Goal: Communication & Community: Ask a question

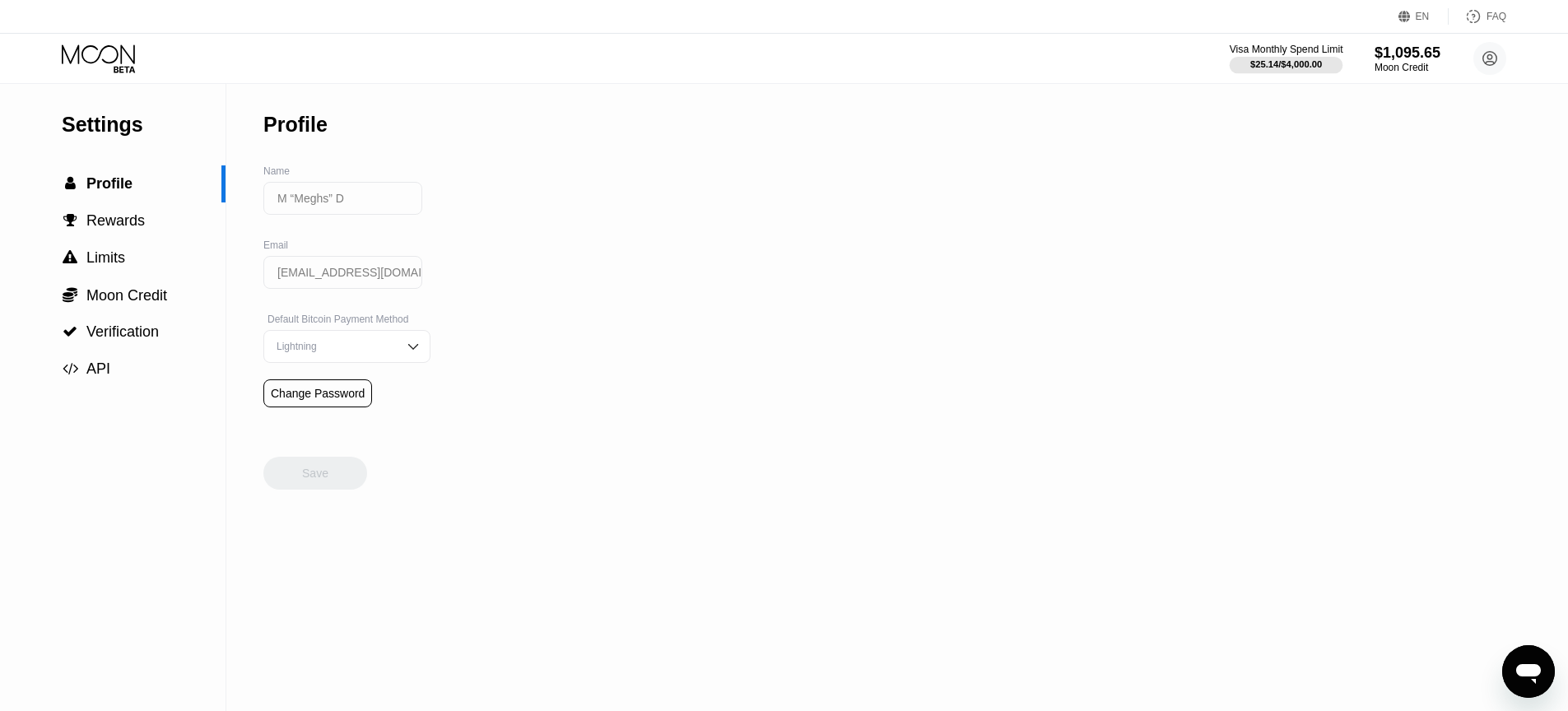
click at [1296, 65] on div "$25.14 / $4,000.00" at bounding box center [1286, 64] width 72 height 9
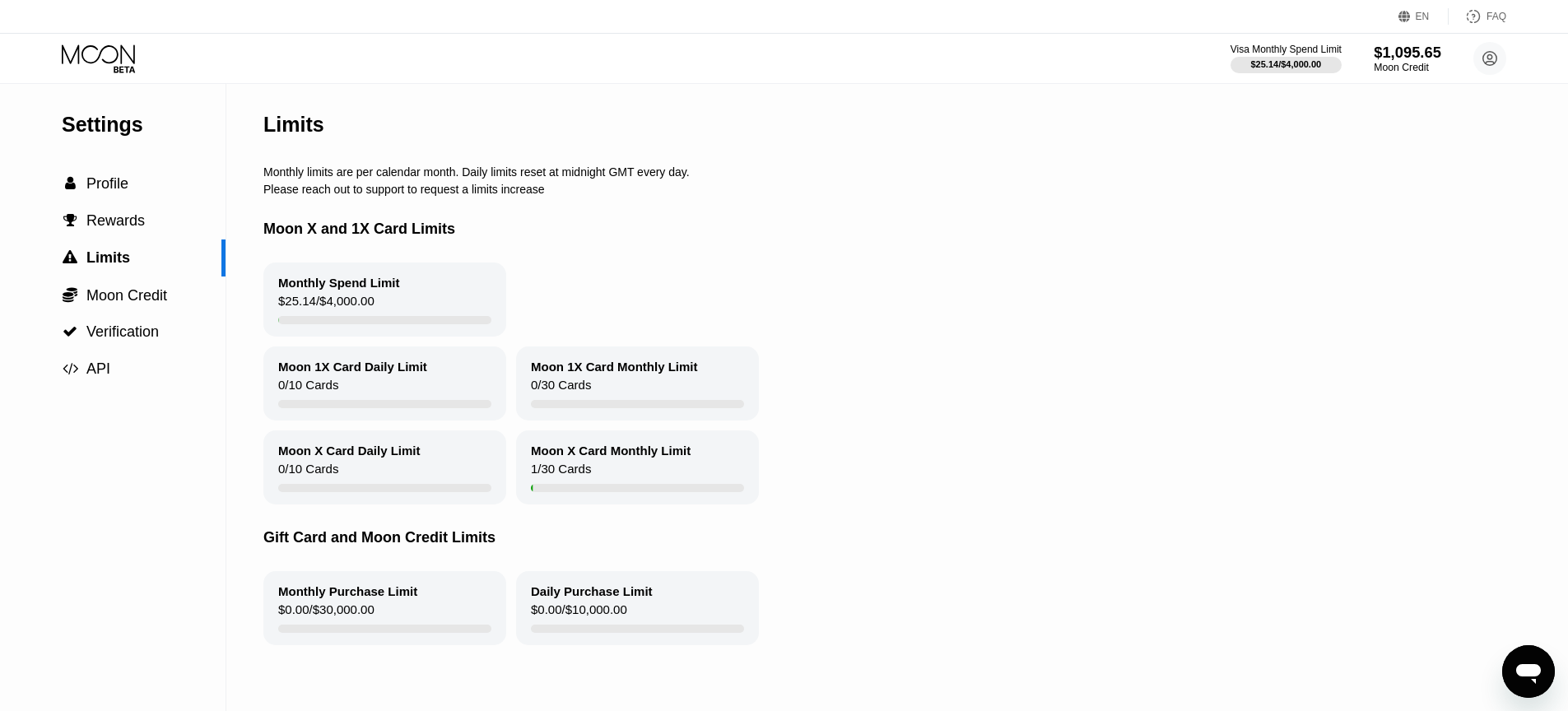
click at [1391, 54] on div "$1,095.65" at bounding box center [1407, 52] width 67 height 17
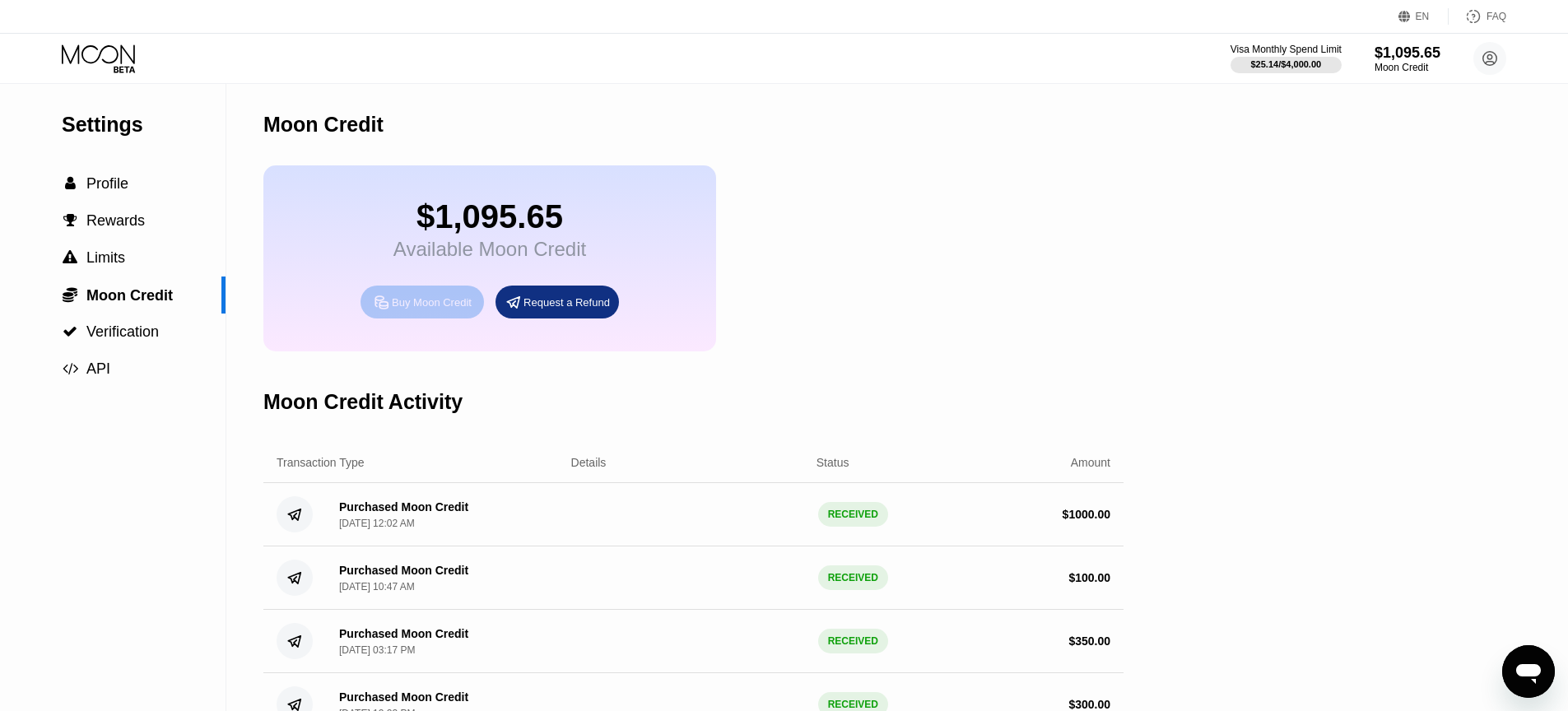
click at [415, 309] on div "Buy Moon Credit" at bounding box center [431, 302] width 80 height 14
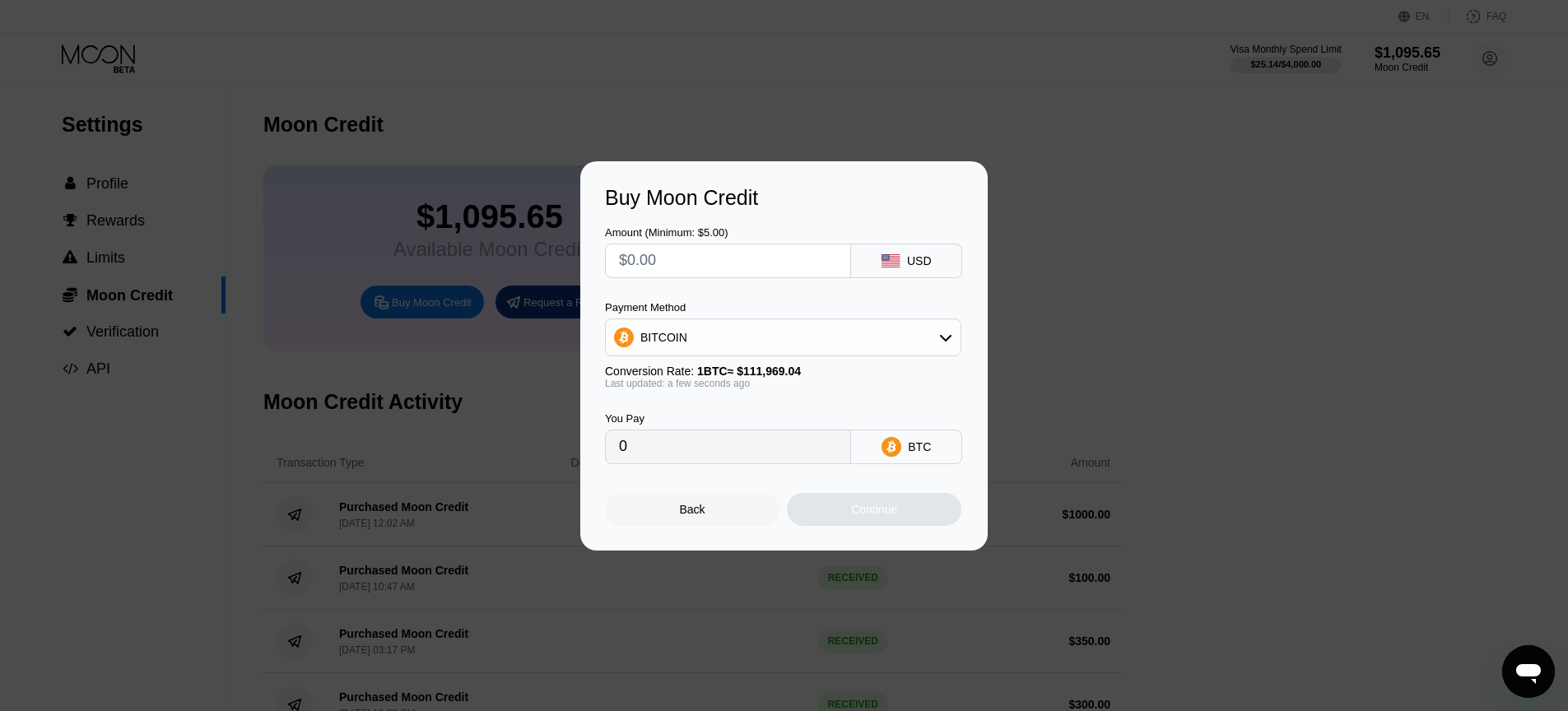
click at [655, 259] on input "text" at bounding box center [728, 261] width 218 height 33
type input "$1"
type input "0.00000894"
type input "$15"
type input "0.00013397"
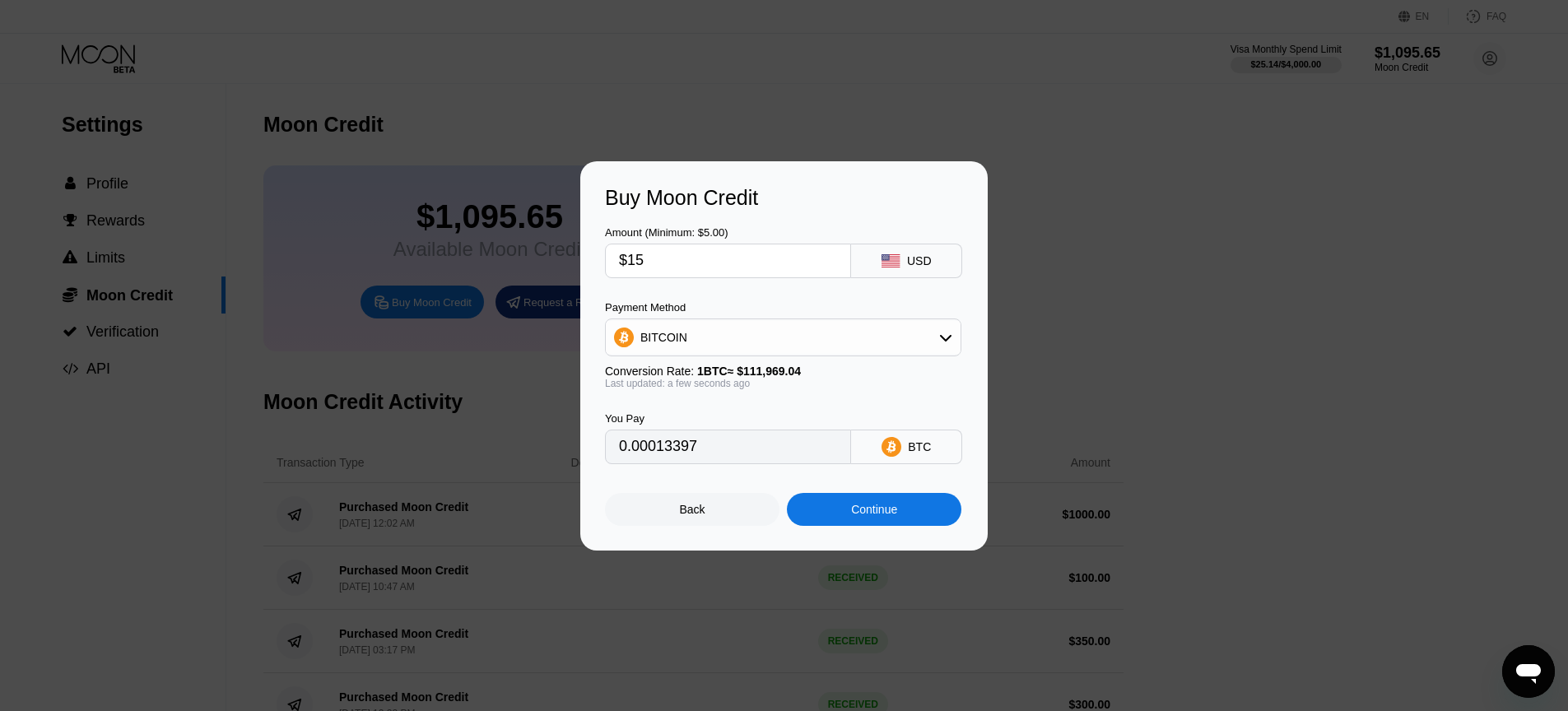
type input "$1"
type input "0.00000894"
type input "$10"
type input "0.00008932"
type input "$100"
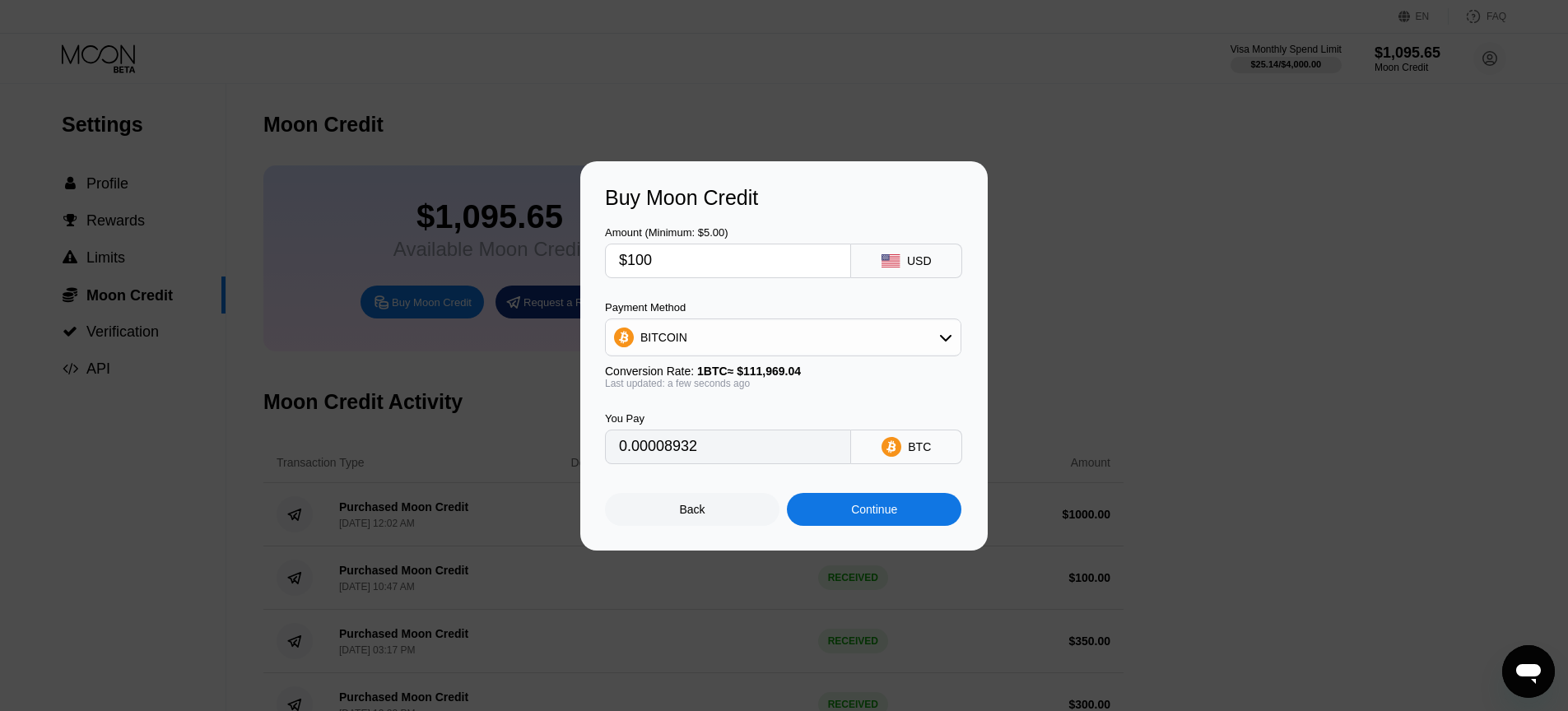
type input "0.00089311"
type input "$100"
drag, startPoint x: 868, startPoint y: 244, endPoint x: 903, endPoint y: 253, distance: 36.1
click at [869, 245] on div "USD" at bounding box center [906, 261] width 111 height 34
click at [905, 253] on div "USD" at bounding box center [906, 261] width 111 height 34
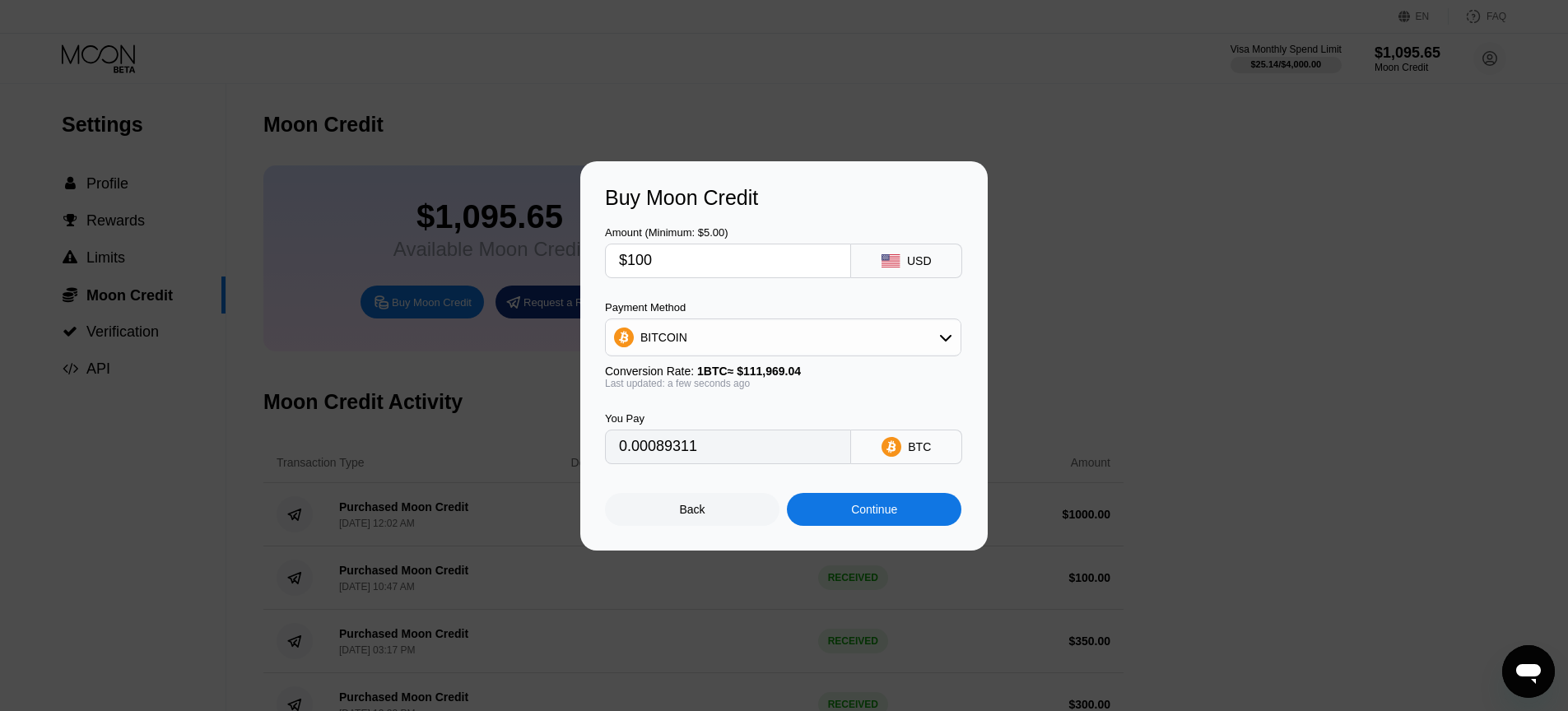
click at [742, 341] on div "BITCOIN" at bounding box center [783, 337] width 354 height 33
click at [693, 417] on span "USDT on TRON" at bounding box center [686, 419] width 83 height 13
type input "101.01"
click at [709, 483] on div "Back Continue" at bounding box center [784, 495] width 358 height 62
click at [904, 522] on div "Continue" at bounding box center [874, 509] width 174 height 33
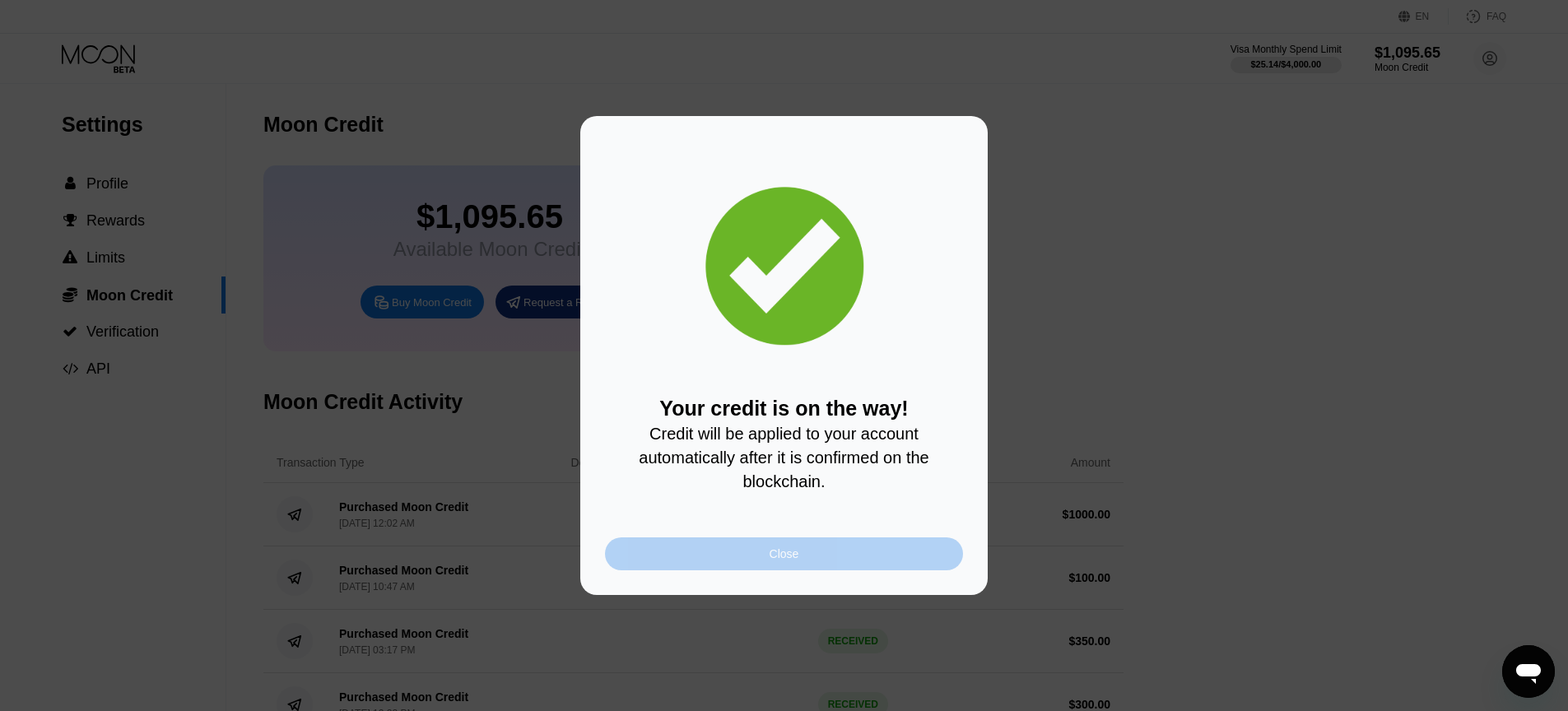
click at [819, 548] on div "Close" at bounding box center [784, 554] width 358 height 33
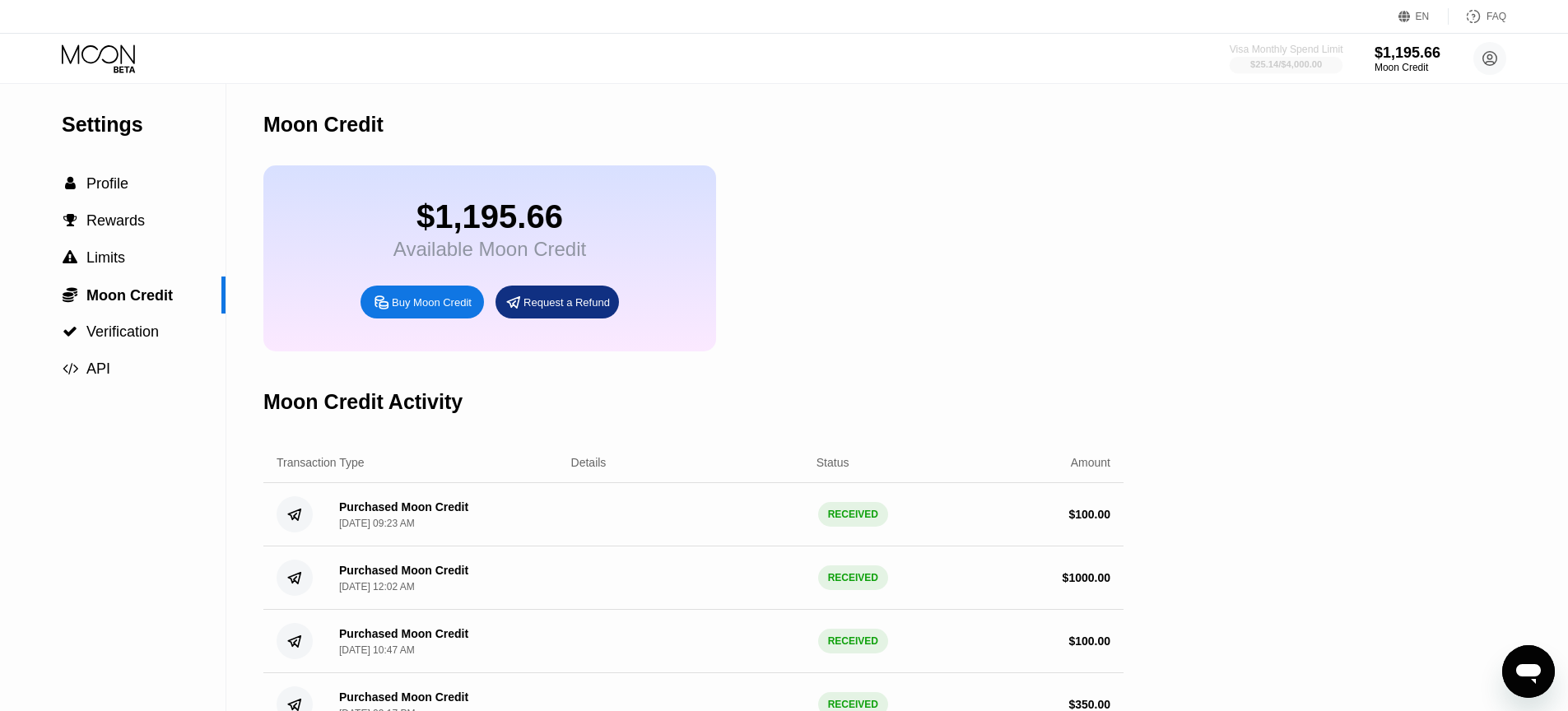
click at [1307, 53] on div "Visa Monthly Spend Limit" at bounding box center [1286, 49] width 114 height 11
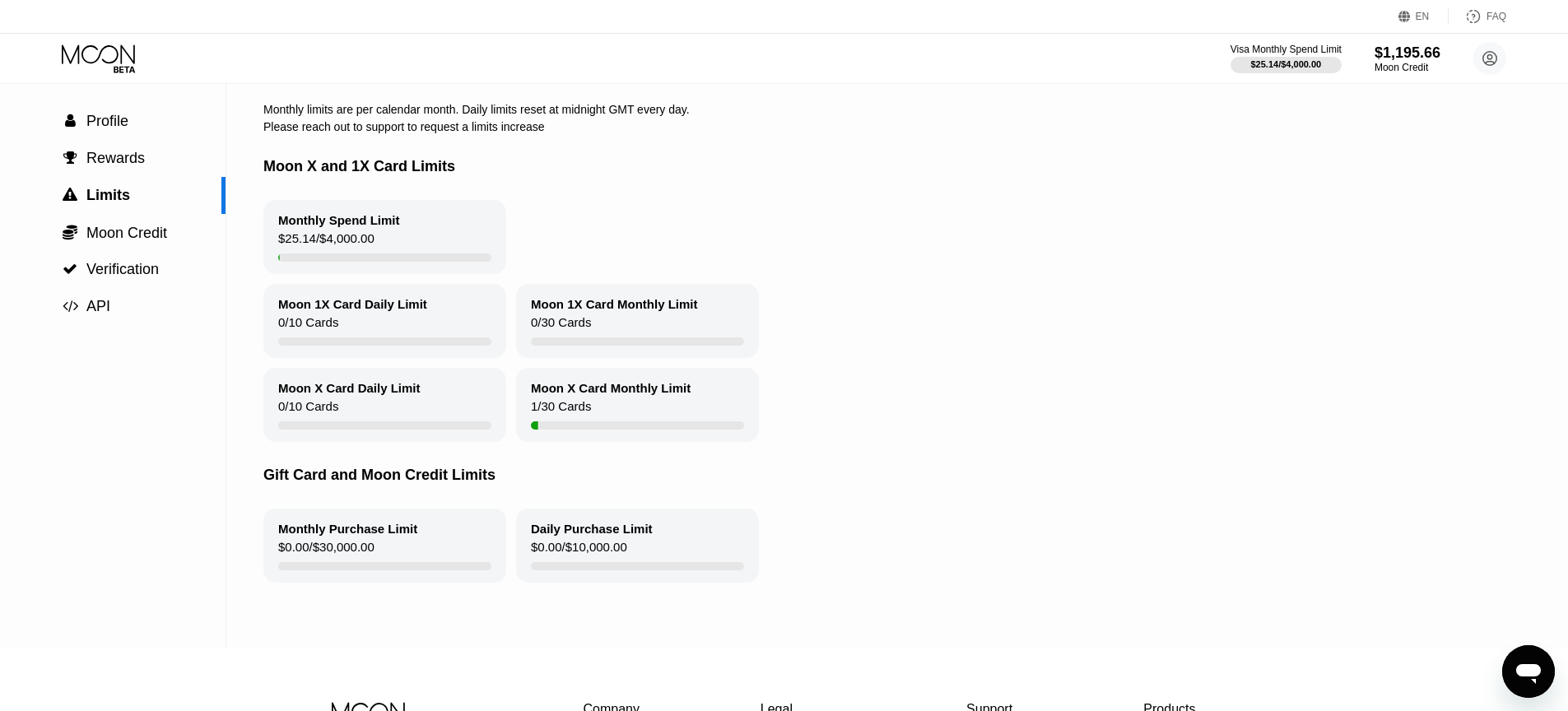
scroll to position [64, 0]
click at [624, 391] on div "Moon X Card Monthly Limit" at bounding box center [610, 387] width 160 height 14
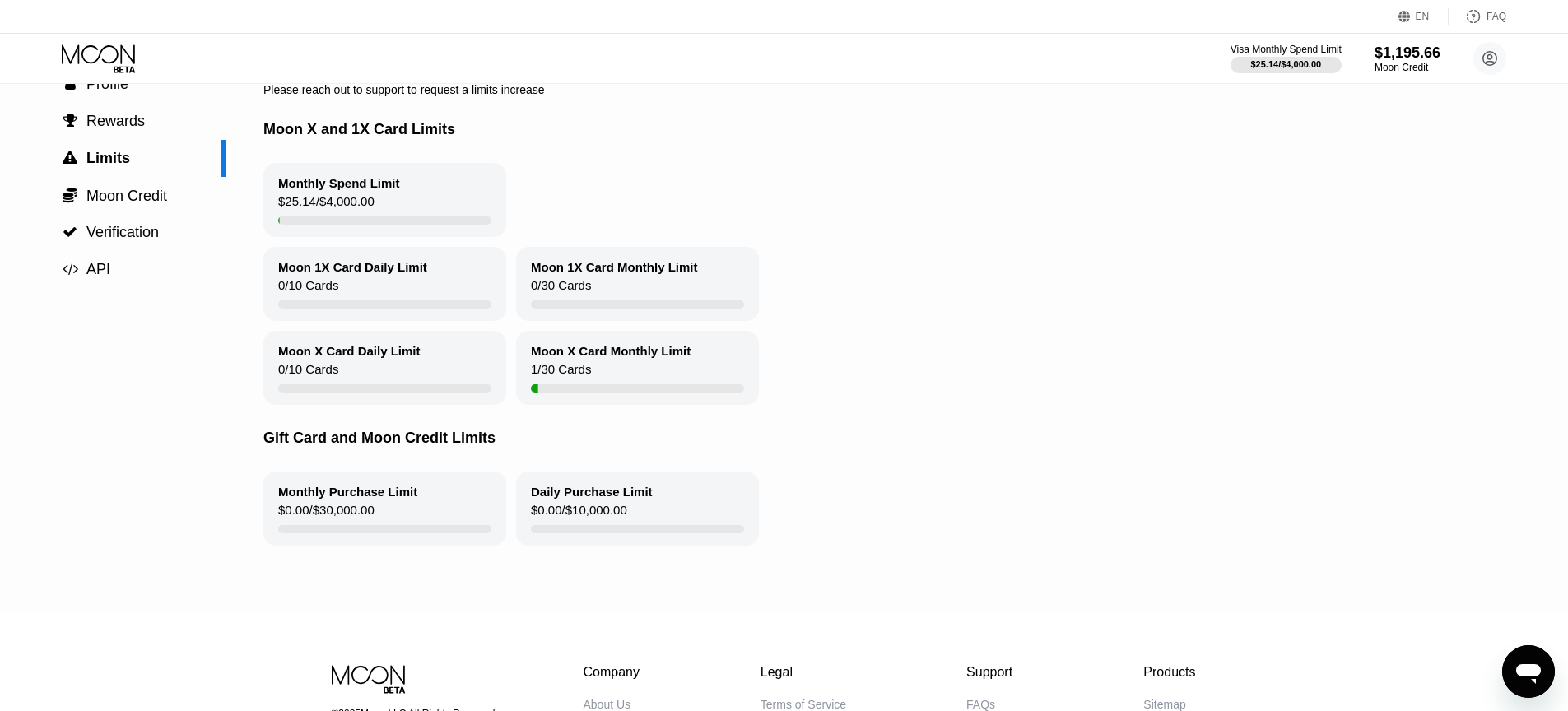
scroll to position [0, 0]
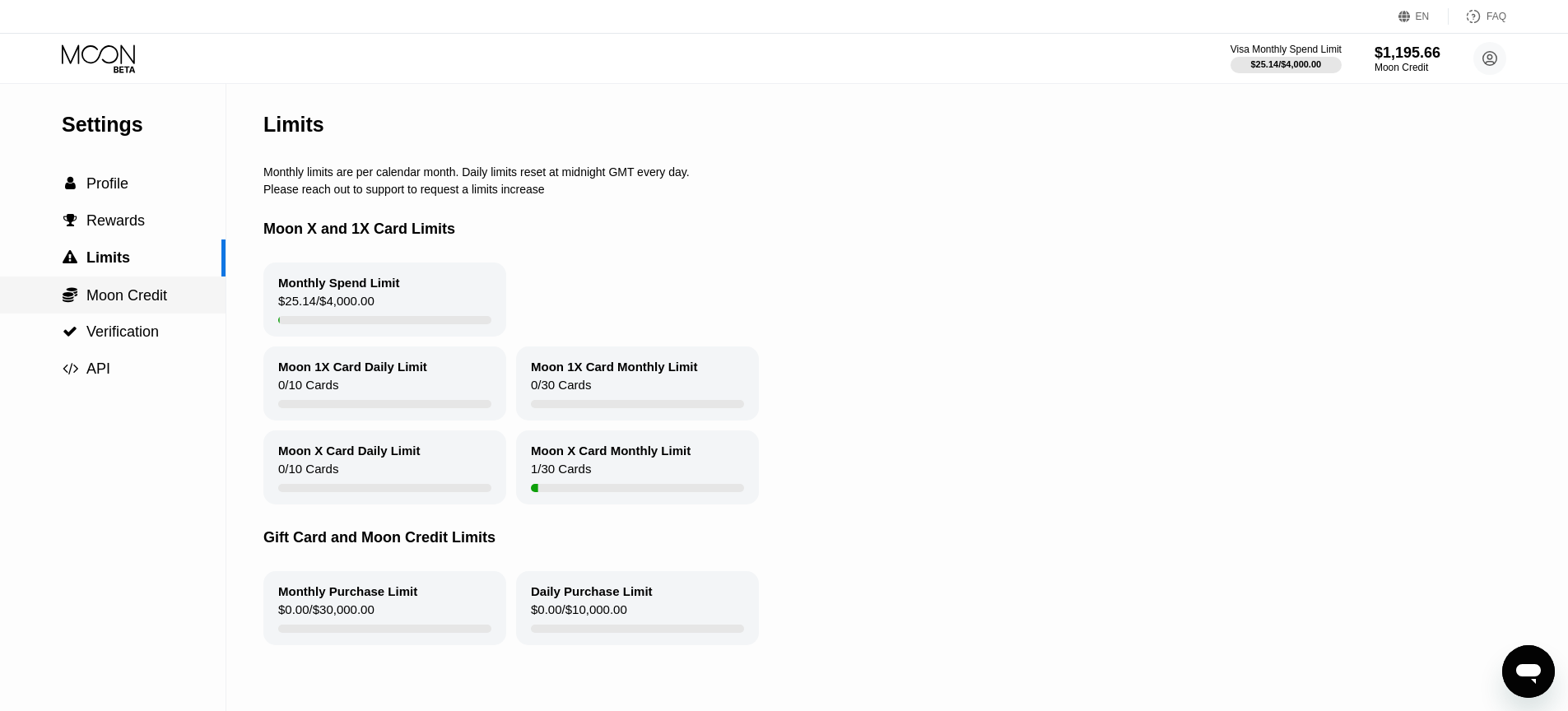
click at [102, 301] on span "Moon Credit" at bounding box center [126, 295] width 81 height 16
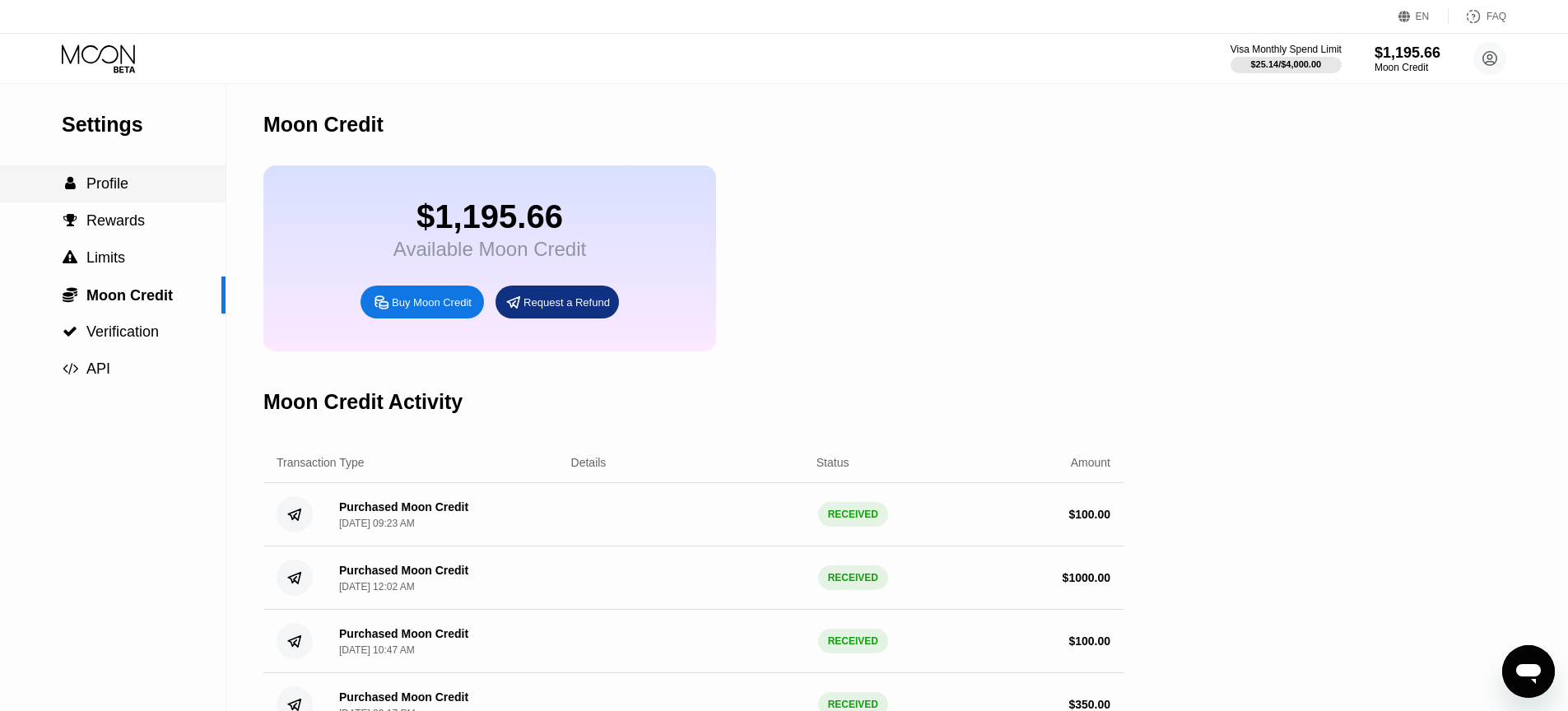
click at [117, 186] on span "Profile" at bounding box center [107, 183] width 42 height 16
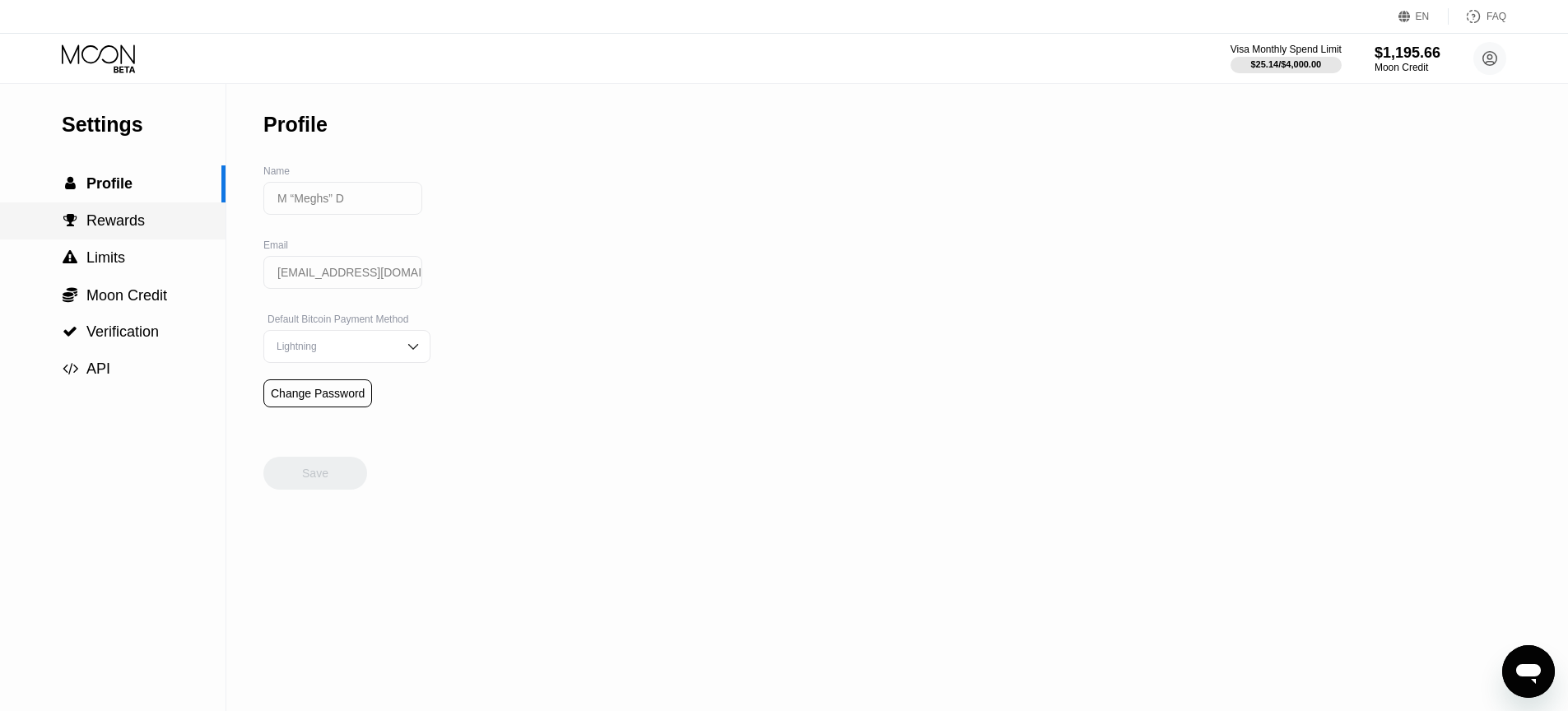
click at [105, 215] on span "Rewards" at bounding box center [116, 220] width 59 height 16
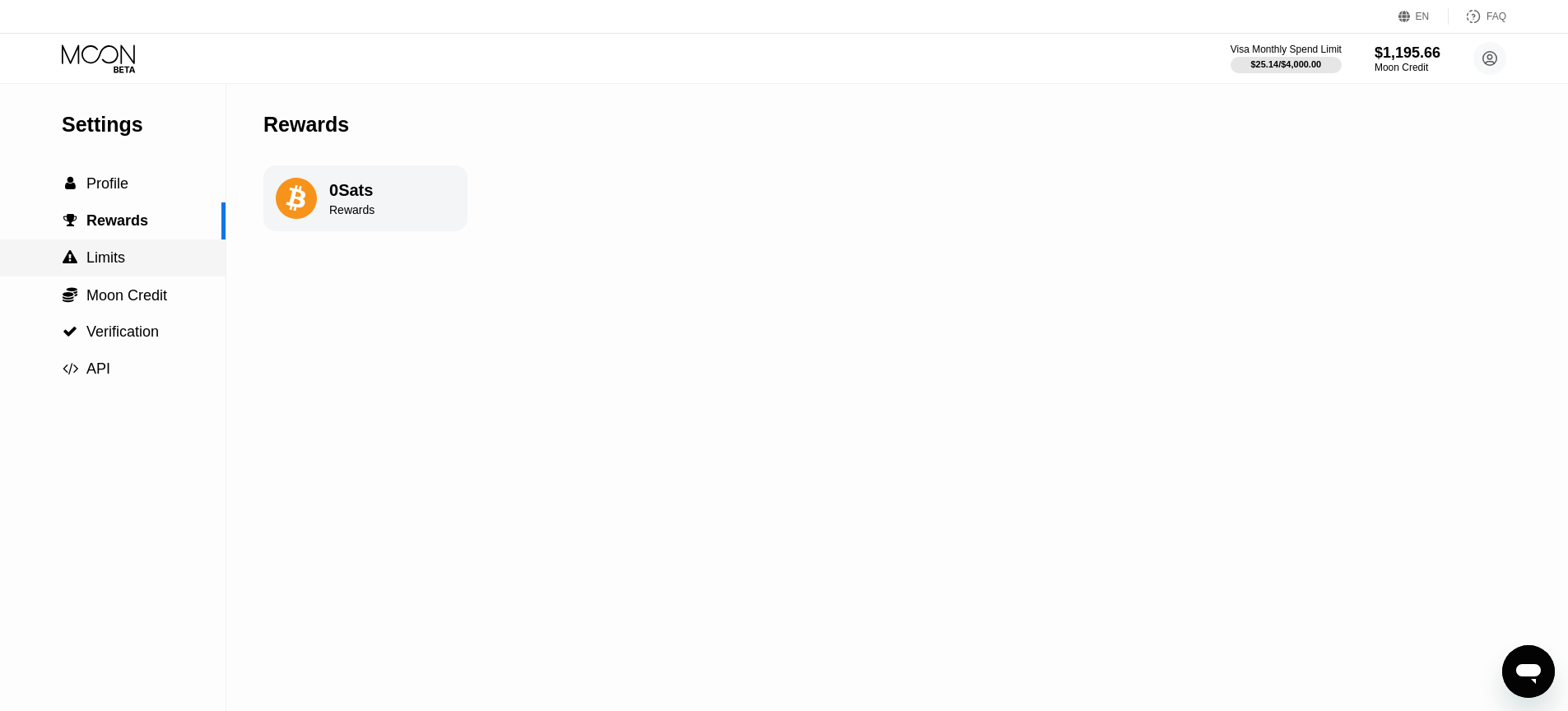
click at [133, 249] on div " Limits" at bounding box center [113, 258] width 225 height 17
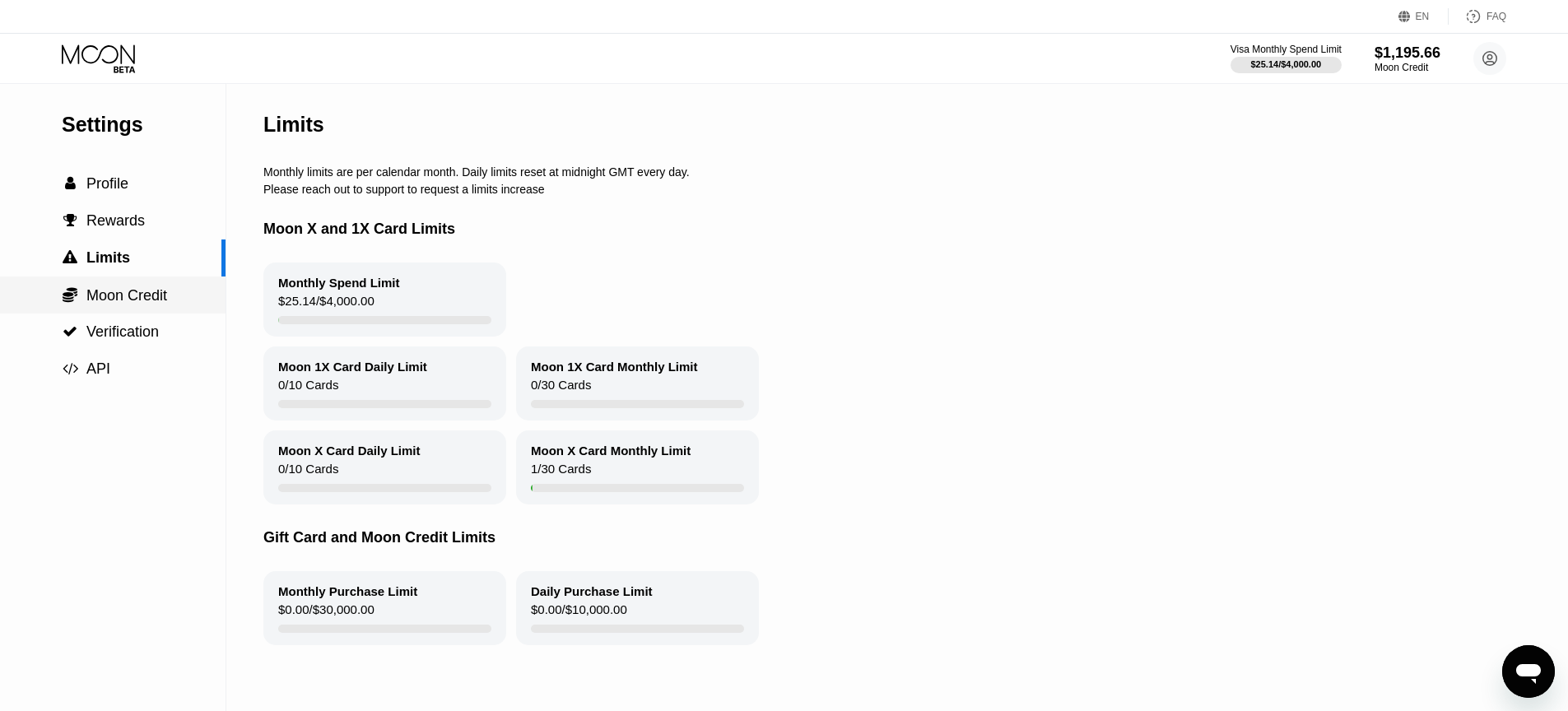
click at [142, 294] on span "Moon Credit" at bounding box center [126, 295] width 81 height 16
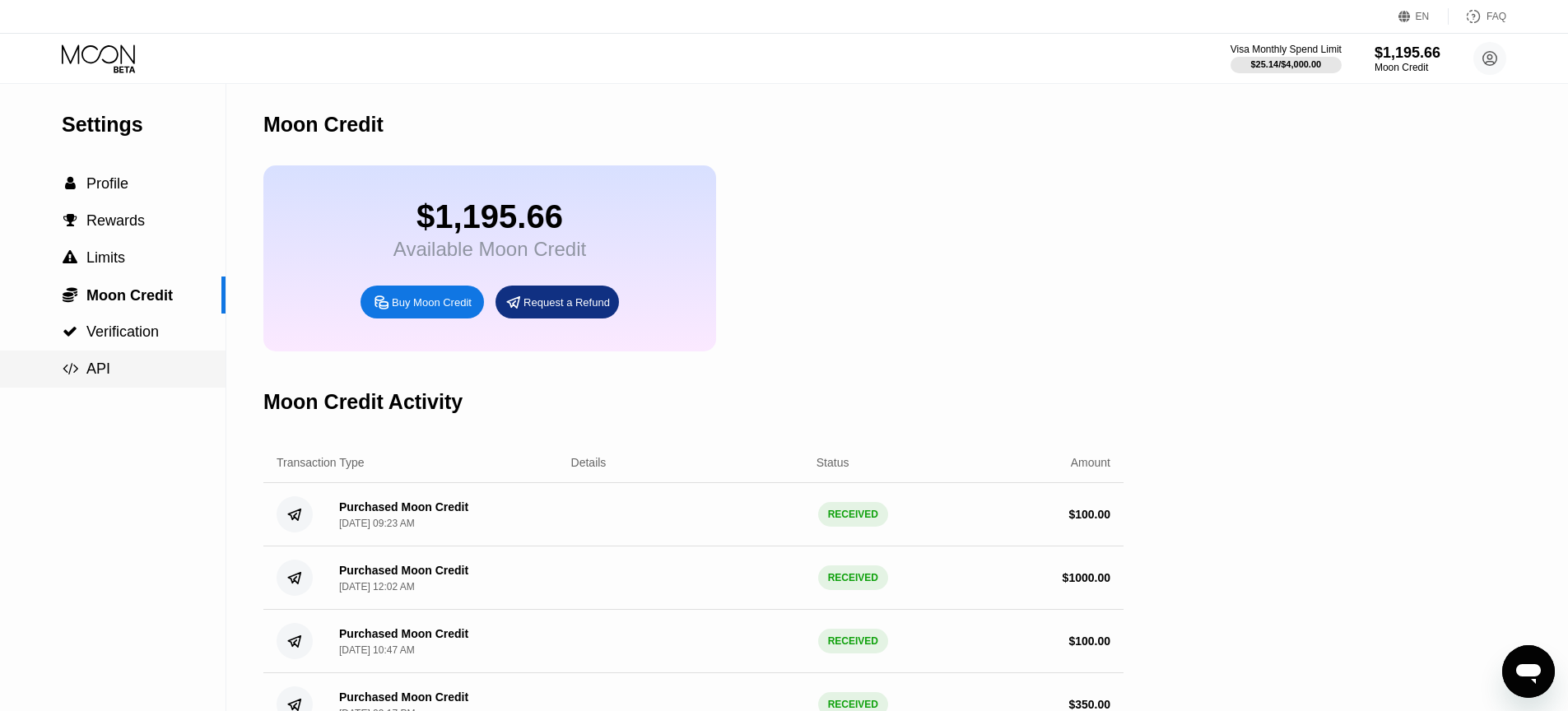
click at [92, 363] on span "API" at bounding box center [98, 368] width 24 height 16
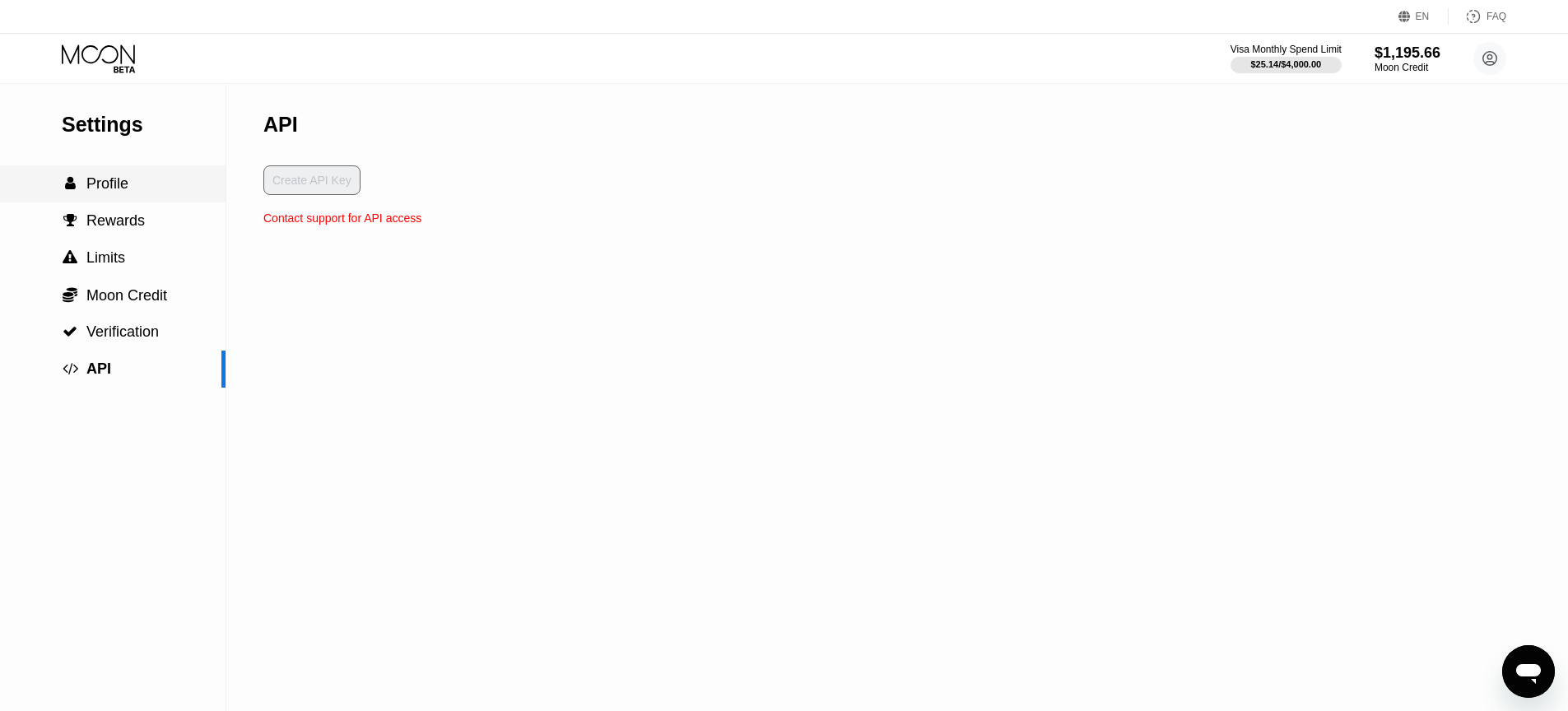
click at [110, 176] on span "Profile" at bounding box center [107, 183] width 42 height 16
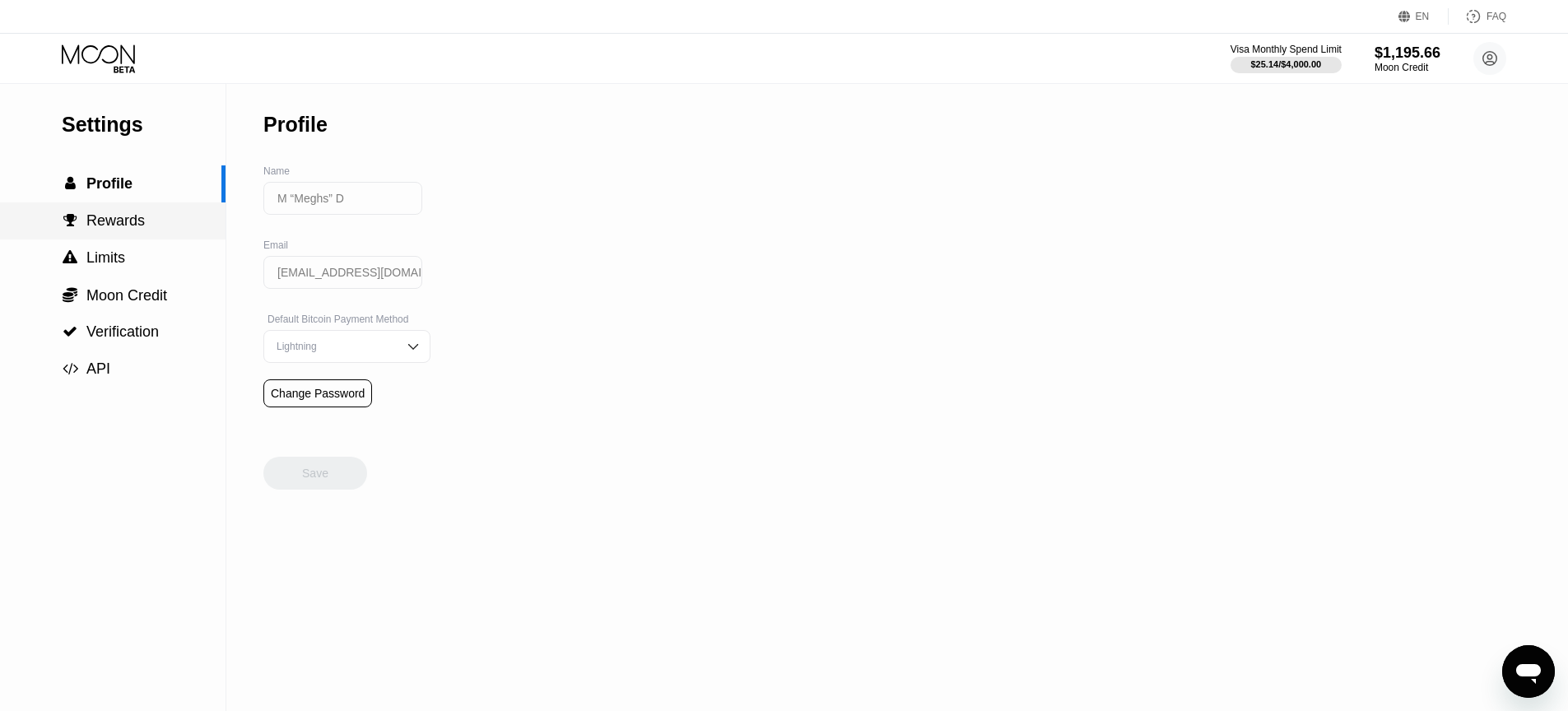
click at [121, 223] on span "Rewards" at bounding box center [116, 220] width 59 height 16
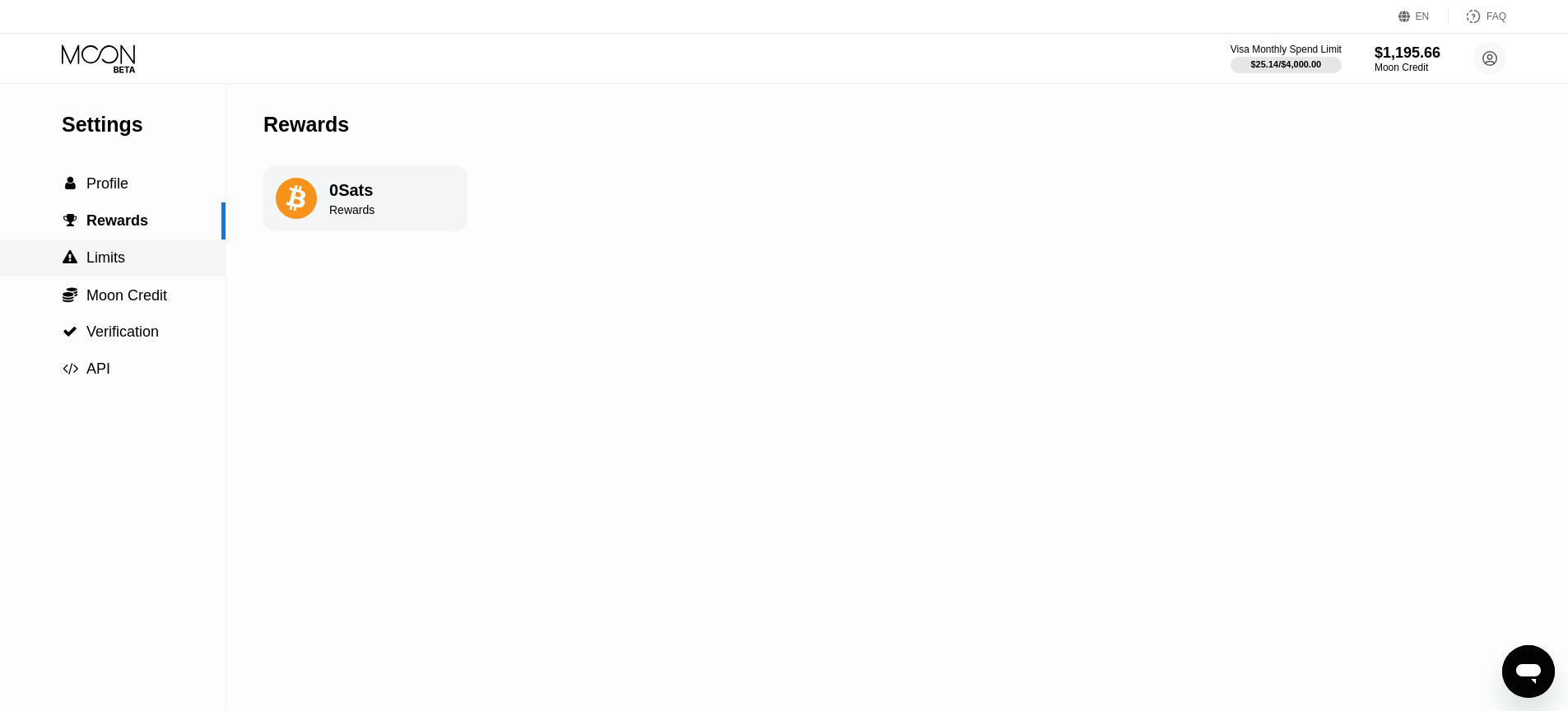
click at [116, 253] on span "Limits" at bounding box center [105, 257] width 39 height 16
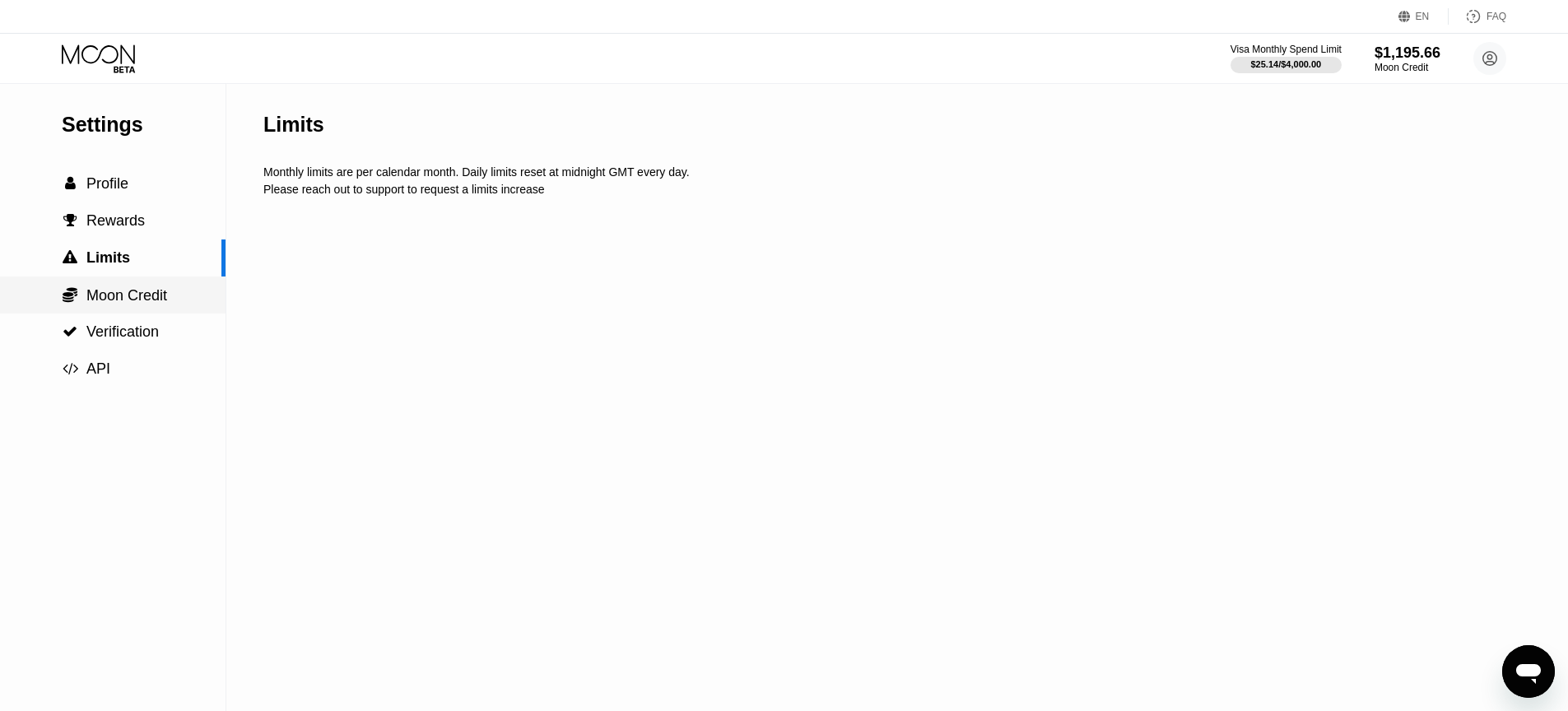
click at [114, 295] on span "Moon Credit" at bounding box center [126, 295] width 81 height 16
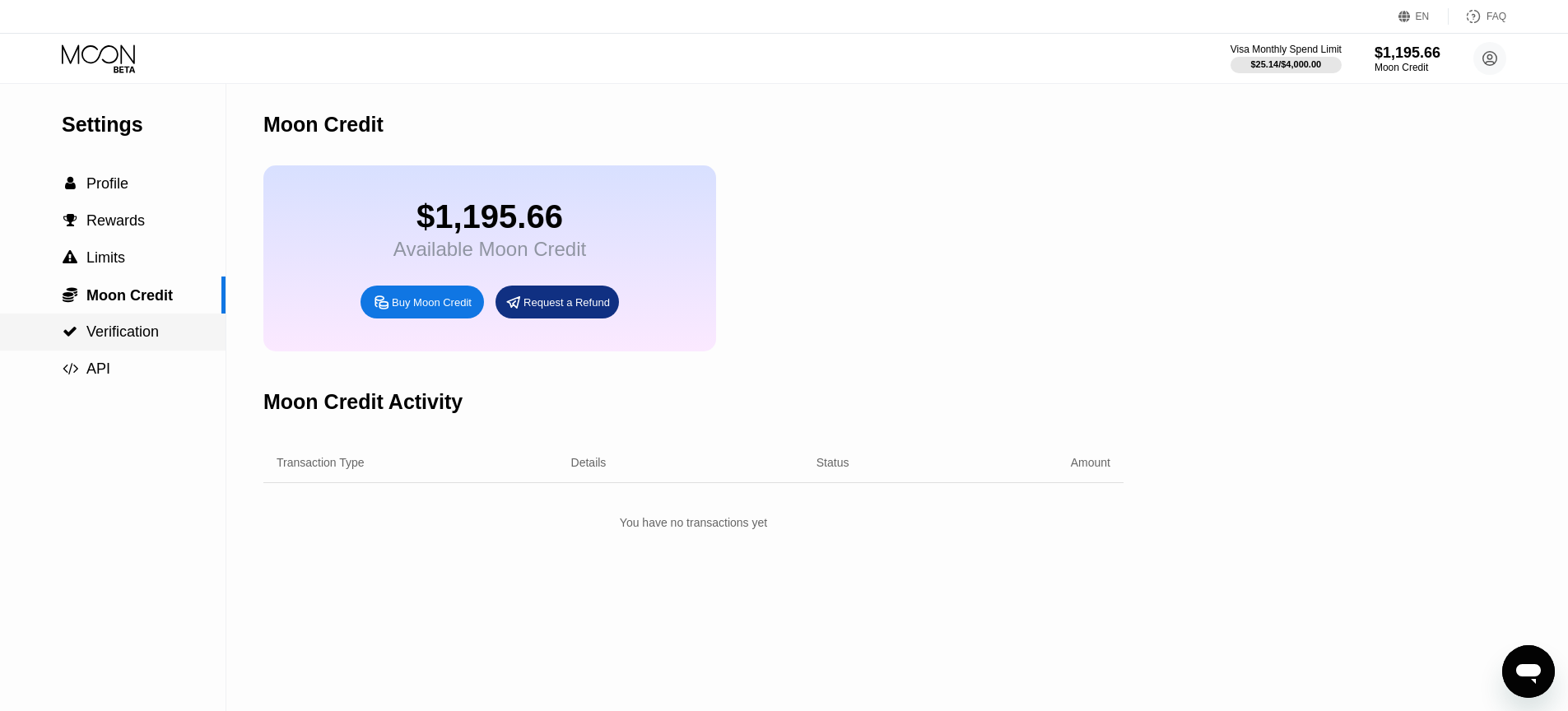
click at [103, 338] on span "Verification" at bounding box center [122, 331] width 72 height 16
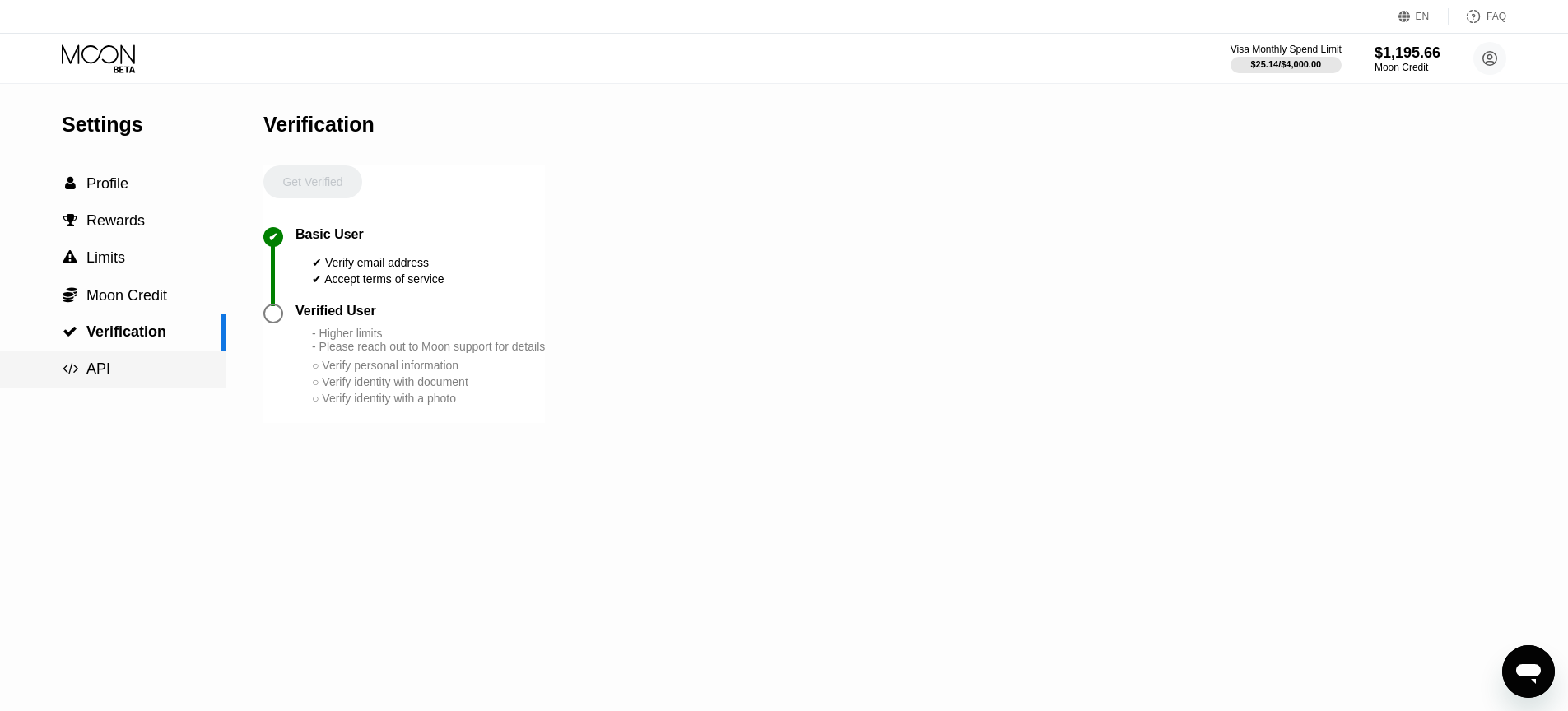
click at [99, 362] on span "API" at bounding box center [98, 368] width 24 height 16
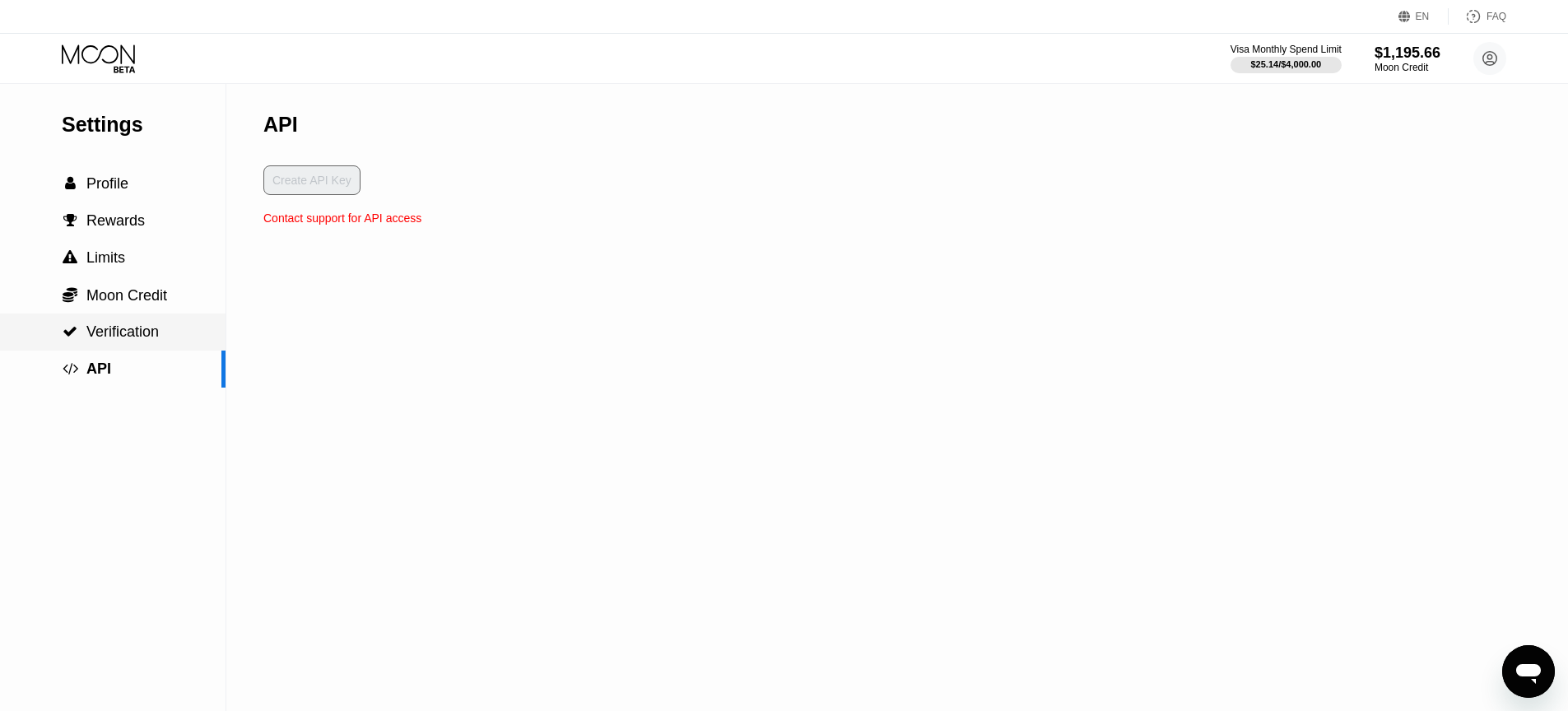
click at [97, 315] on div " Verification" at bounding box center [113, 332] width 225 height 37
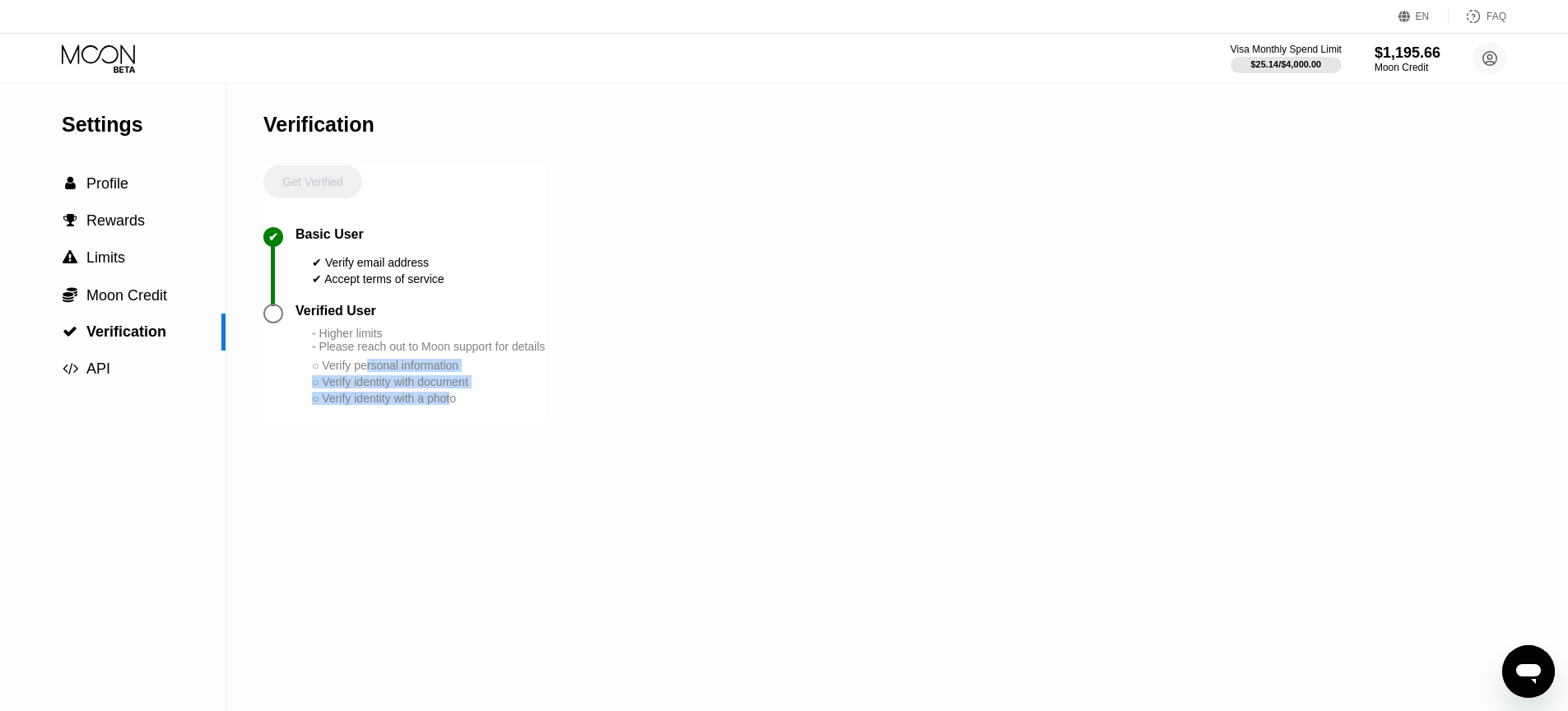
drag, startPoint x: 374, startPoint y: 374, endPoint x: 493, endPoint y: 419, distance: 127.2
click at [480, 417] on div "Verified User - Higher limits - Please reach out to Moon support for details ○ …" at bounding box center [404, 364] width 281 height 119
click at [496, 420] on div "Verified User - Higher limits - Please reach out to Moon support for details ○ …" at bounding box center [404, 364] width 281 height 119
drag, startPoint x: 323, startPoint y: 341, endPoint x: 529, endPoint y: 359, distance: 206.8
click at [520, 359] on div "- Higher limits - Please reach out to Moon support for details ○ Verify persona…" at bounding box center [428, 367] width 233 height 80
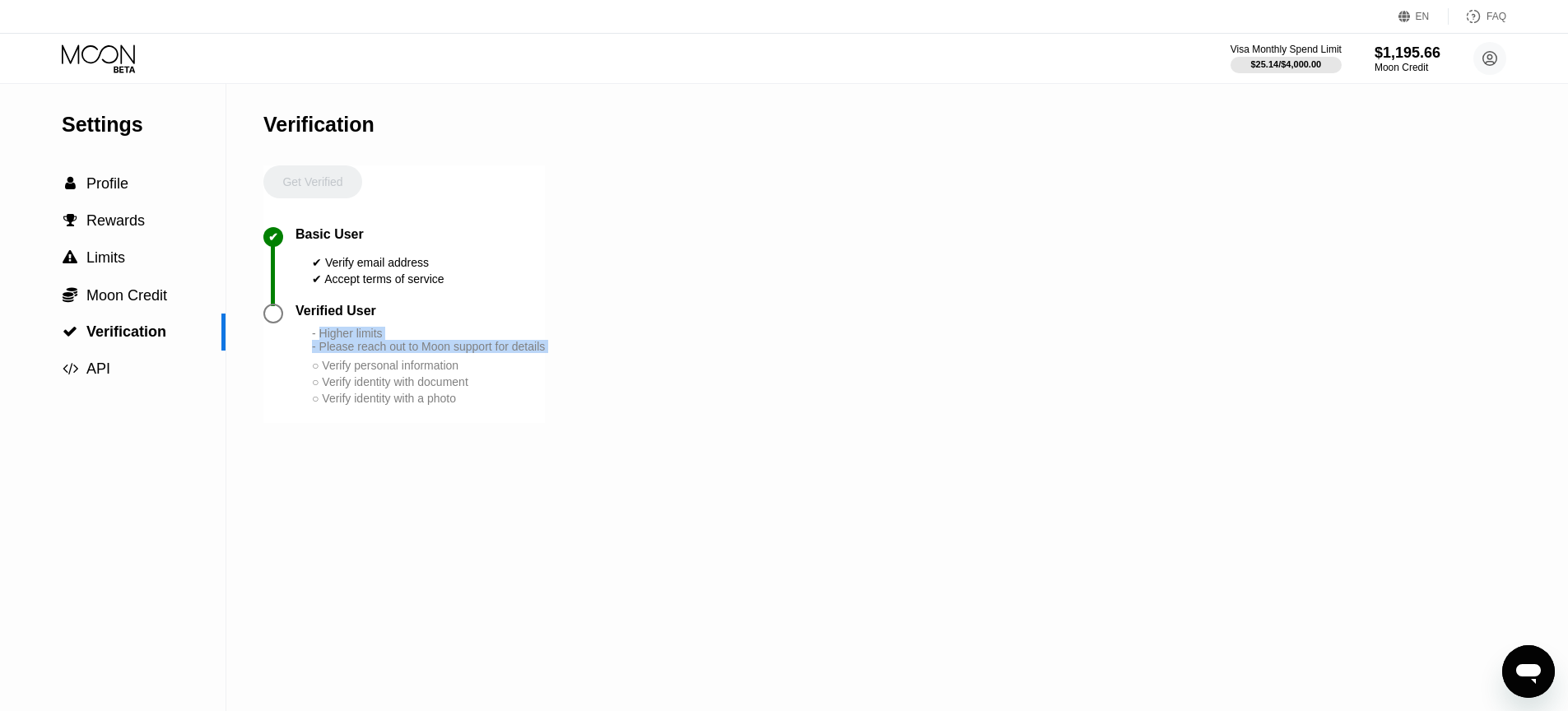
click at [545, 360] on div "- Higher limits - Please reach out to Moon support for details ○ Verify persona…" at bounding box center [428, 367] width 233 height 80
click at [433, 423] on div "Verified User - Higher limits - Please reach out to Moon support for details ○ …" at bounding box center [404, 364] width 281 height 119
click at [393, 323] on div "Verified User - Higher limits - Please reach out to Moon support for details ○ …" at bounding box center [420, 356] width 249 height 103
click at [358, 289] on div "✔ Basic User ✔ Verify email address ✔ Accept terms of service" at bounding box center [404, 265] width 281 height 77
click at [371, 283] on div "✔ Accept terms of service" at bounding box center [378, 280] width 133 height 13
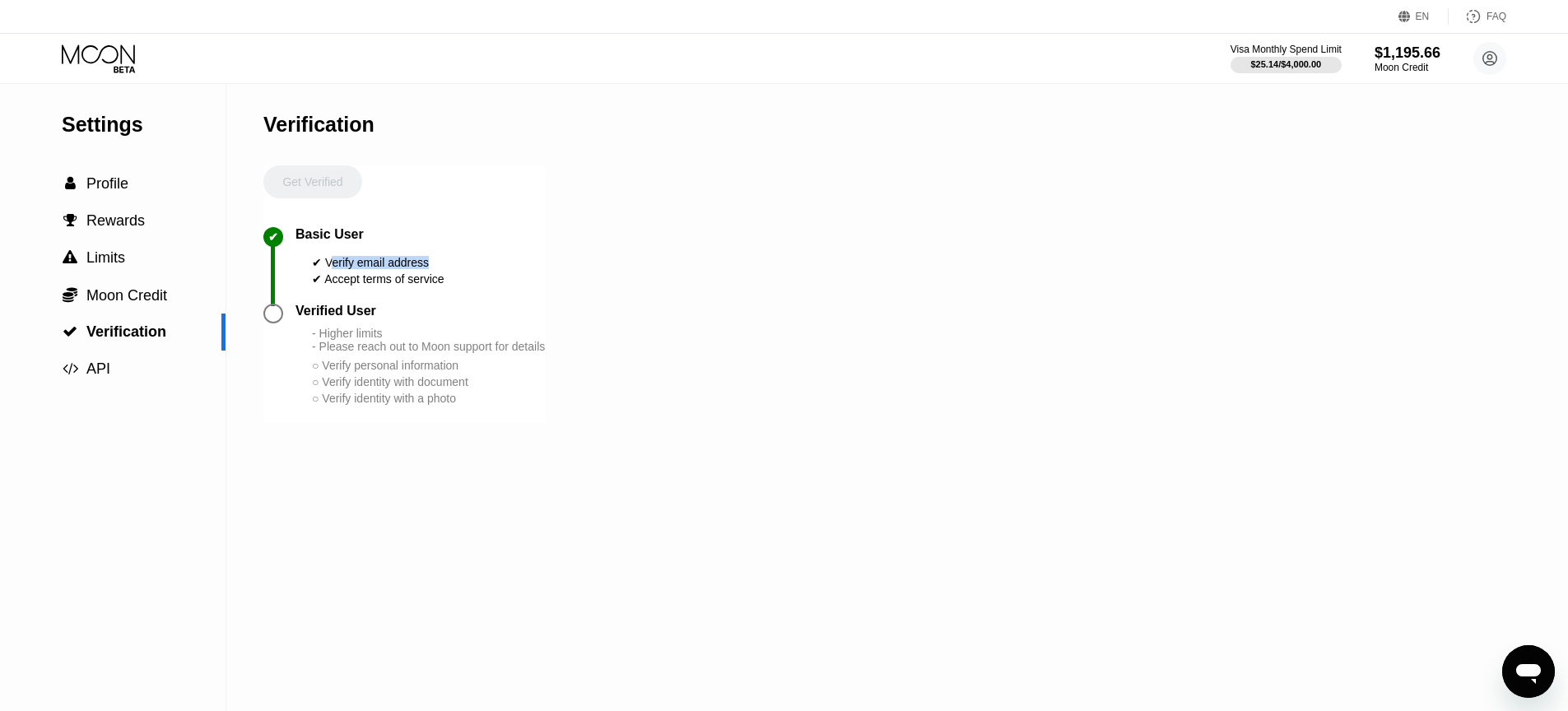
drag, startPoint x: 334, startPoint y: 260, endPoint x: 430, endPoint y: 273, distance: 96.9
click at [413, 271] on div "✔ Verify email address ✔ Accept terms of service" at bounding box center [378, 268] width 133 height 37
click at [460, 277] on div "✔ Basic User ✔ Verify email address ✔ Accept terms of service" at bounding box center [404, 265] width 281 height 77
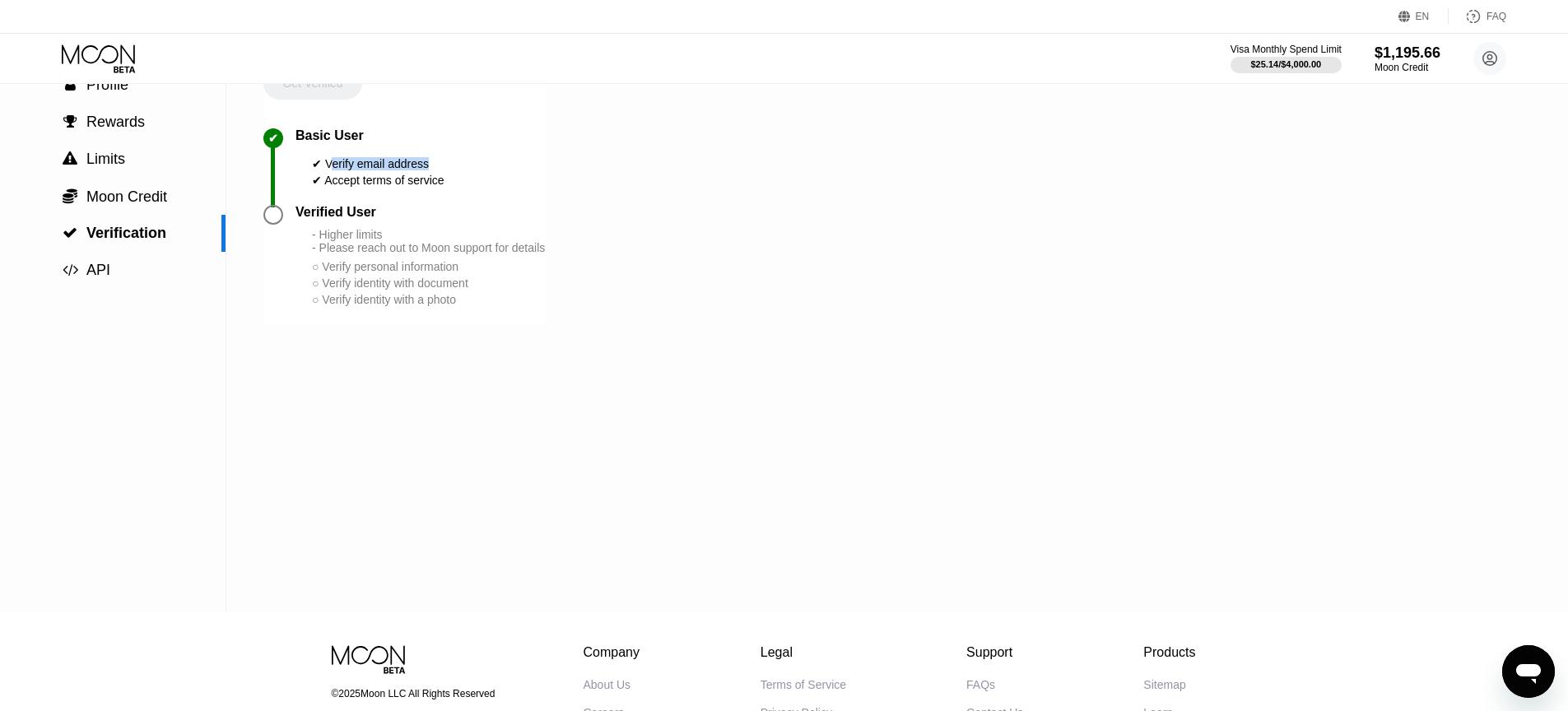
scroll to position [244, 0]
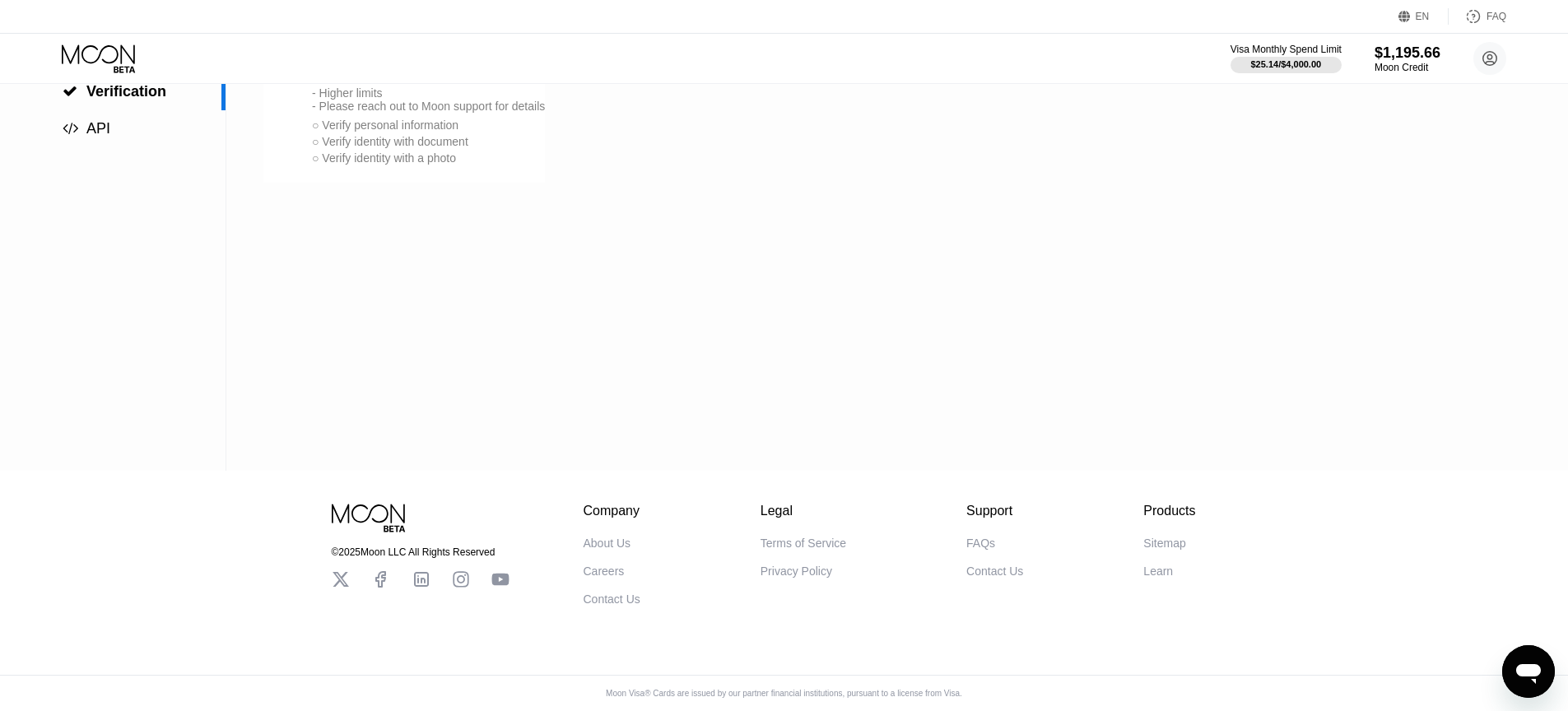
click at [1166, 571] on div "Learn" at bounding box center [1158, 572] width 29 height 13
click at [1294, 58] on div at bounding box center [1286, 64] width 114 height 16
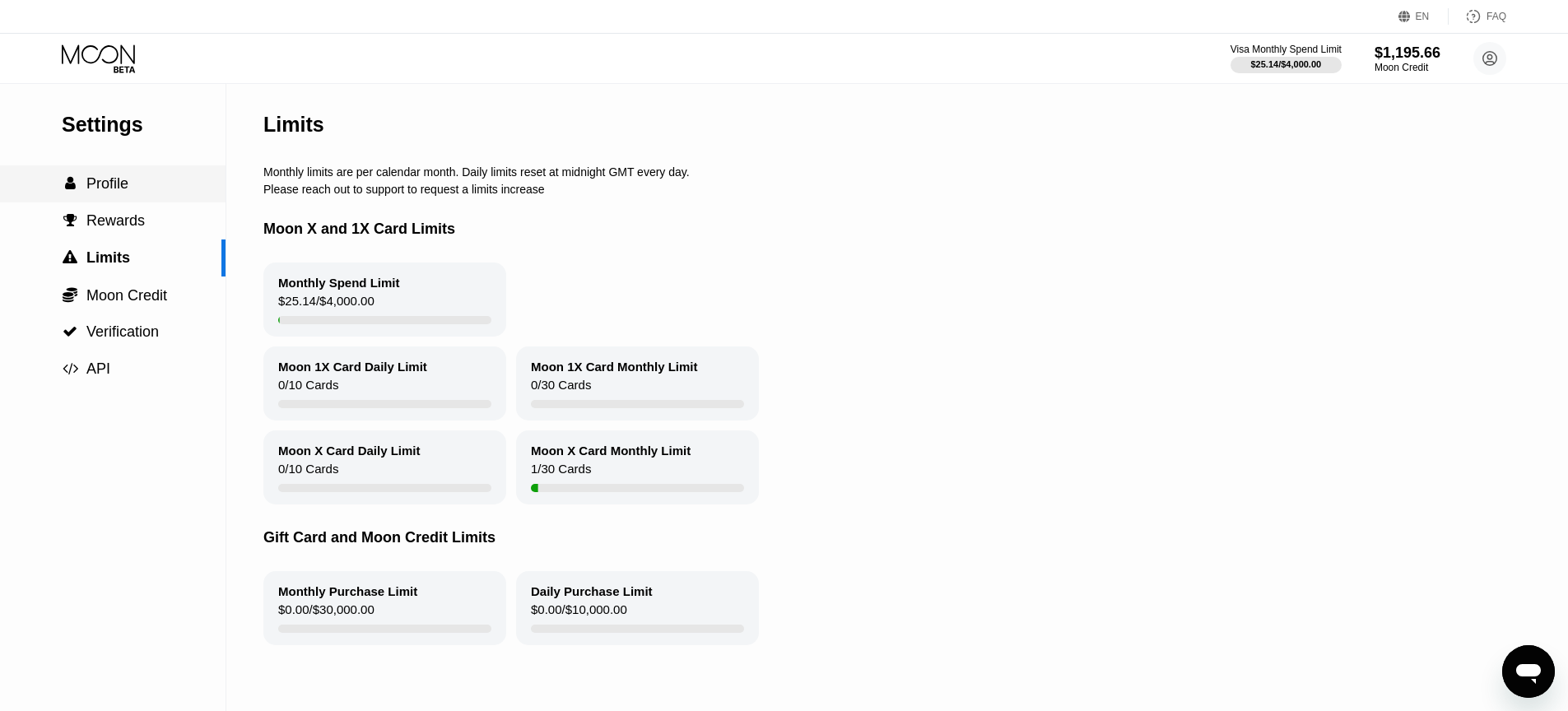
click at [120, 194] on div " Profile" at bounding box center [113, 184] width 225 height 37
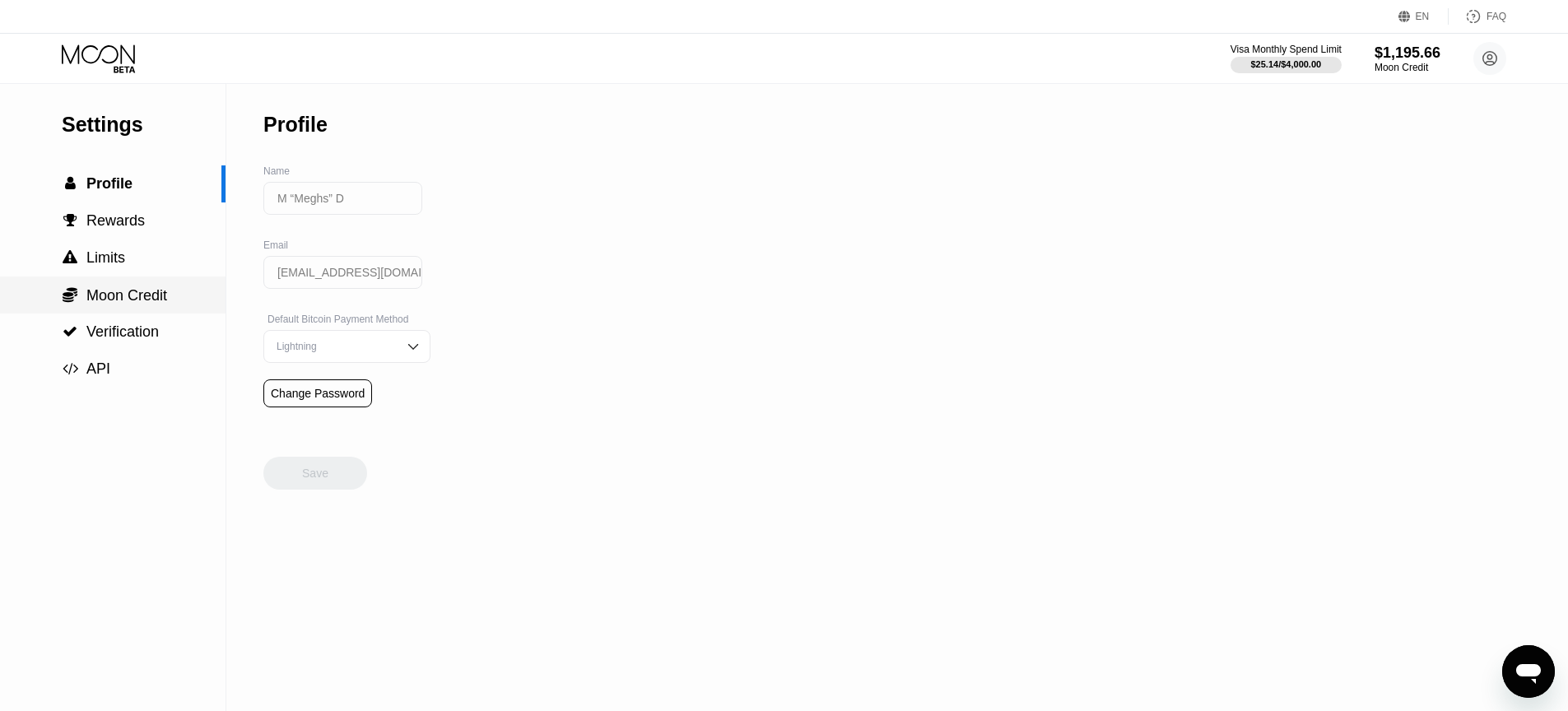
click at [129, 304] on div " Moon Credit" at bounding box center [113, 295] width 225 height 37
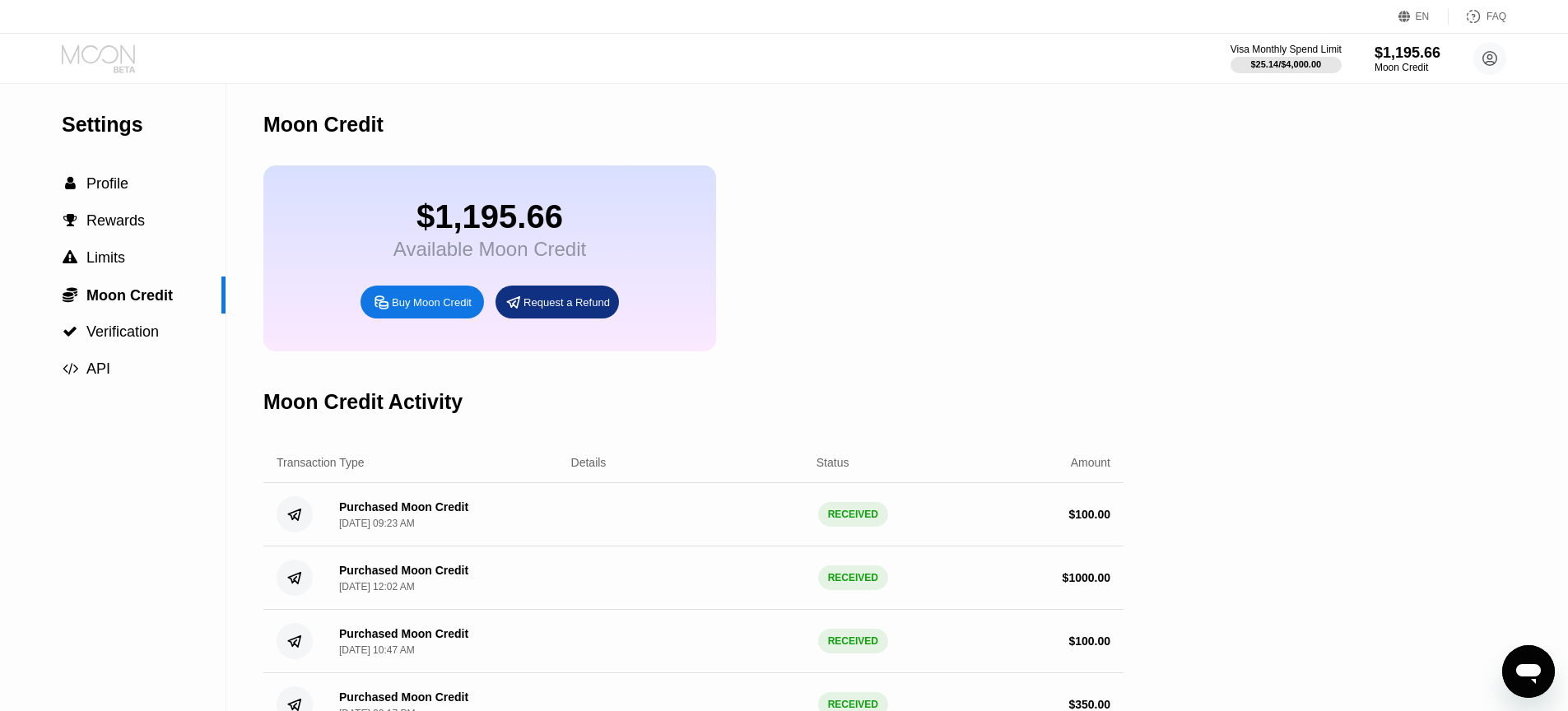
click at [89, 56] on icon at bounding box center [99, 59] width 77 height 28
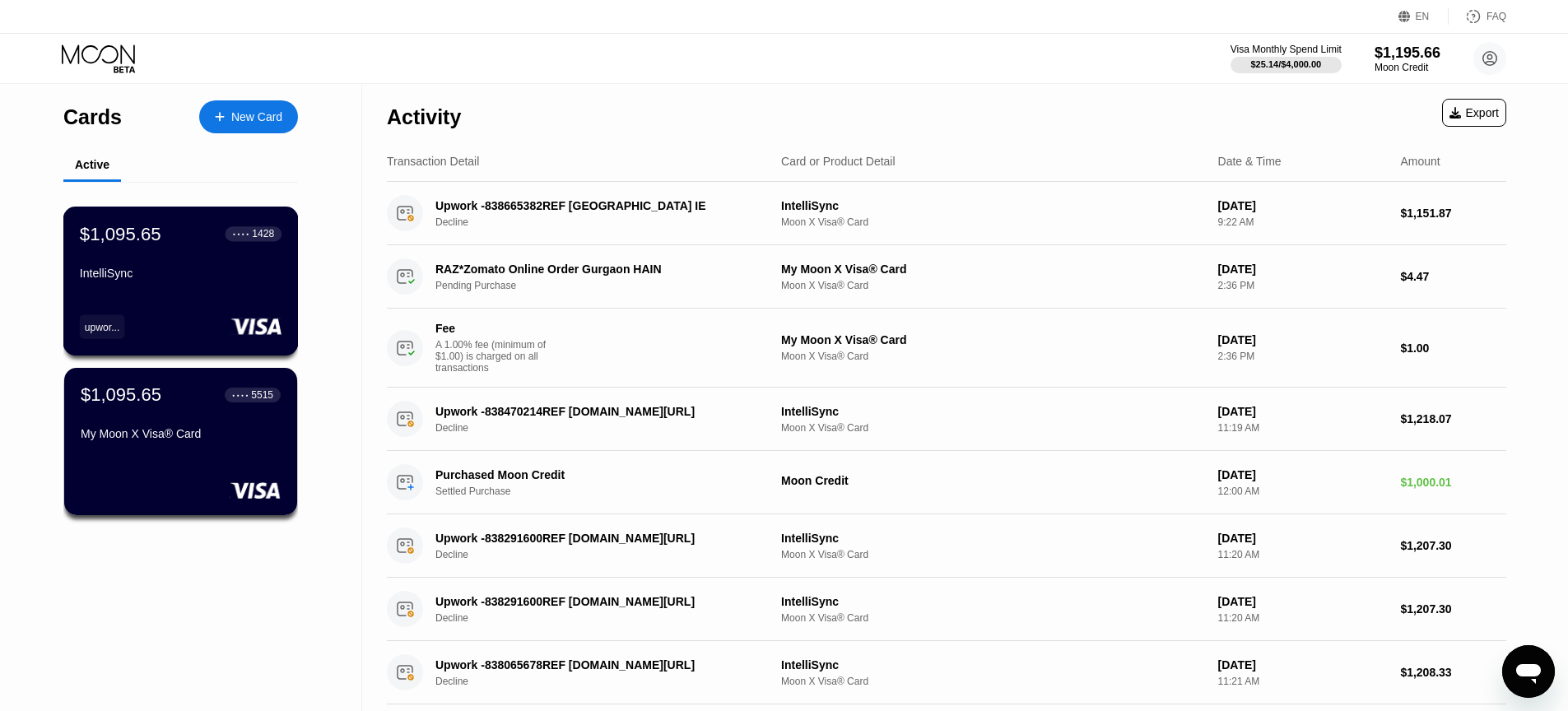
click at [180, 258] on div "$1,095.65 ● ● ● ● 1428 IntelliSync" at bounding box center [180, 254] width 202 height 64
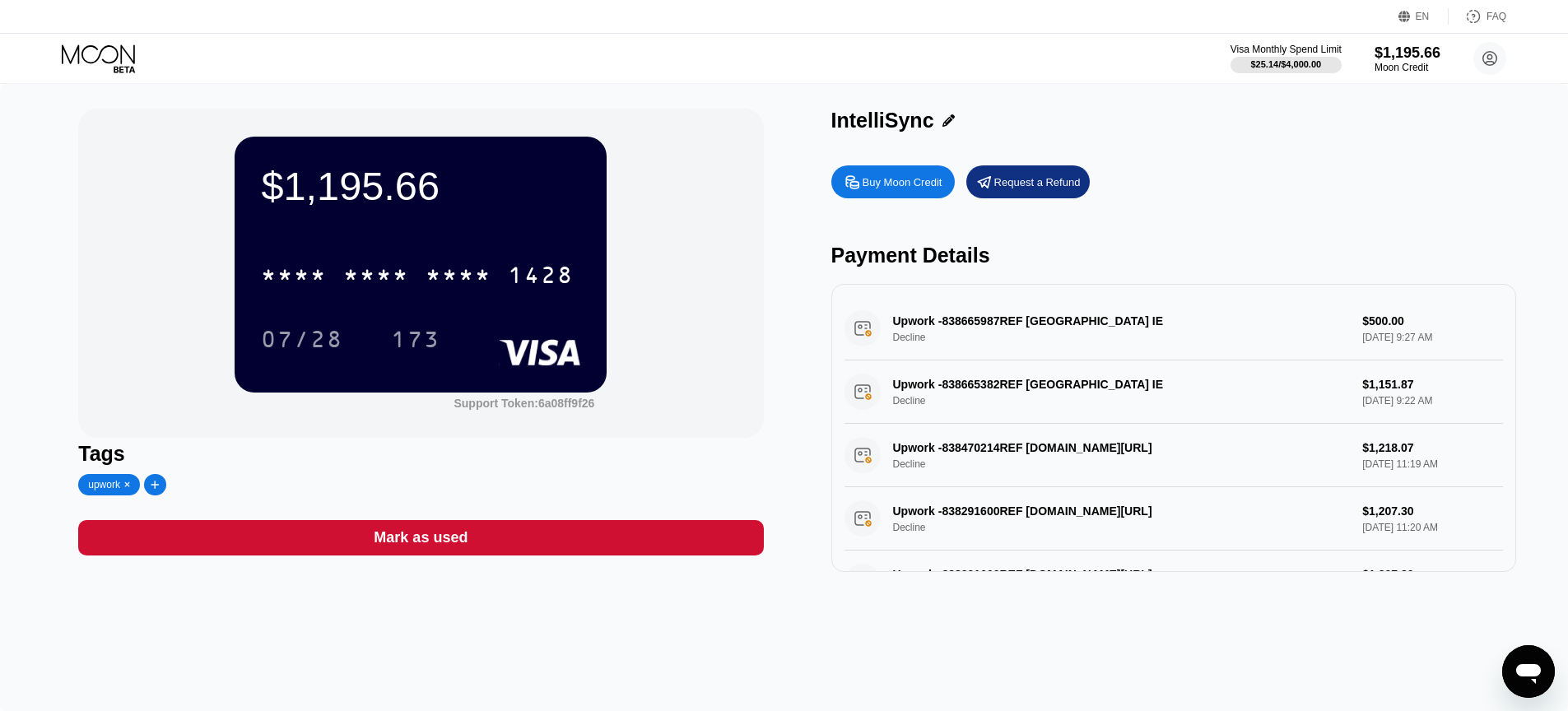
click at [1003, 320] on div "Upwork -838665987REF [GEOGRAPHIC_DATA] IE Decline $500.00 [DATE] 9:27 AM" at bounding box center [1173, 329] width 658 height 64
click at [1372, 321] on div "Upwork -838665987REF [GEOGRAPHIC_DATA] IE Decline $500.00 [DATE] 9:27 AM" at bounding box center [1173, 329] width 658 height 64
click at [1371, 336] on div "Upwork -838665987REF [GEOGRAPHIC_DATA] IE Decline $500.00 [DATE] 9:27 AM" at bounding box center [1173, 329] width 658 height 64
click at [1385, 382] on div "Upwork -838665382REF [GEOGRAPHIC_DATA] IE Decline $1,151.87 [DATE] 9:22 AM" at bounding box center [1173, 392] width 658 height 64
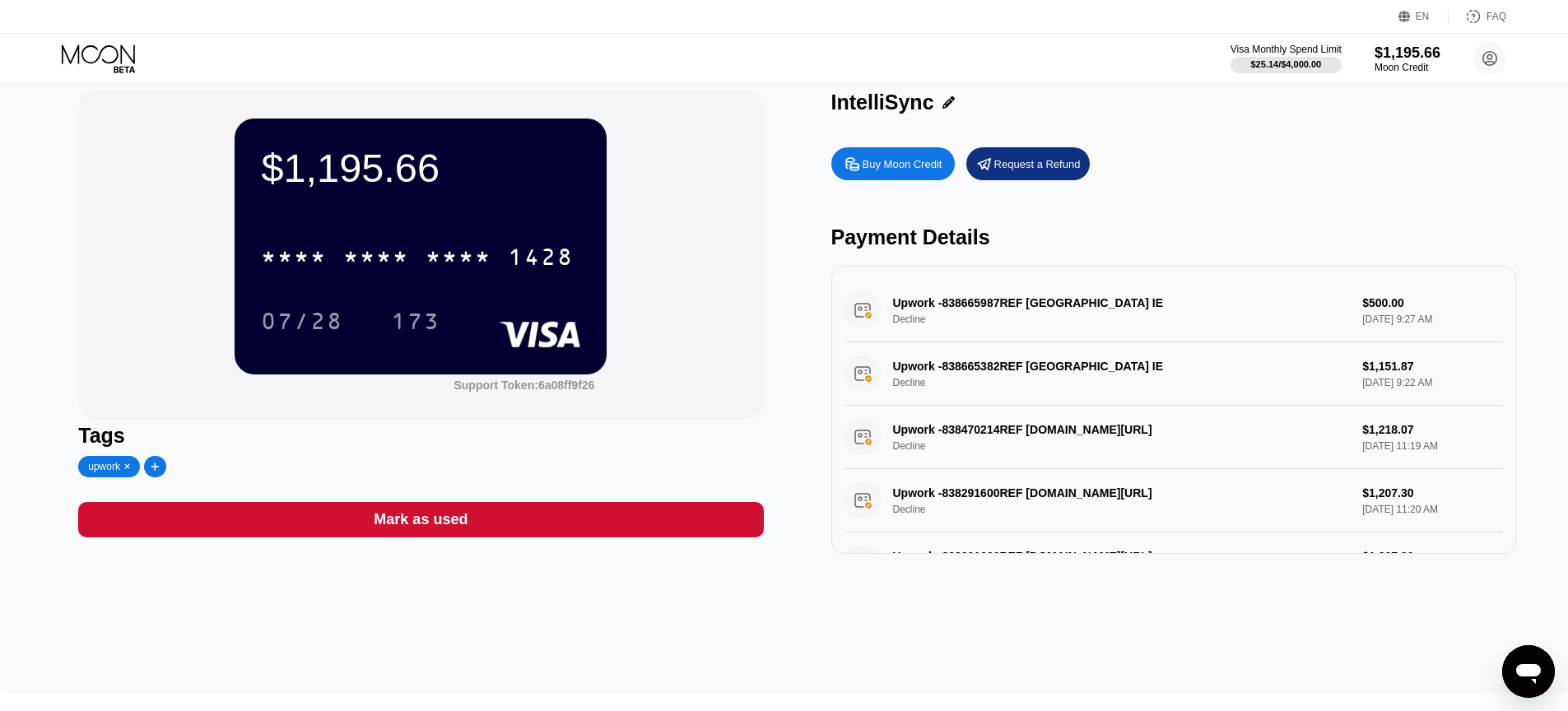
click at [981, 296] on div "Upwork -838665987REF [GEOGRAPHIC_DATA] IE Decline $500.00 [DATE] 9:27 AM" at bounding box center [1173, 310] width 658 height 64
drag, startPoint x: 892, startPoint y: 302, endPoint x: 1122, endPoint y: 304, distance: 230.0
click at [1118, 303] on div "Upwork -838665987REF [GEOGRAPHIC_DATA] IE Decline $500.00 [DATE] 9:27 AM" at bounding box center [1173, 310] width 658 height 64
click at [1523, 669] on icon "Open messaging window" at bounding box center [1528, 674] width 25 height 20
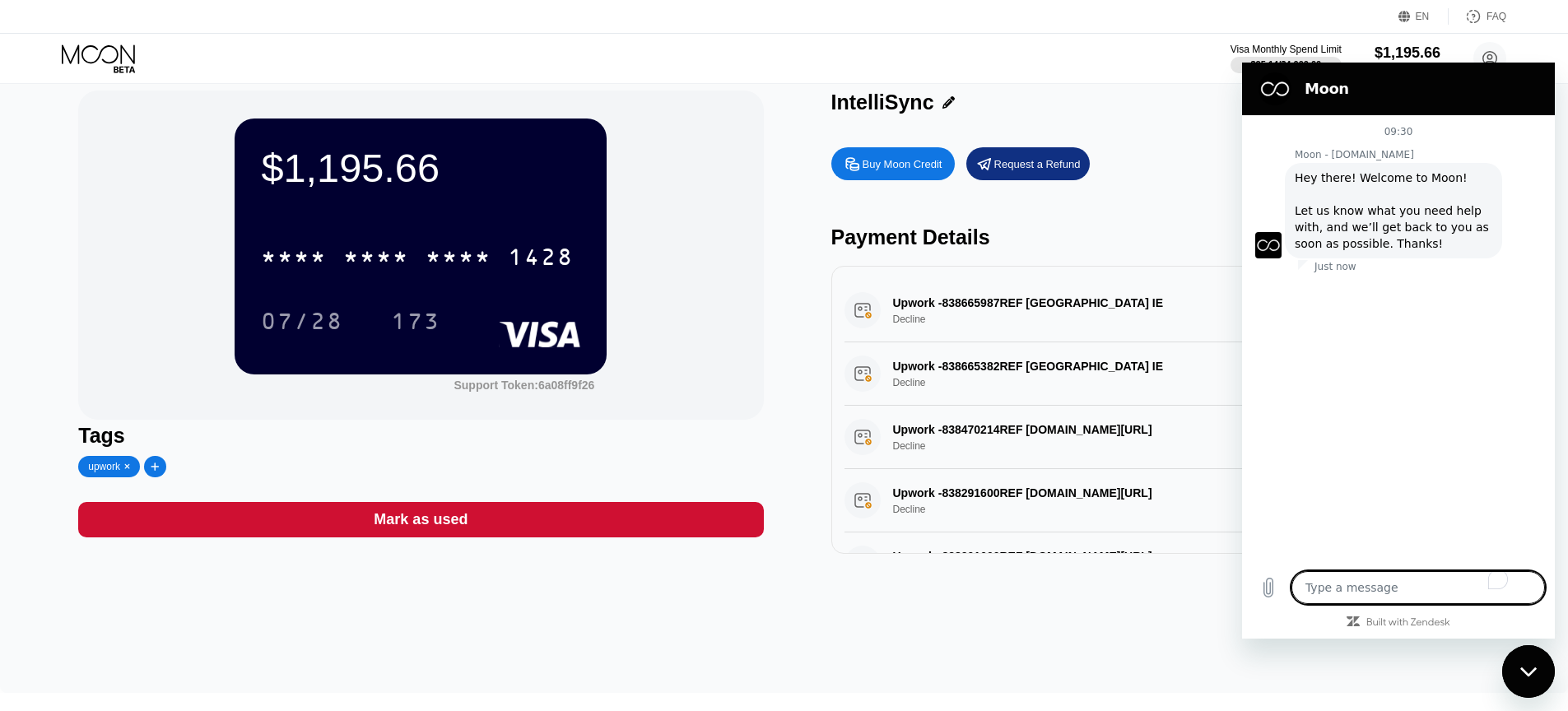
type textarea "x"
click at [1341, 598] on textarea "To enrich screen reader interactions, please activate Accessibility in Grammarl…" at bounding box center [1418, 588] width 254 height 33
type textarea "h"
type textarea "x"
type textarea "hi"
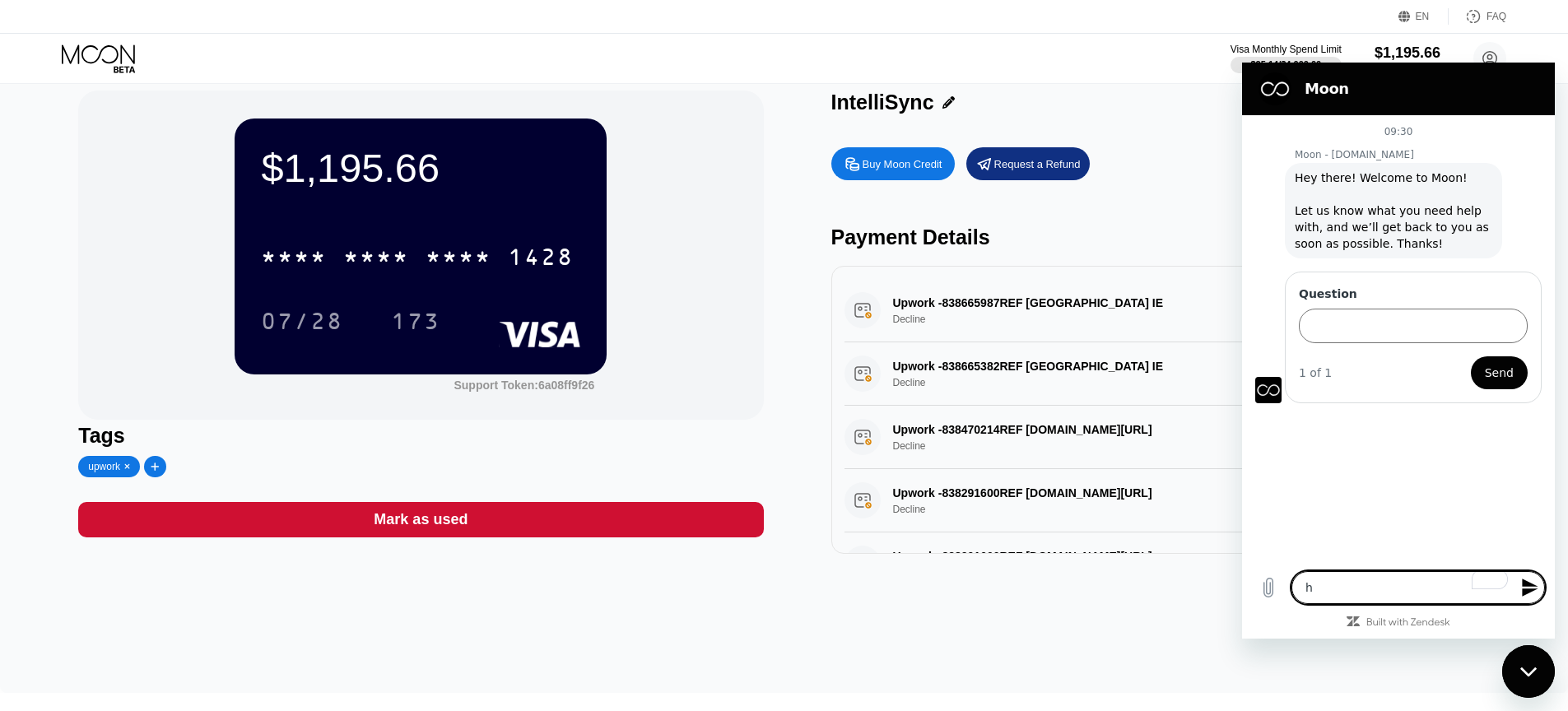
type textarea "x"
type textarea "m"
type textarea "x"
type textarea "my"
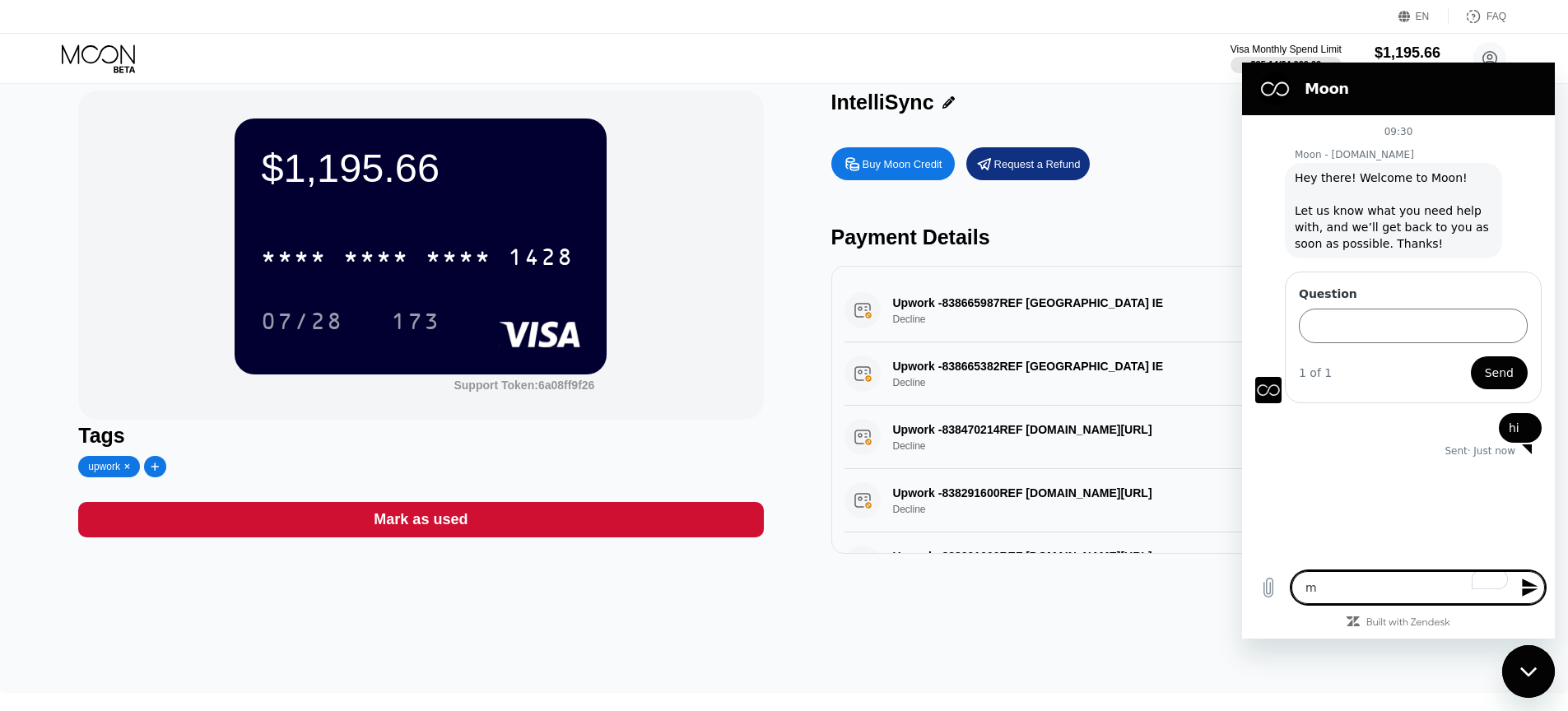
type textarea "x"
type textarea "my"
type textarea "x"
type textarea "my p"
type textarea "x"
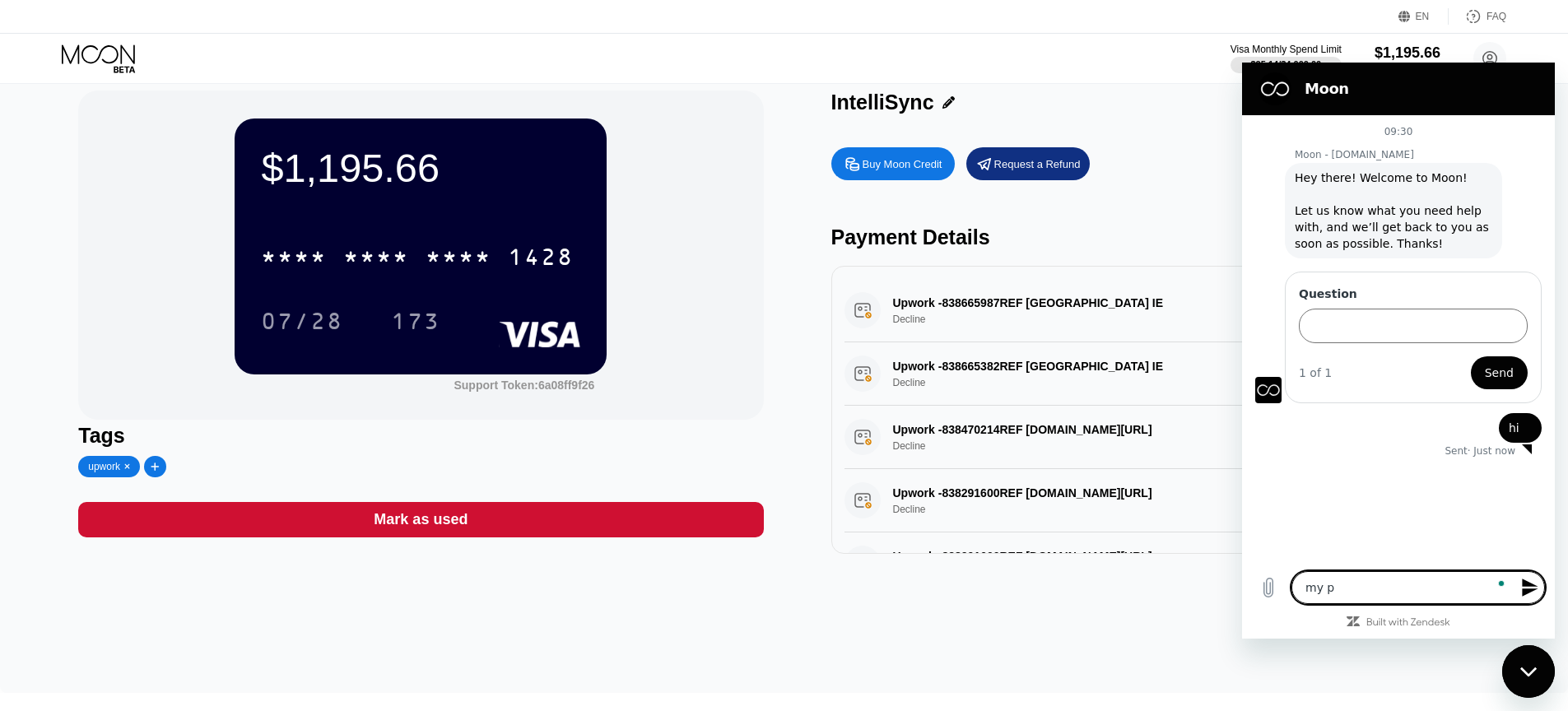
type textarea "my pa"
type textarea "x"
type textarea "my pay"
type textarea "x"
type textarea "my paym"
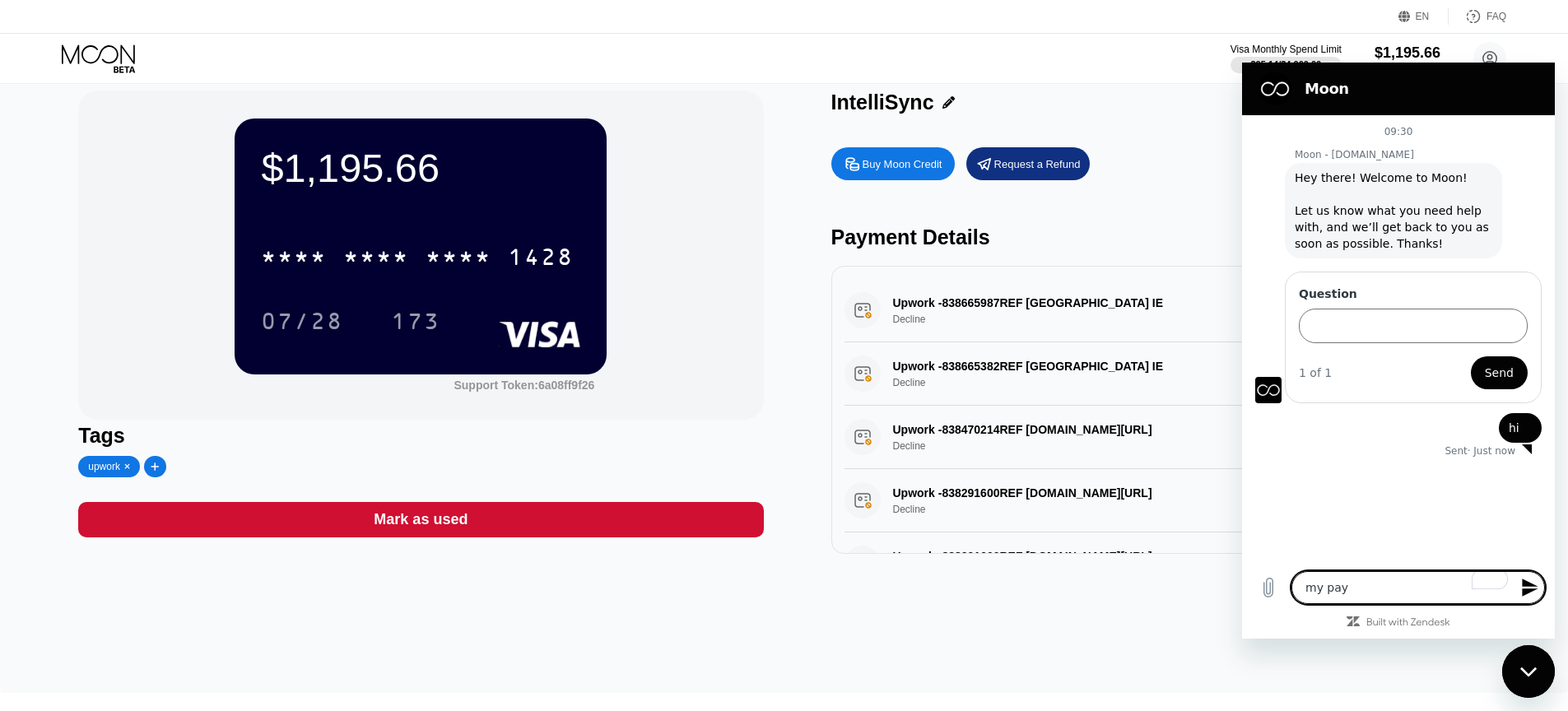
type textarea "x"
type textarea "my payme"
type textarea "x"
type textarea "my paymen"
type textarea "x"
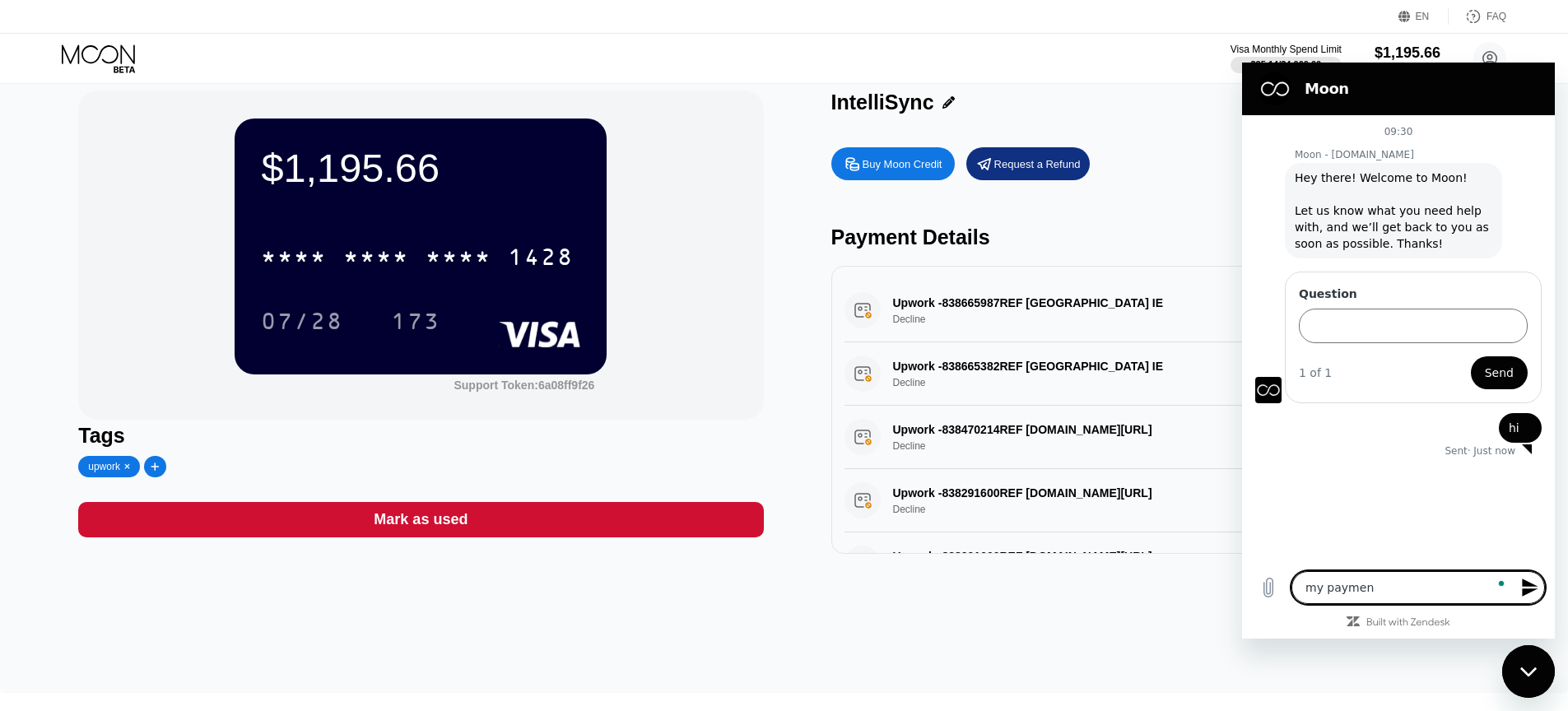
type textarea "my payment"
type textarea "x"
type textarea "my payment"
type textarea "x"
type textarea "my payment f"
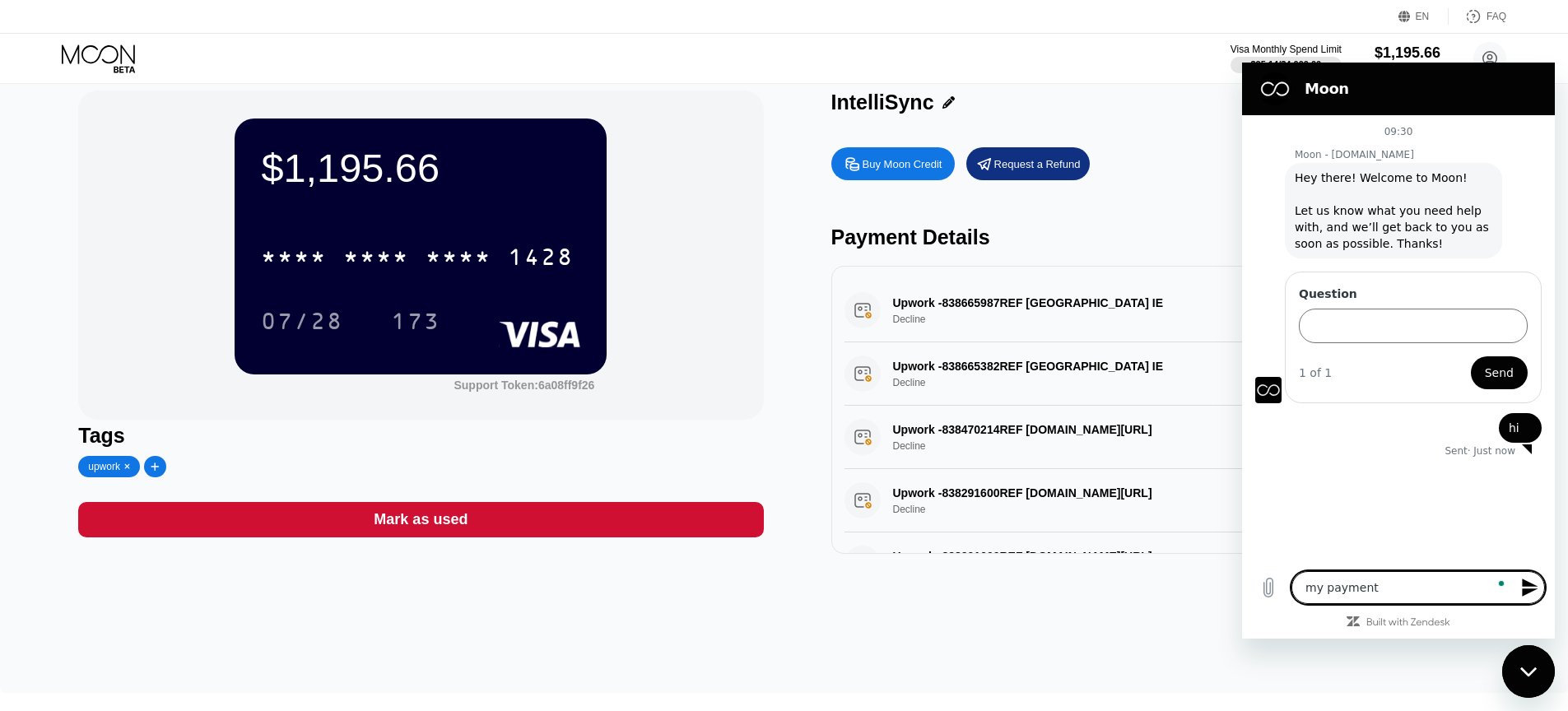
type textarea "x"
type textarea "my payment fo"
type textarea "x"
type textarea "my payment for"
type textarea "x"
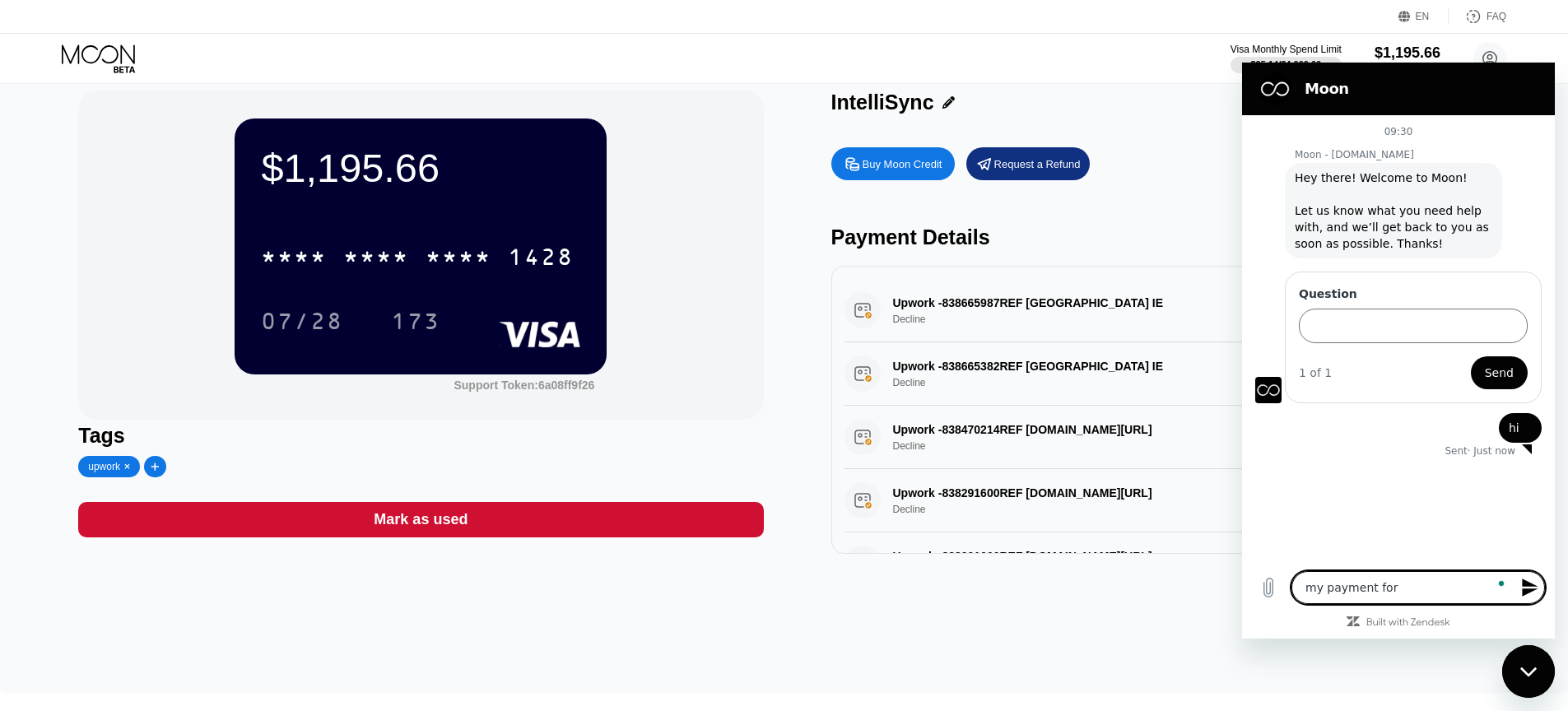
type textarea "my payment for"
type textarea "x"
type textarea "my payment for u"
type textarea "x"
type textarea "my payment for up"
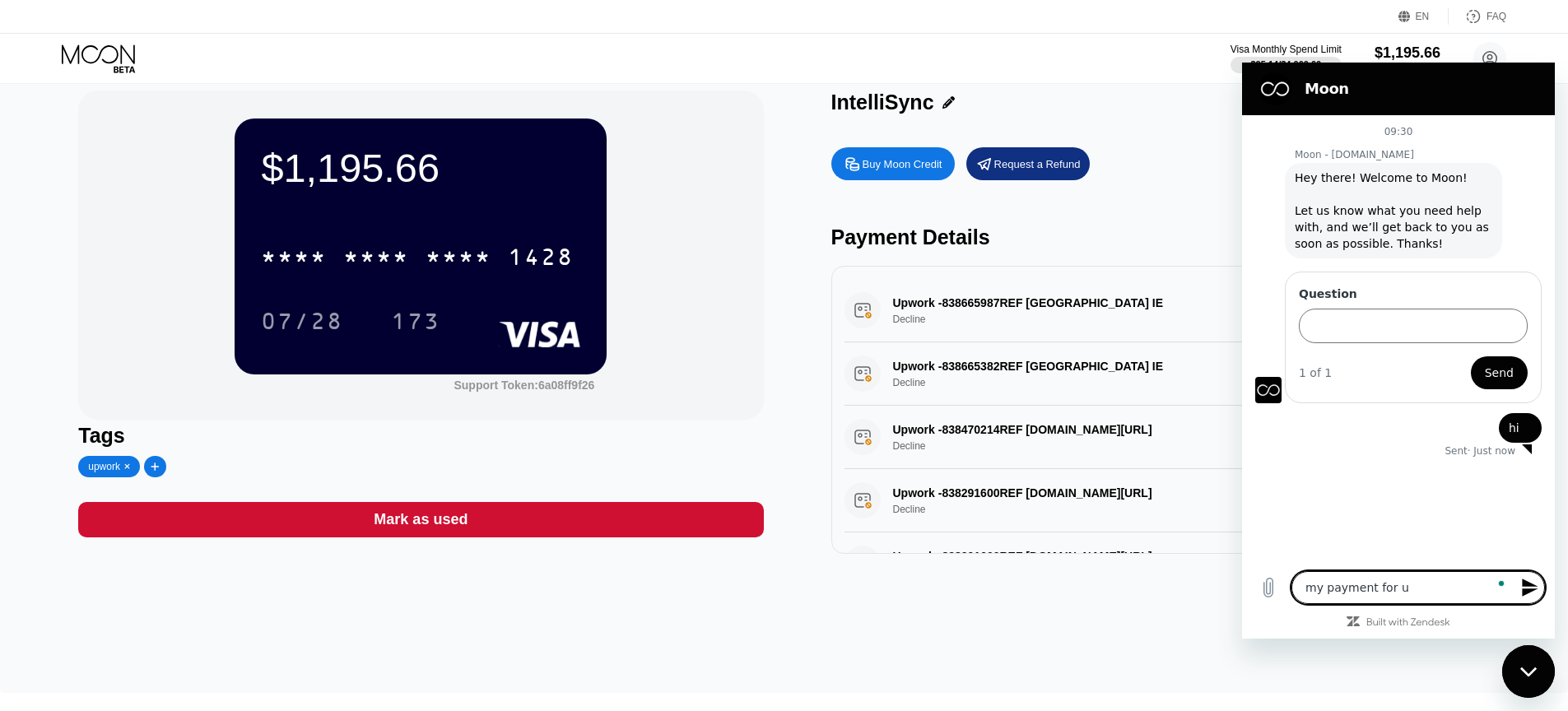
type textarea "x"
type textarea "my payment for upw"
type textarea "x"
type textarea "my payment for upwo"
type textarea "x"
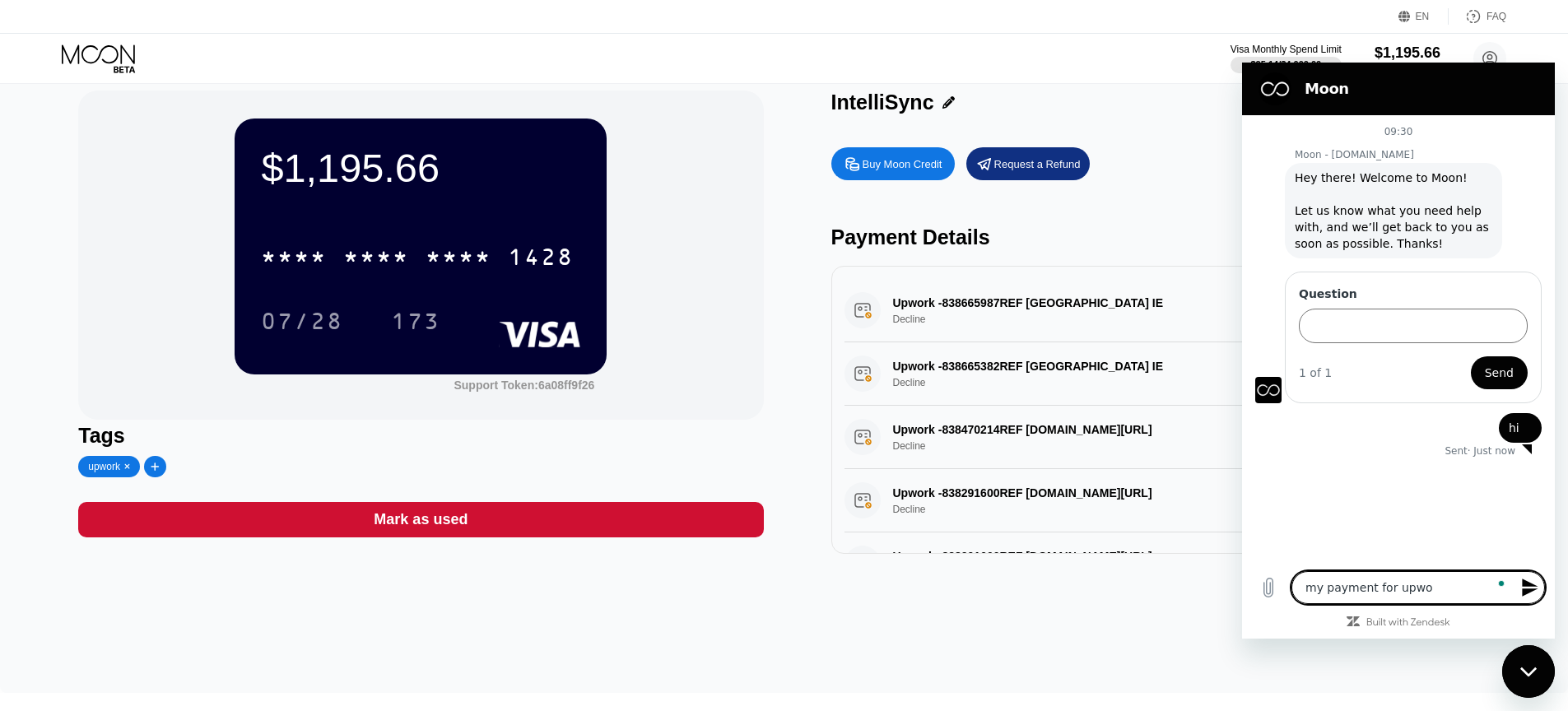
type textarea "my payment for upwor"
type textarea "x"
type textarea "my payment for upwork"
type textarea "x"
type textarea "my payment for upwork"
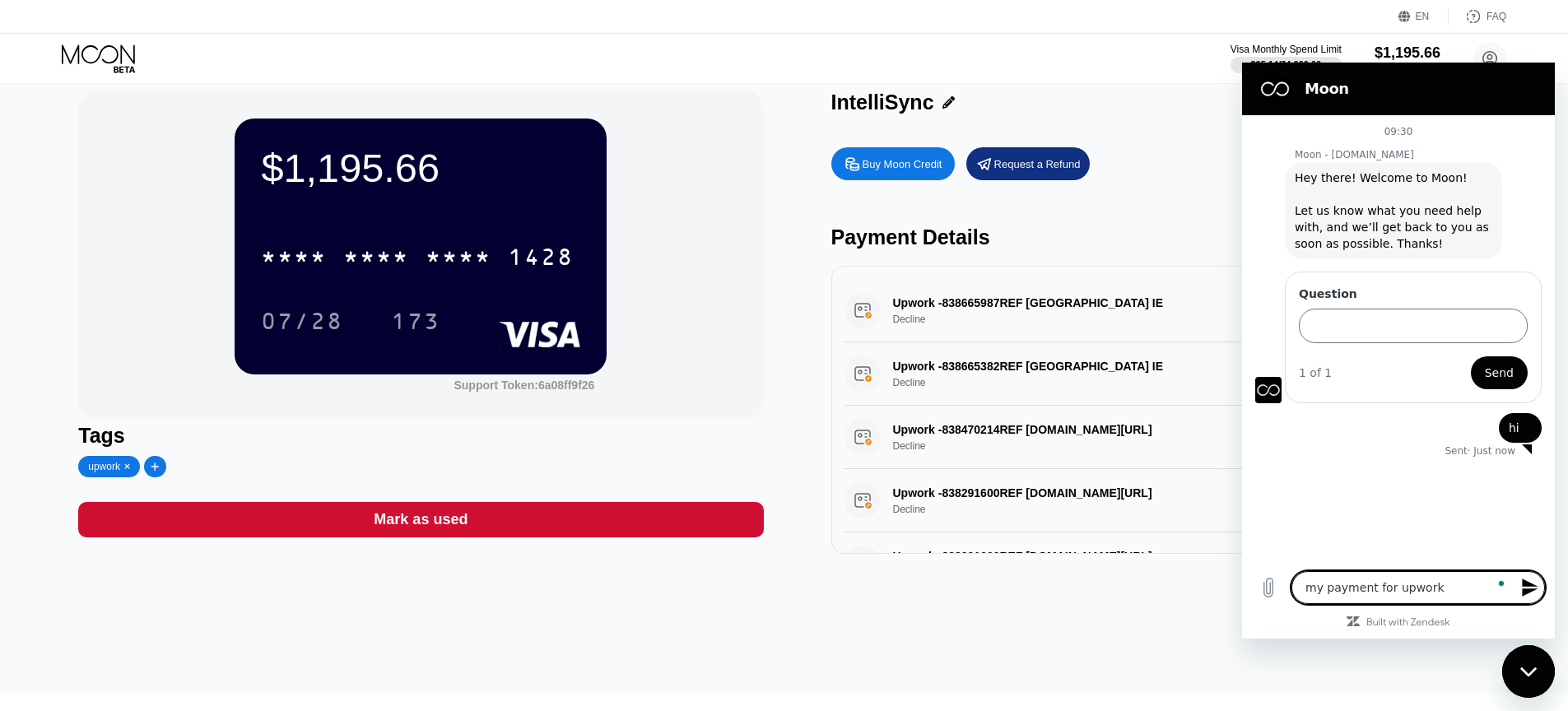
type textarea "x"
type textarea "my payment for upwork i"
type textarea "x"
type textarea "my payment for upwork is"
type textarea "x"
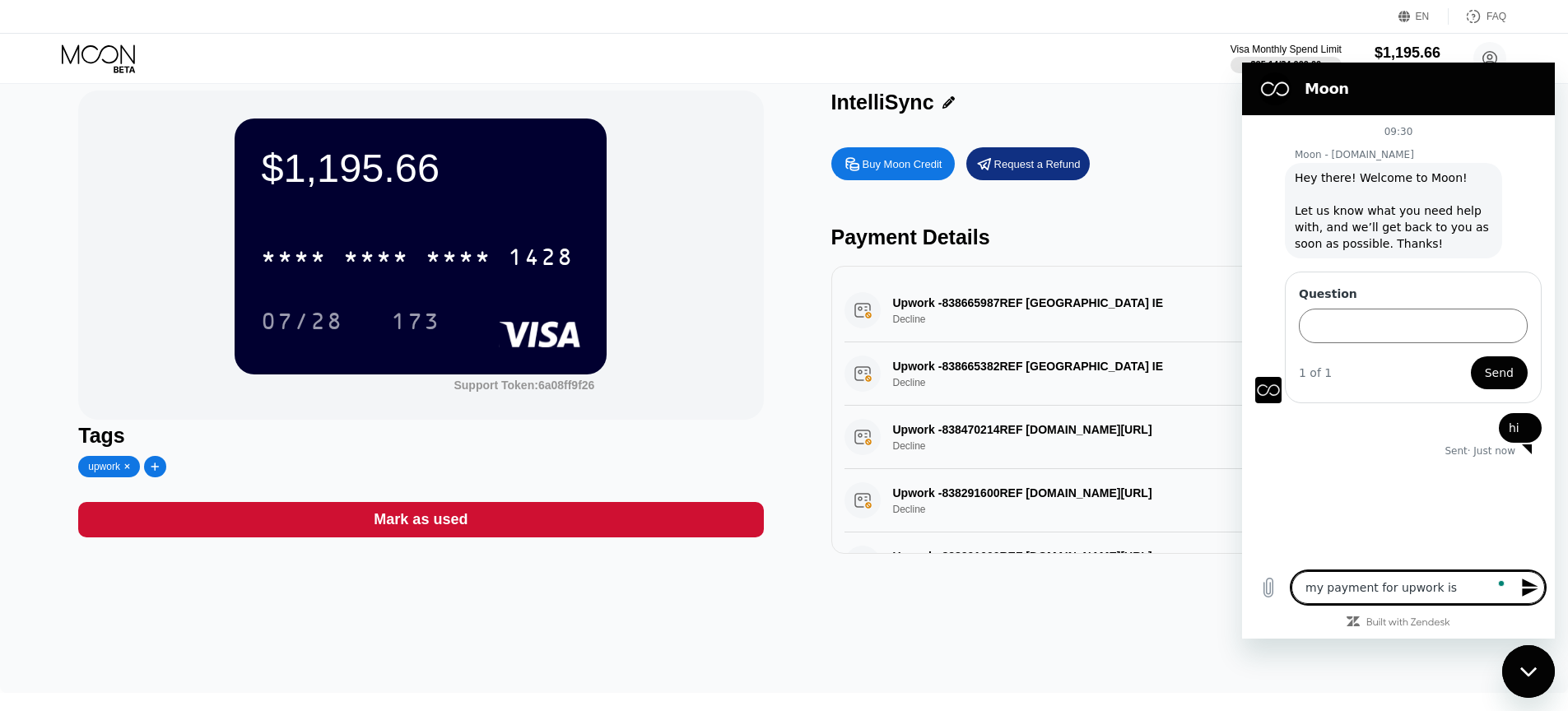
type textarea "my payment for upwork is"
type textarea "x"
type textarea "my payment for upwork is d"
type textarea "x"
type textarea "my payment for upwork is de"
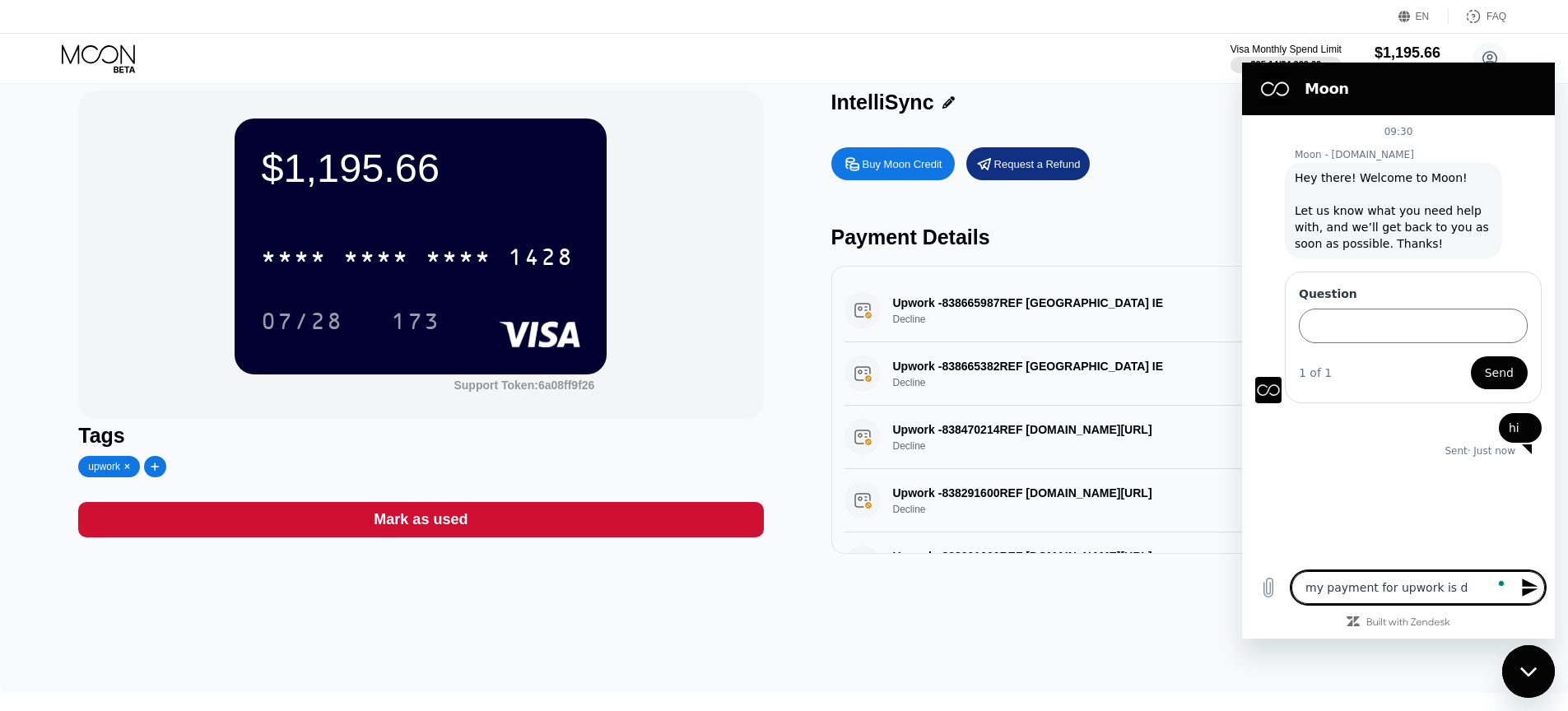
type textarea "x"
type textarea "my payment for upwork is dec"
type textarea "x"
type textarea "my payment for upwork is decl"
type textarea "x"
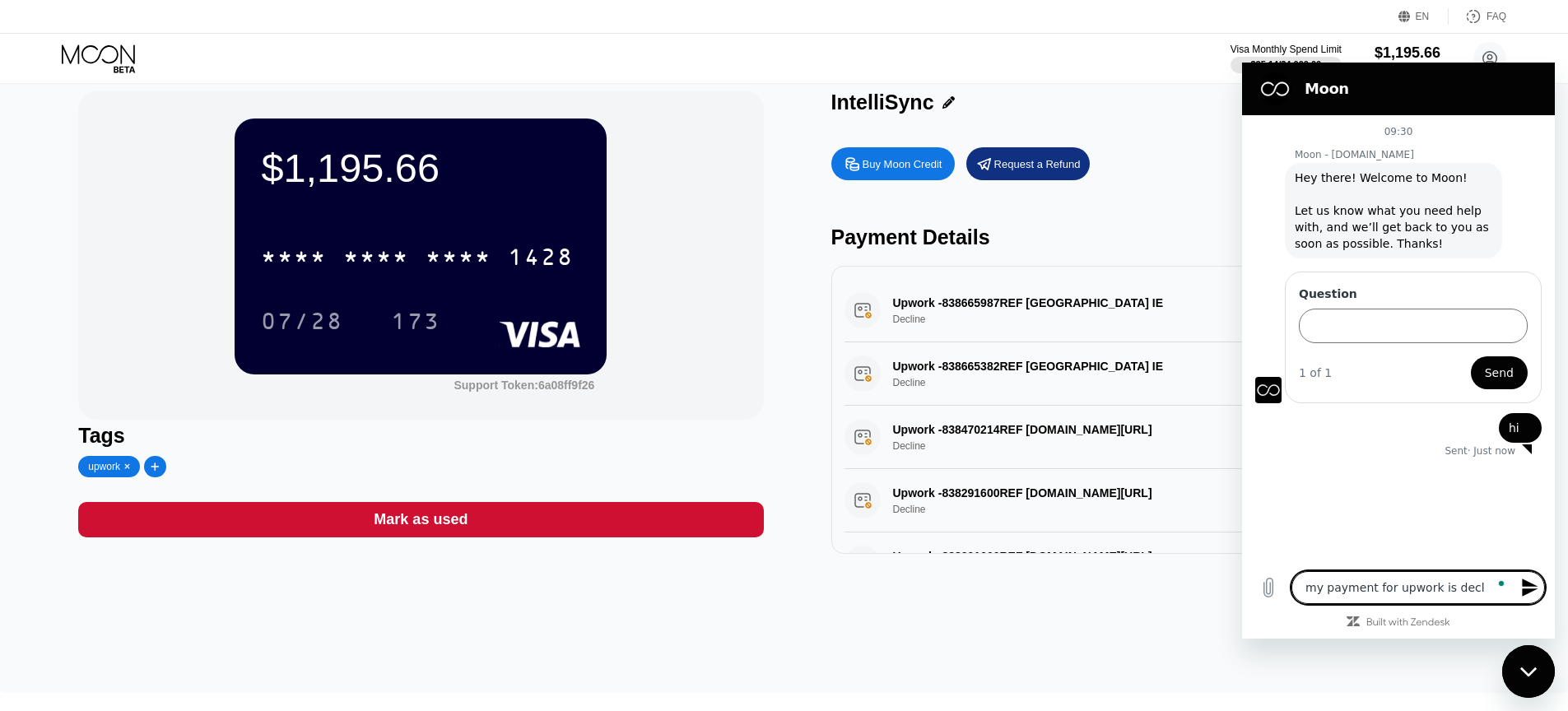
type textarea "my payment for upwork is decli"
type textarea "x"
type textarea "my payment for upwork is declin"
type textarea "x"
type textarea "my payment for upwork is decline"
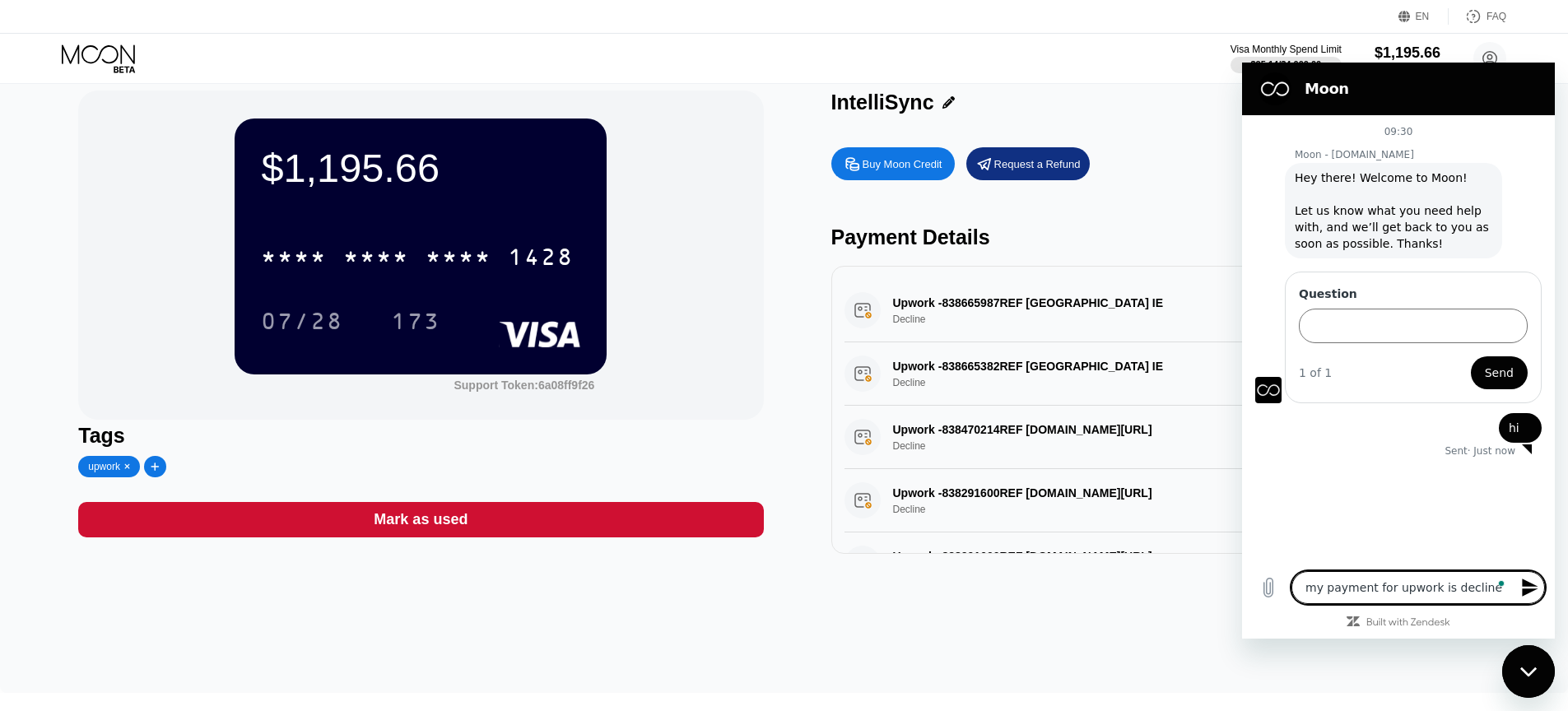
type textarea "x"
type textarea "my payment for upwork is declined"
type textarea "x"
type textarea "m"
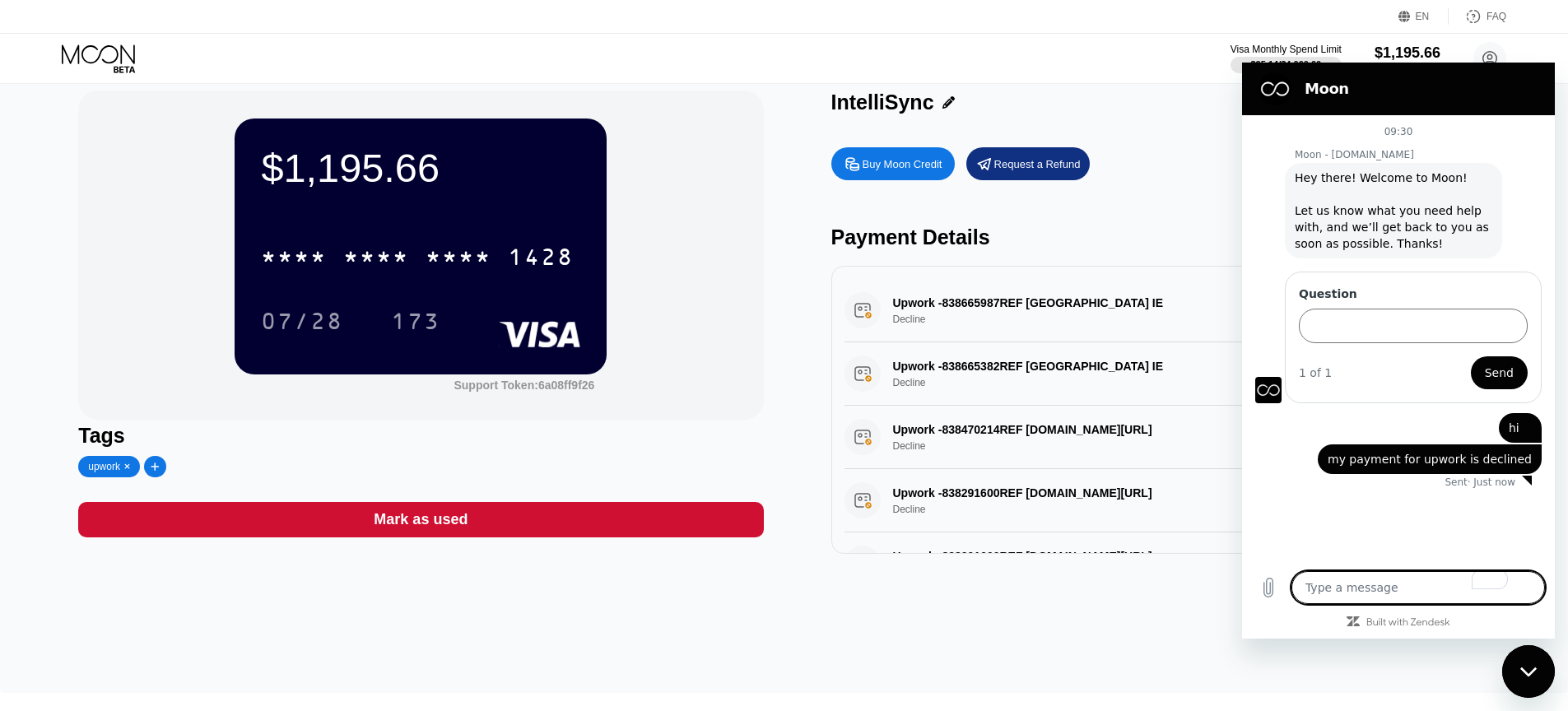
type textarea "x"
type textarea "ma"
type textarea "x"
type textarea "may"
type textarea "x"
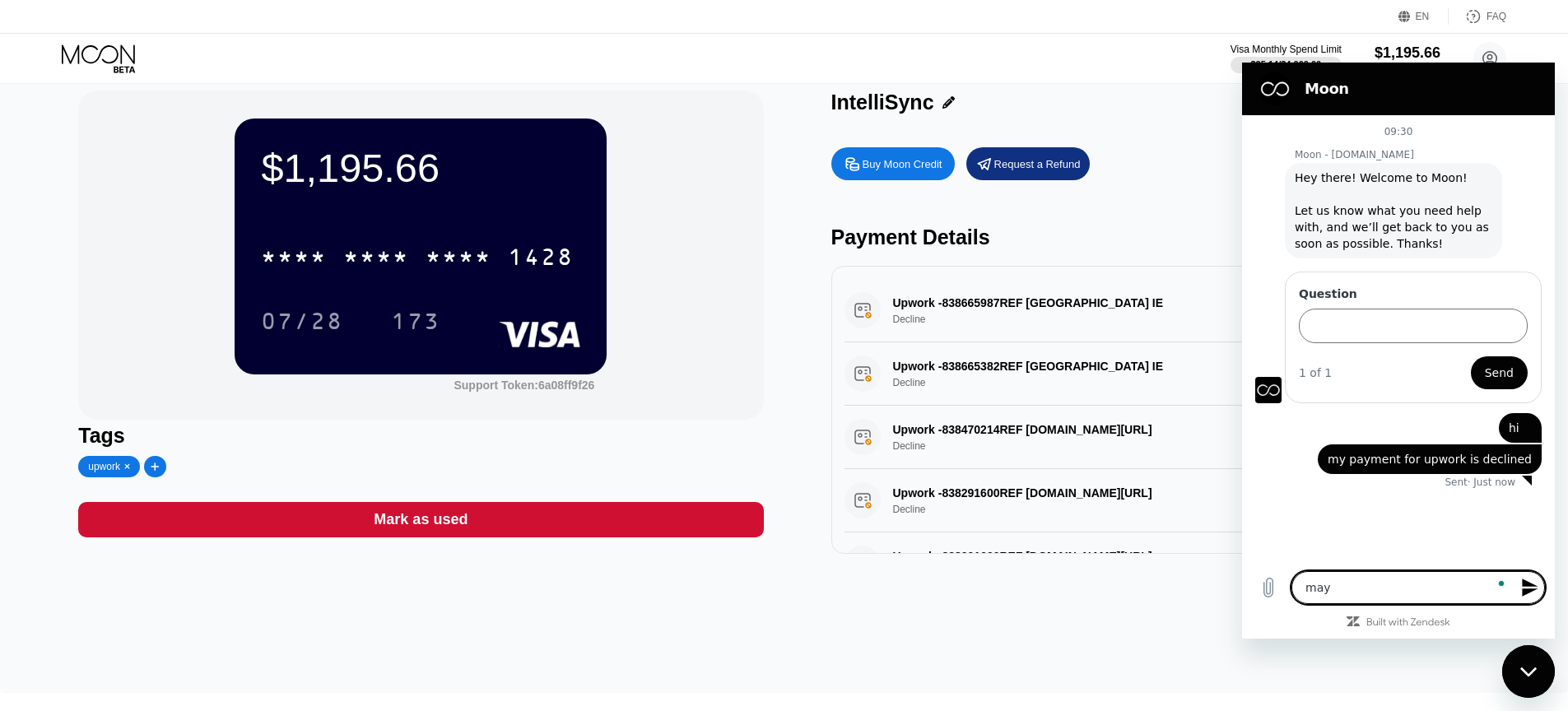
type textarea "may"
type textarea "x"
type textarea "may i"
type textarea "x"
type textarea "may i"
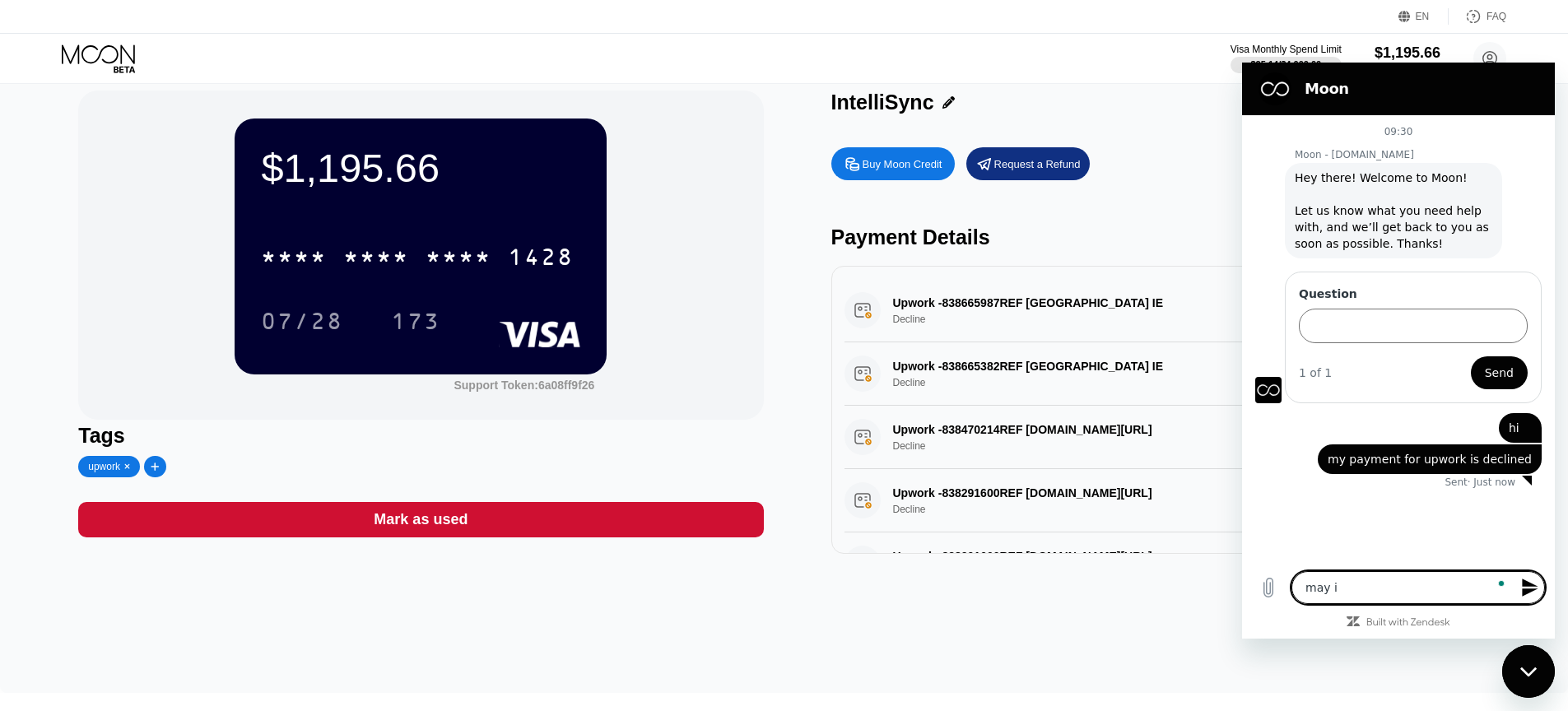
type textarea "x"
type textarea "may i k"
type textarea "x"
type textarea "may i kn"
type textarea "x"
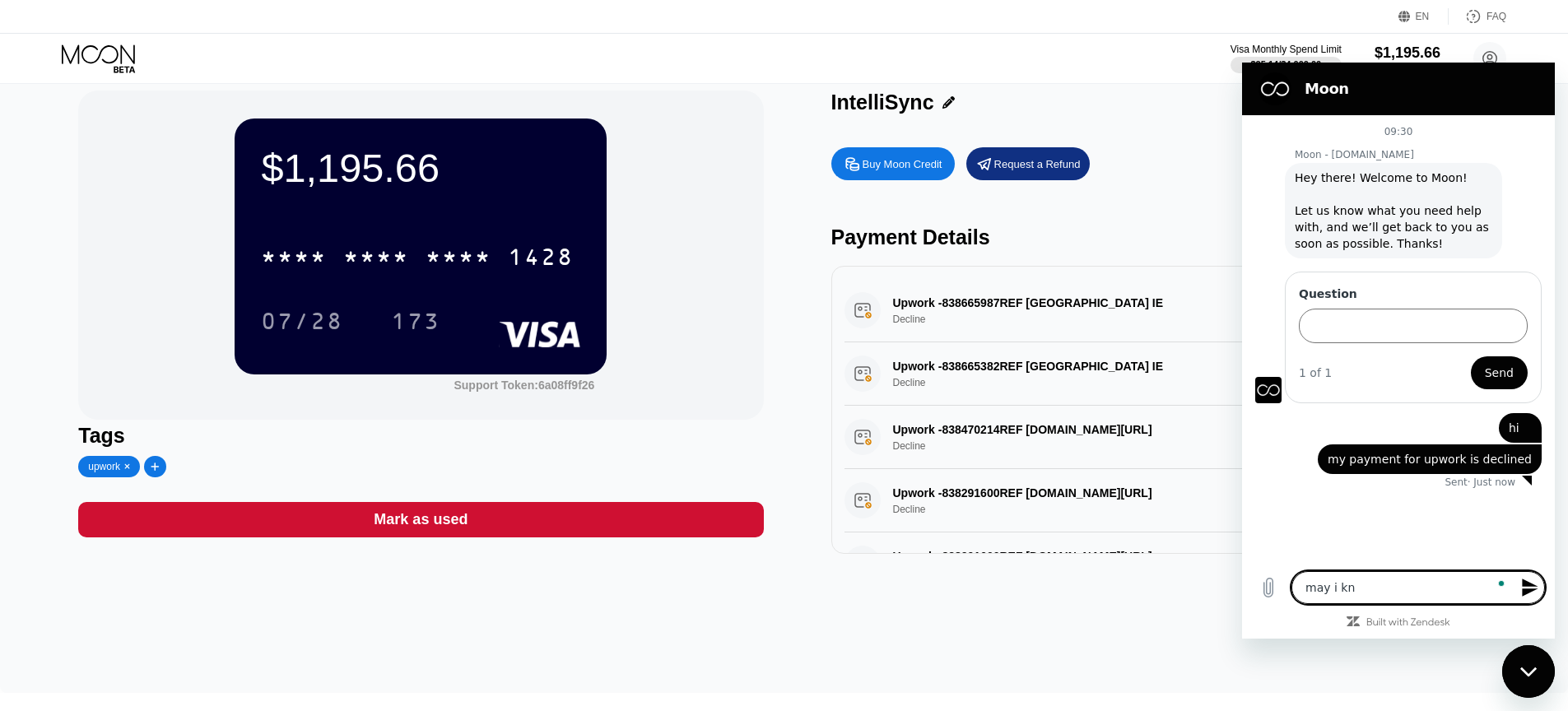
type textarea "may i kno"
type textarea "x"
type textarea "may i know"
type textarea "x"
type textarea "may i know"
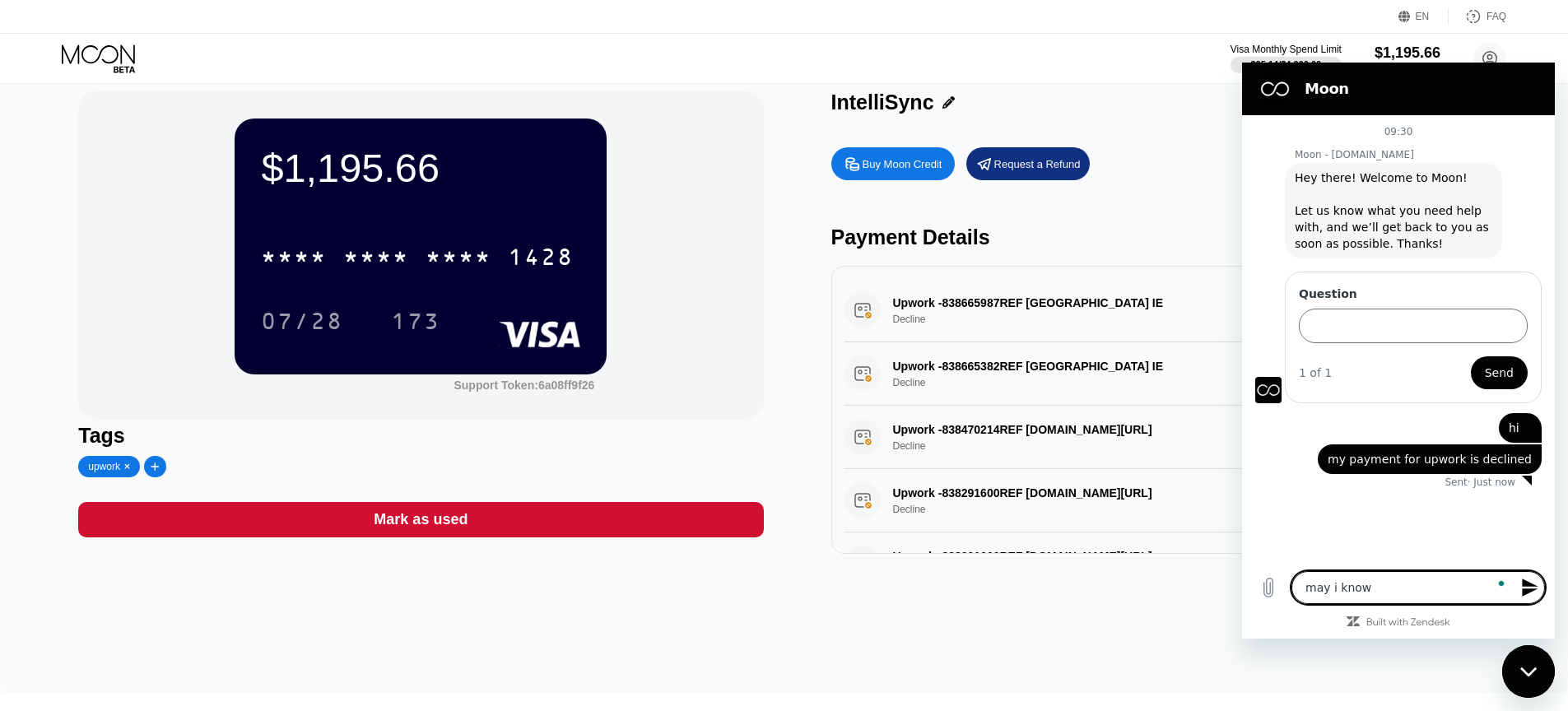
type textarea "x"
type textarea "may i know t"
type textarea "x"
type textarea "may i know th"
type textarea "x"
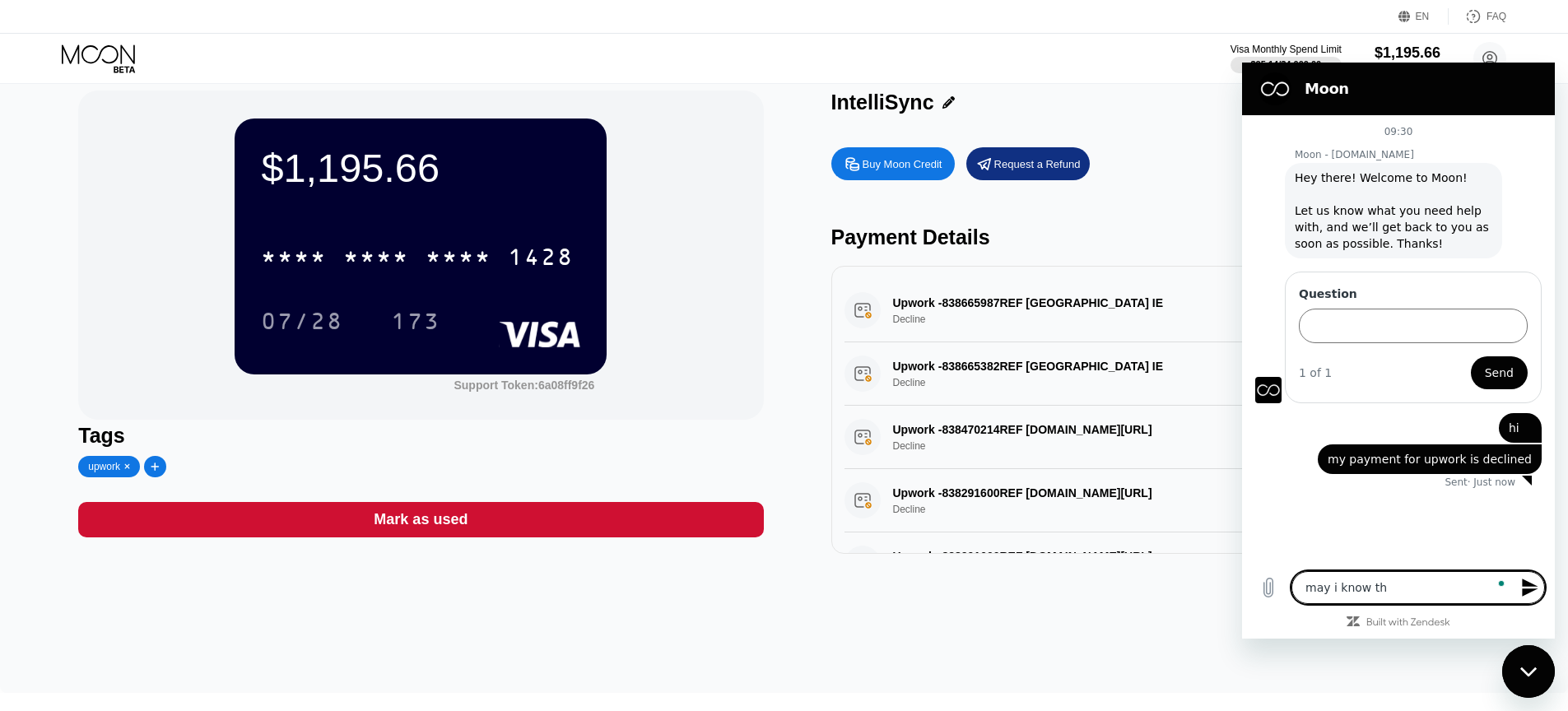
type textarea "may i know the"
type textarea "x"
type textarea "may i know the"
type textarea "x"
type textarea "may i know the r"
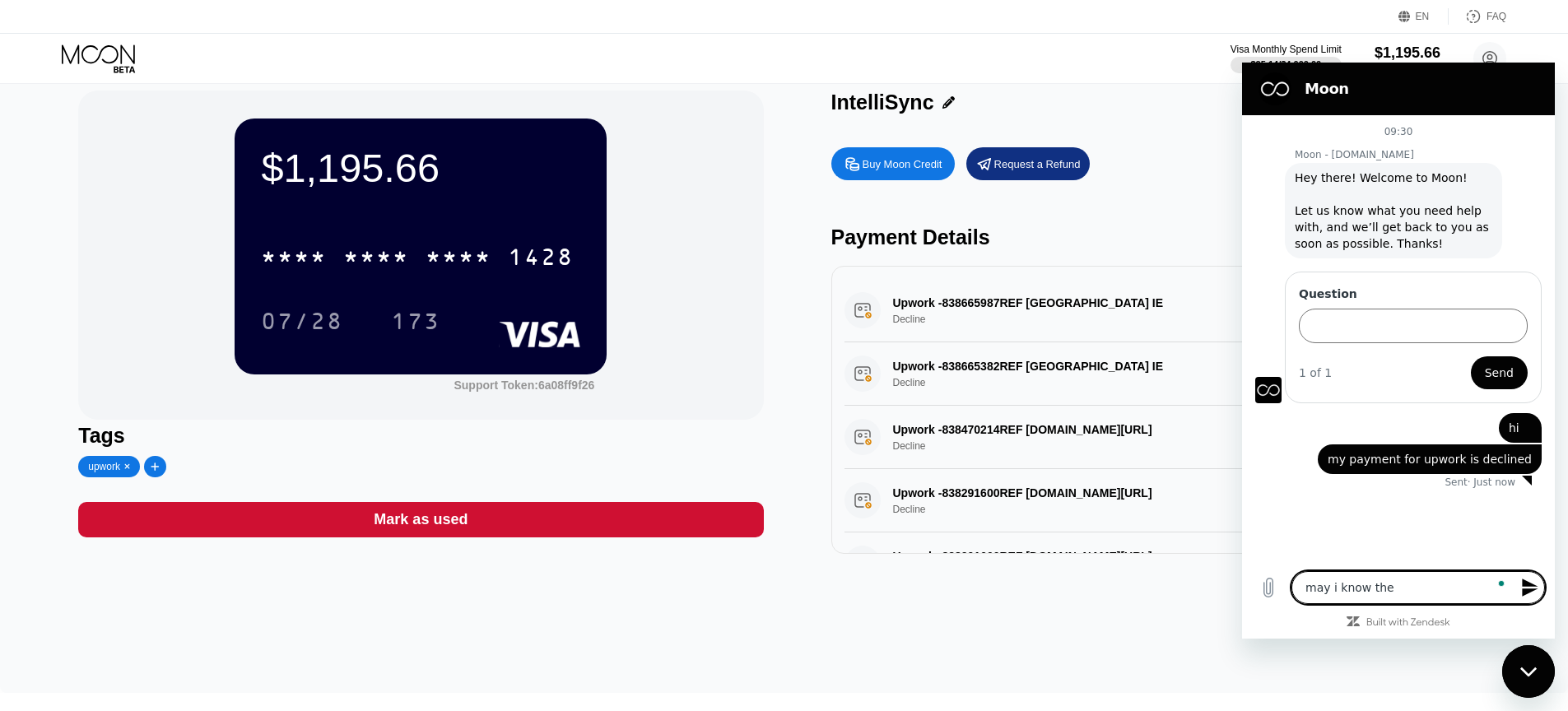
type textarea "x"
type textarea "may i know the re"
type textarea "x"
type textarea "may i know the rea"
type textarea "x"
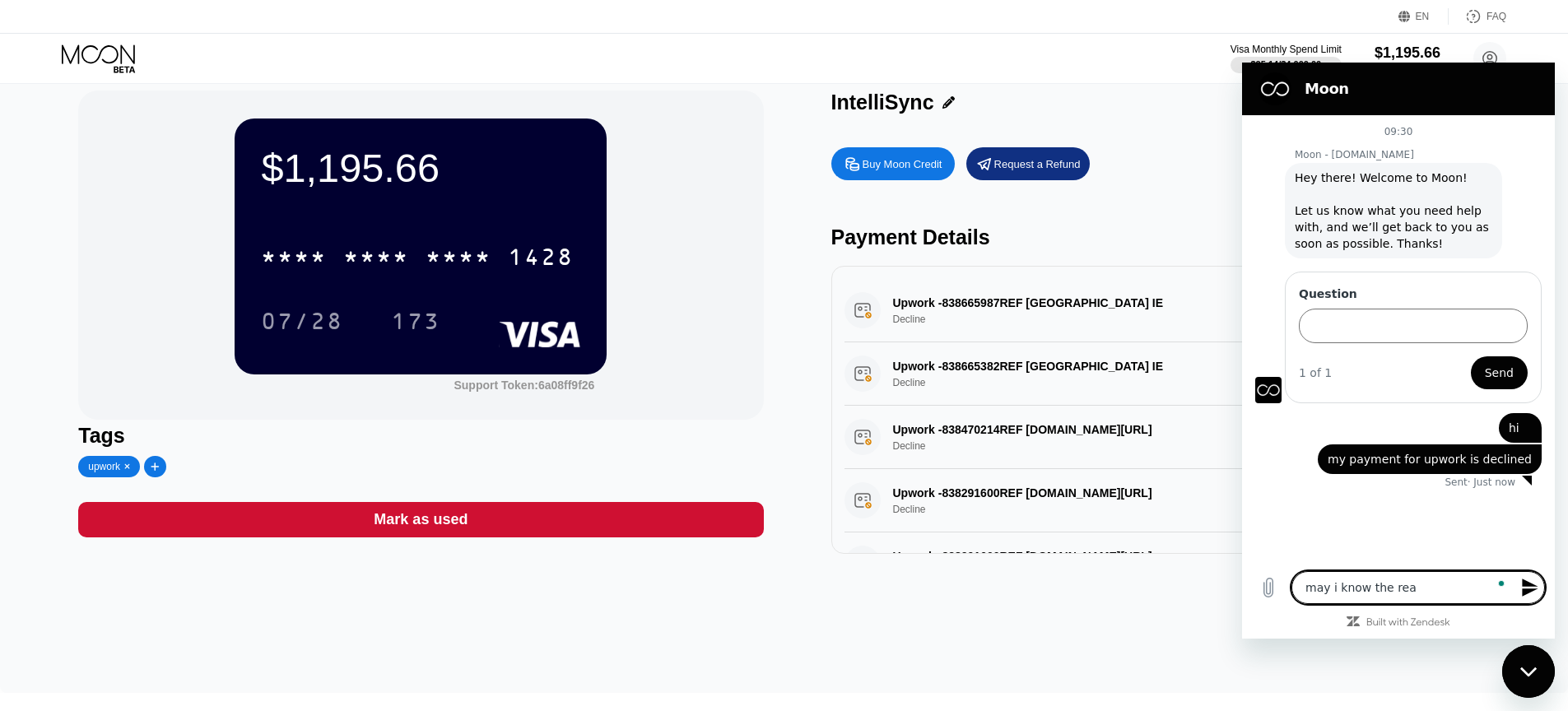
type textarea "may i know the reas"
type textarea "x"
type textarea "may i know the reaso"
type textarea "x"
type textarea "may i know the reason"
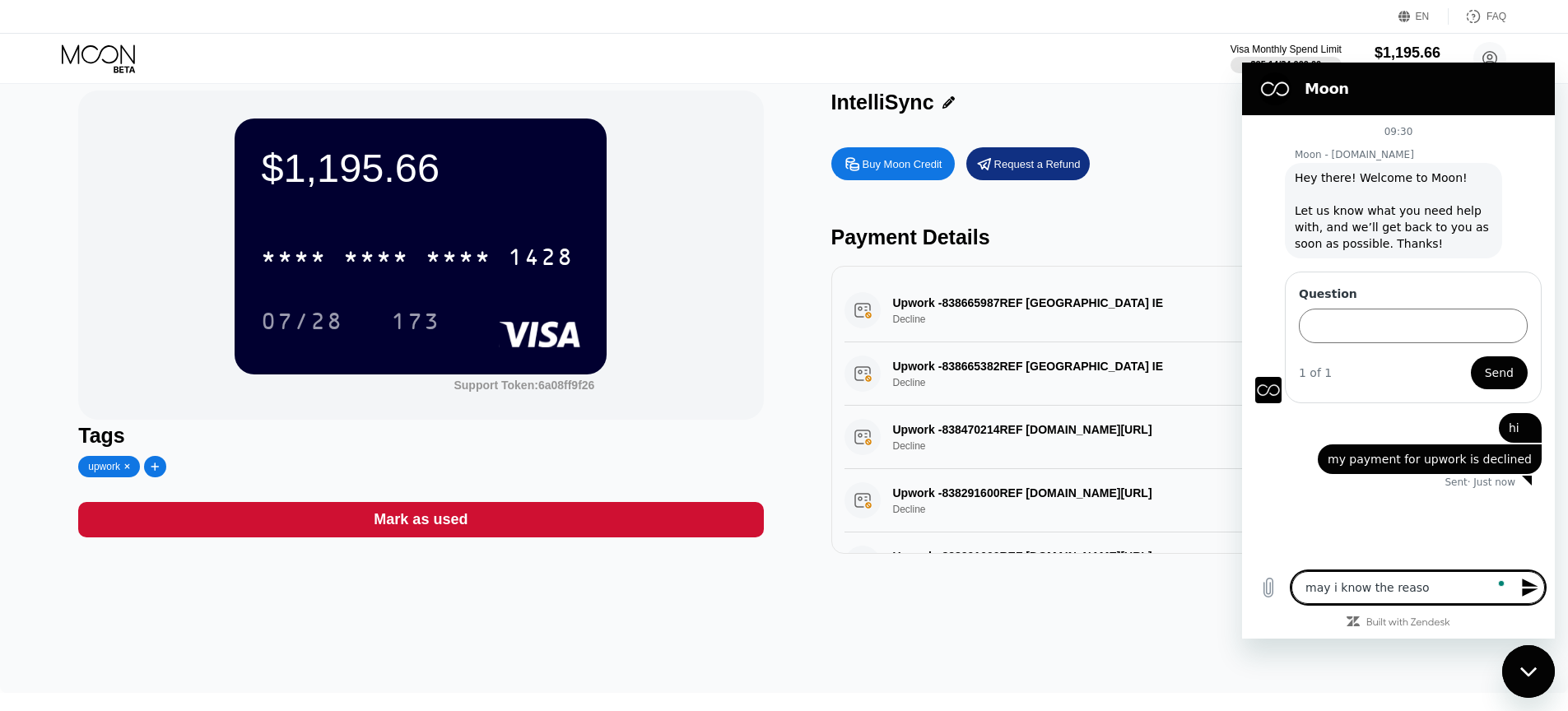
type textarea "x"
type textarea "may i know the reasons"
type textarea "x"
type textarea "may i know the reasons?"
type textarea "x"
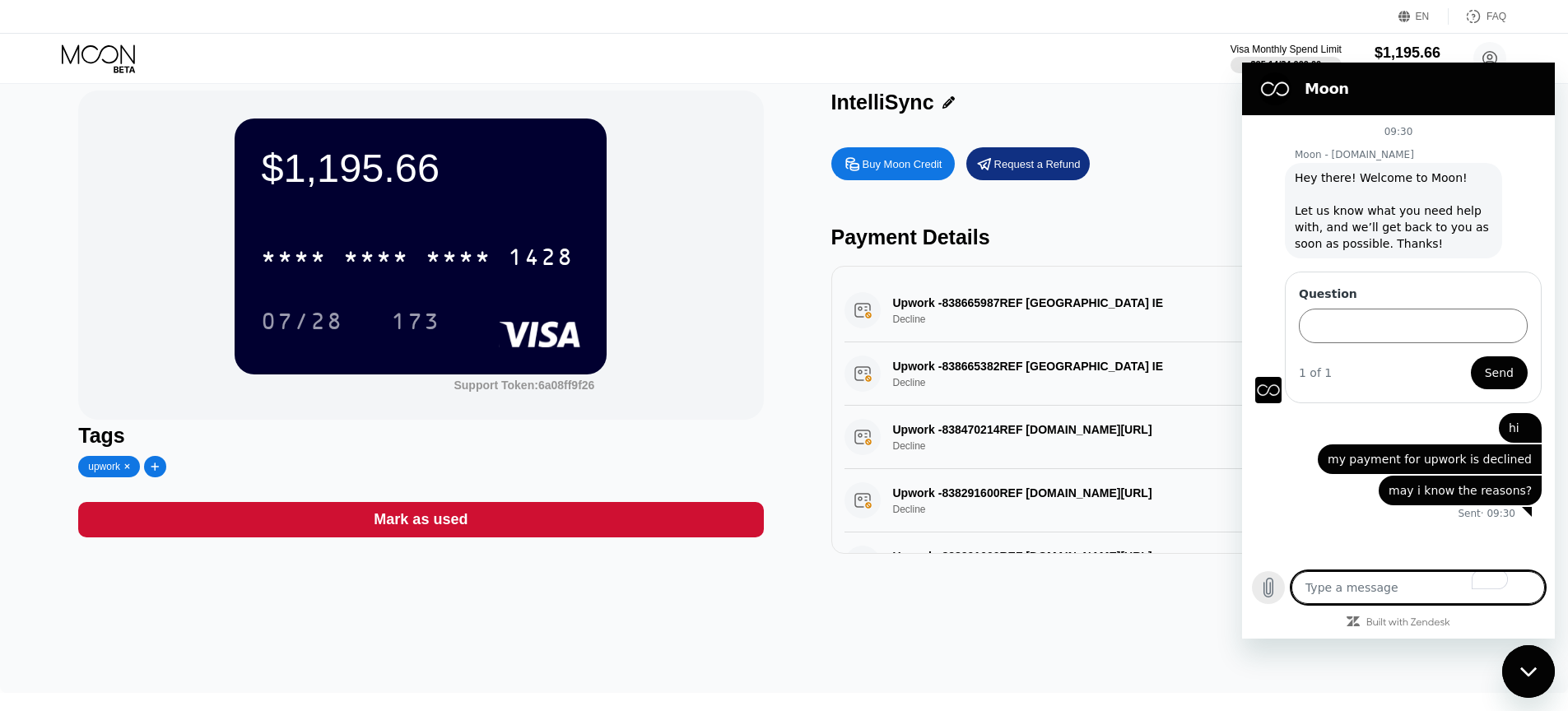
click at [1269, 589] on icon "Upload file" at bounding box center [1268, 588] width 20 height 20
drag, startPoint x: 891, startPoint y: 301, endPoint x: 1144, endPoint y: 317, distance: 253.5
click at [1140, 317] on div "Upwork -838665987REF [GEOGRAPHIC_DATA] IE Decline $500.00 [DATE] 9:27 AM" at bounding box center [1173, 310] width 658 height 64
click at [1144, 317] on div "Upwork -838665987REF [GEOGRAPHIC_DATA] IE Decline $500.00 [DATE] 9:27 AM" at bounding box center [1173, 310] width 658 height 64
click at [1540, 692] on div "Close messaging window" at bounding box center [1528, 672] width 49 height 49
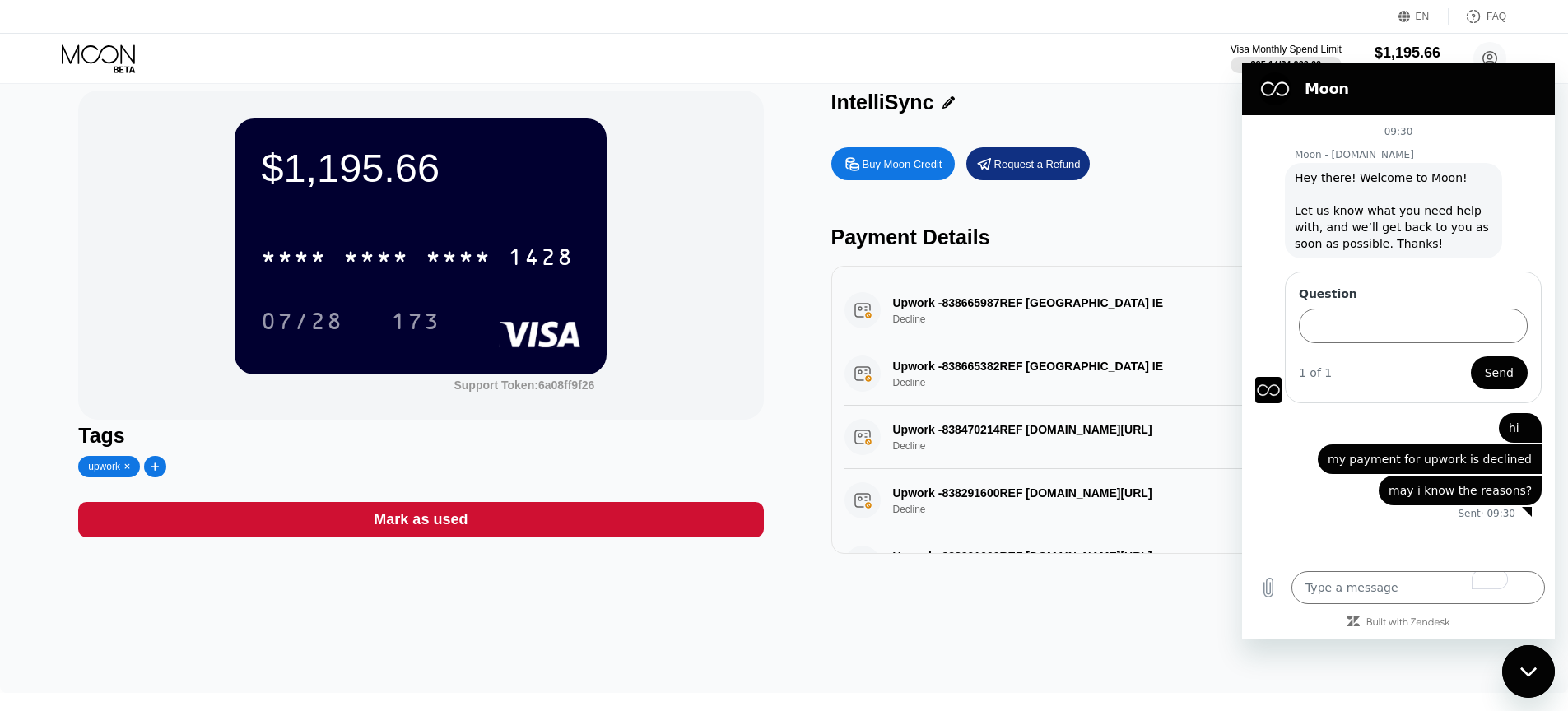
type textarea "x"
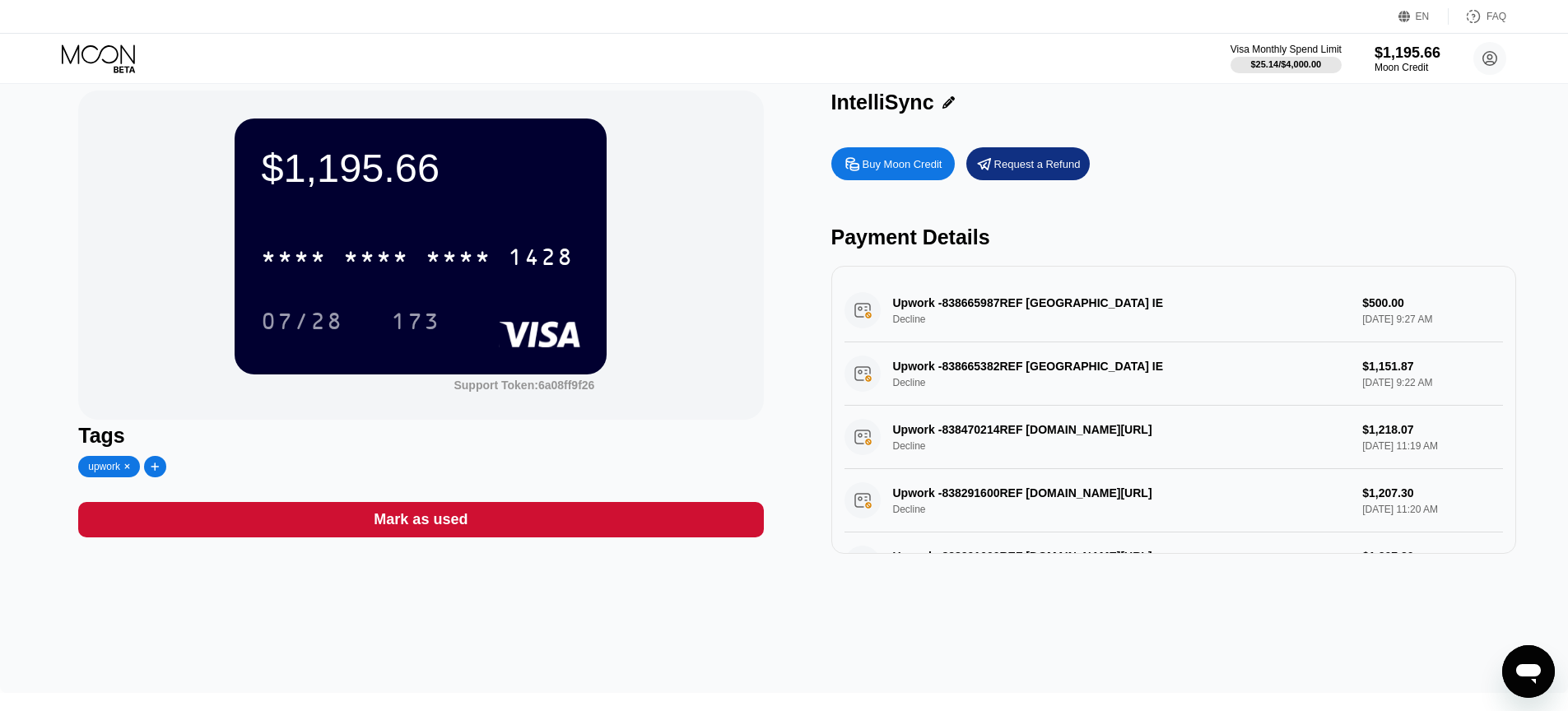
click at [1044, 301] on div "Upwork -838665987REF [GEOGRAPHIC_DATA] IE Decline $500.00 [DATE] 9:27 AM" at bounding box center [1173, 310] width 658 height 64
click at [871, 314] on div "Upwork -838665987REF [GEOGRAPHIC_DATA] IE Decline $500.00 [DATE] 9:27 AM" at bounding box center [1173, 310] width 658 height 64
click at [899, 315] on div "Upwork -838665987REF [GEOGRAPHIC_DATA] IE Decline $500.00 [DATE] 9:27 AM" at bounding box center [1173, 310] width 658 height 64
click at [1482, 55] on circle at bounding box center [1489, 58] width 33 height 33
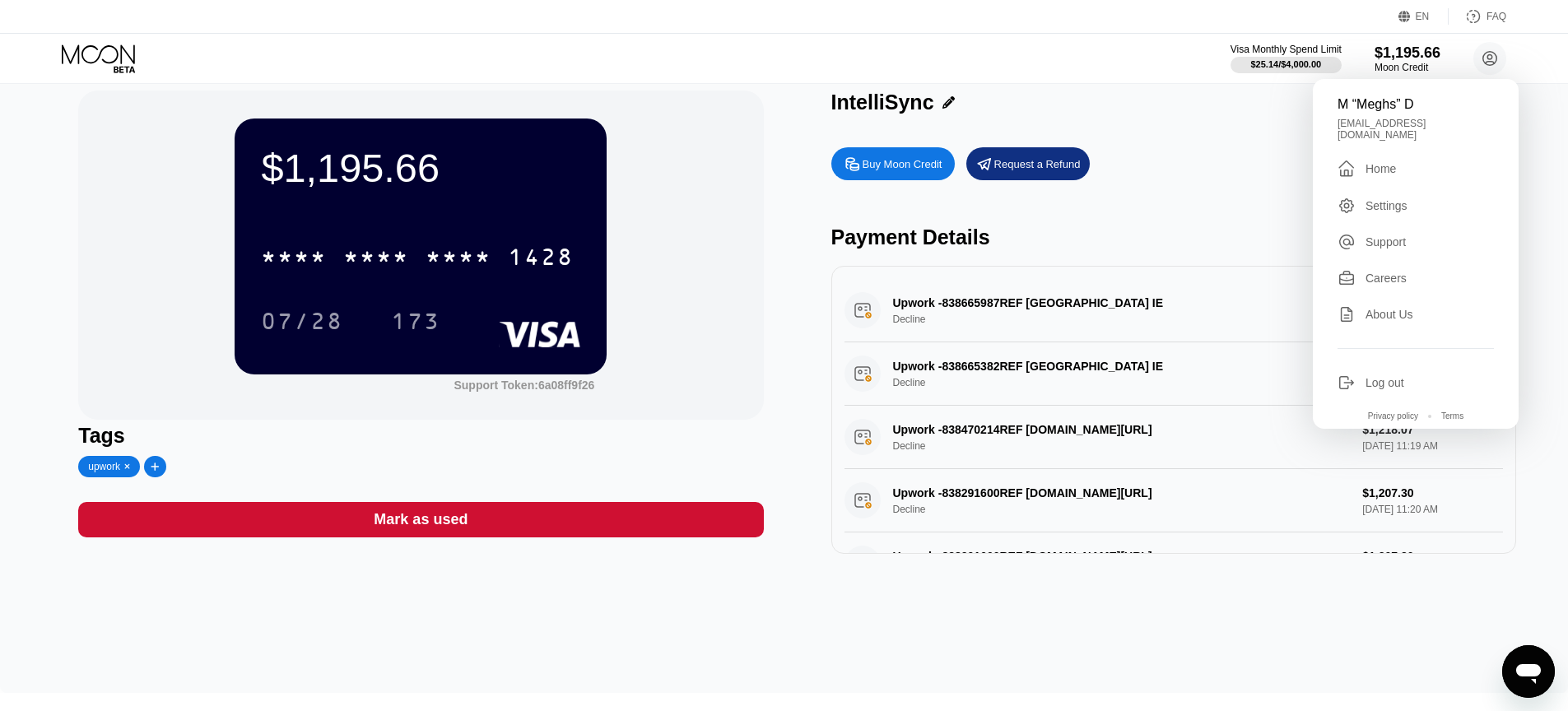
click at [1387, 199] on div "Settings" at bounding box center [1386, 206] width 42 height 13
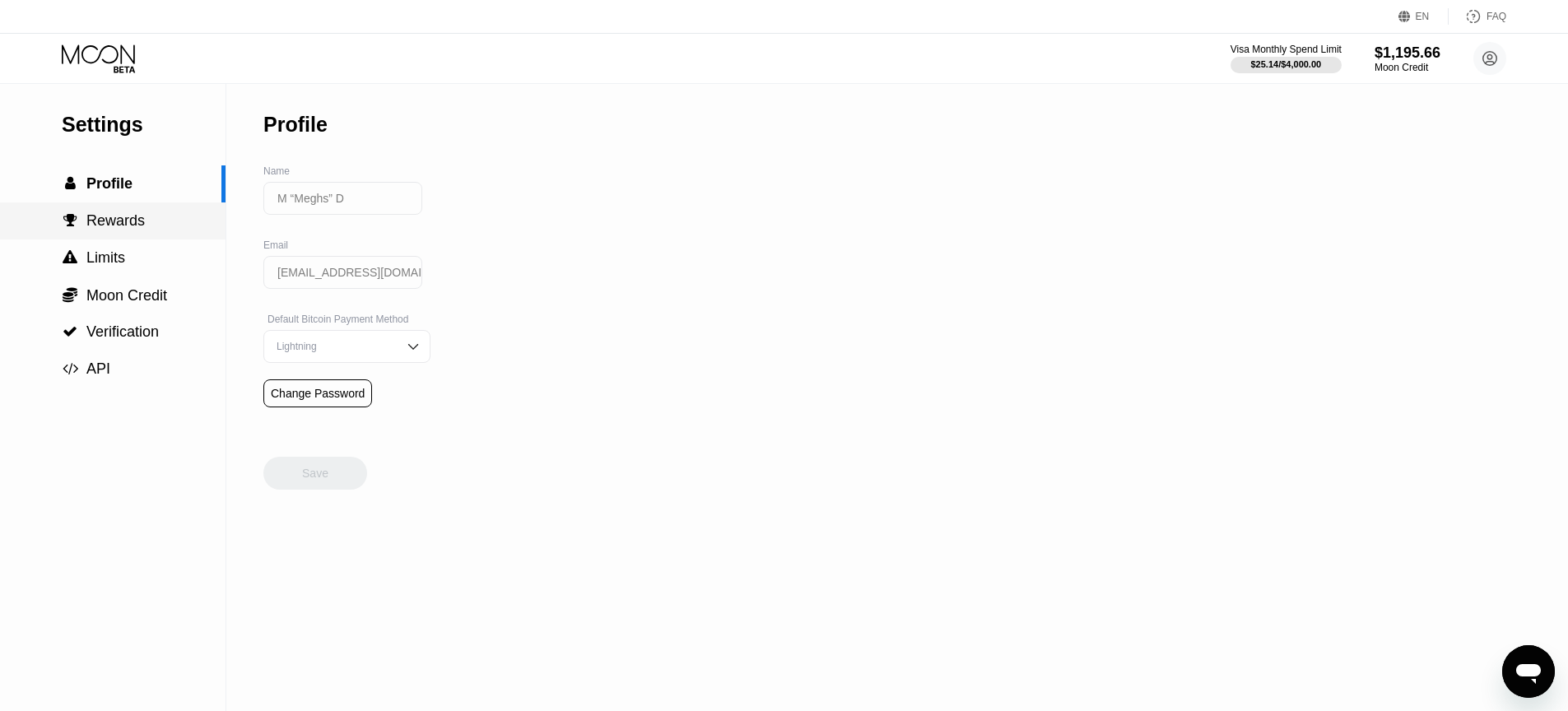
click at [116, 225] on span "Rewards" at bounding box center [116, 220] width 59 height 16
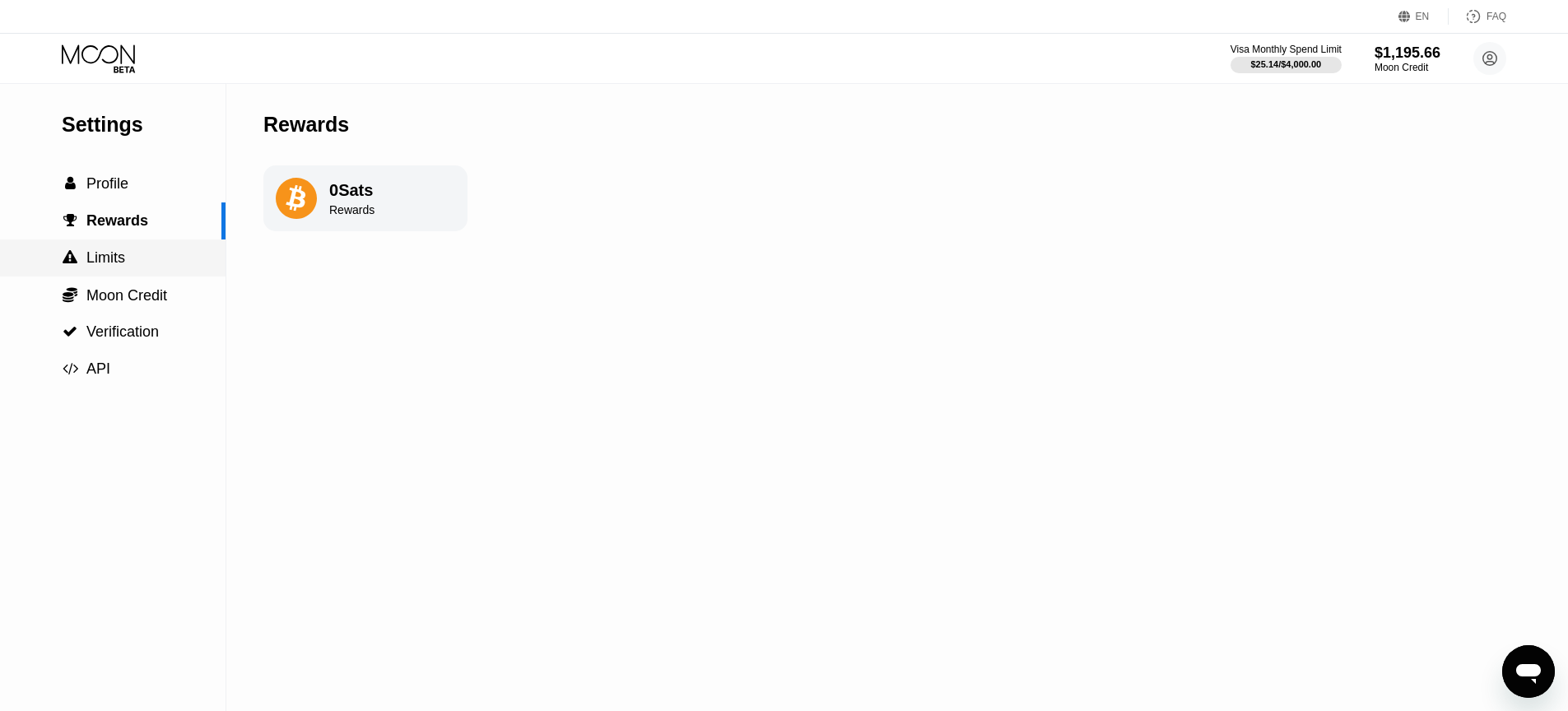
click at [101, 254] on span "Limits" at bounding box center [105, 257] width 39 height 16
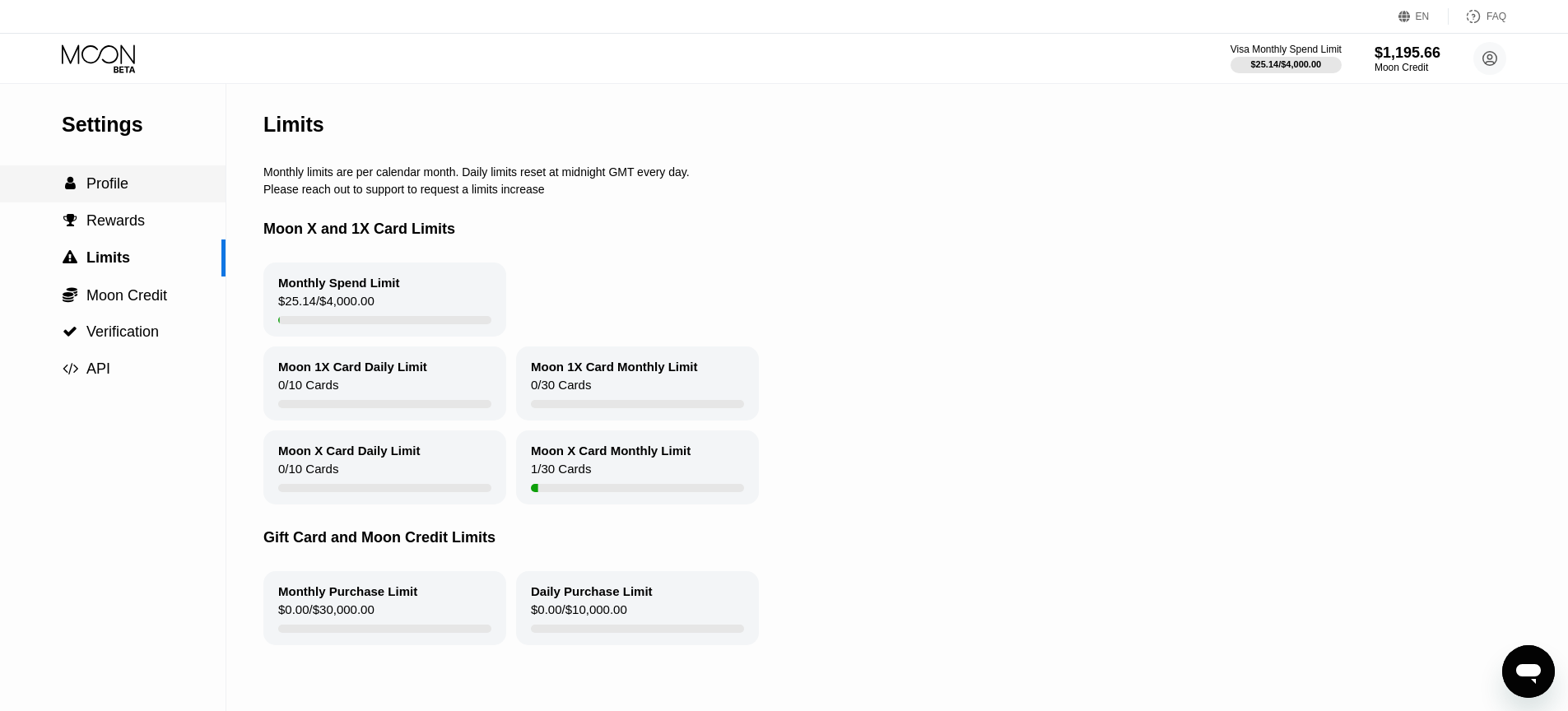
click at [113, 182] on span "Profile" at bounding box center [107, 183] width 42 height 16
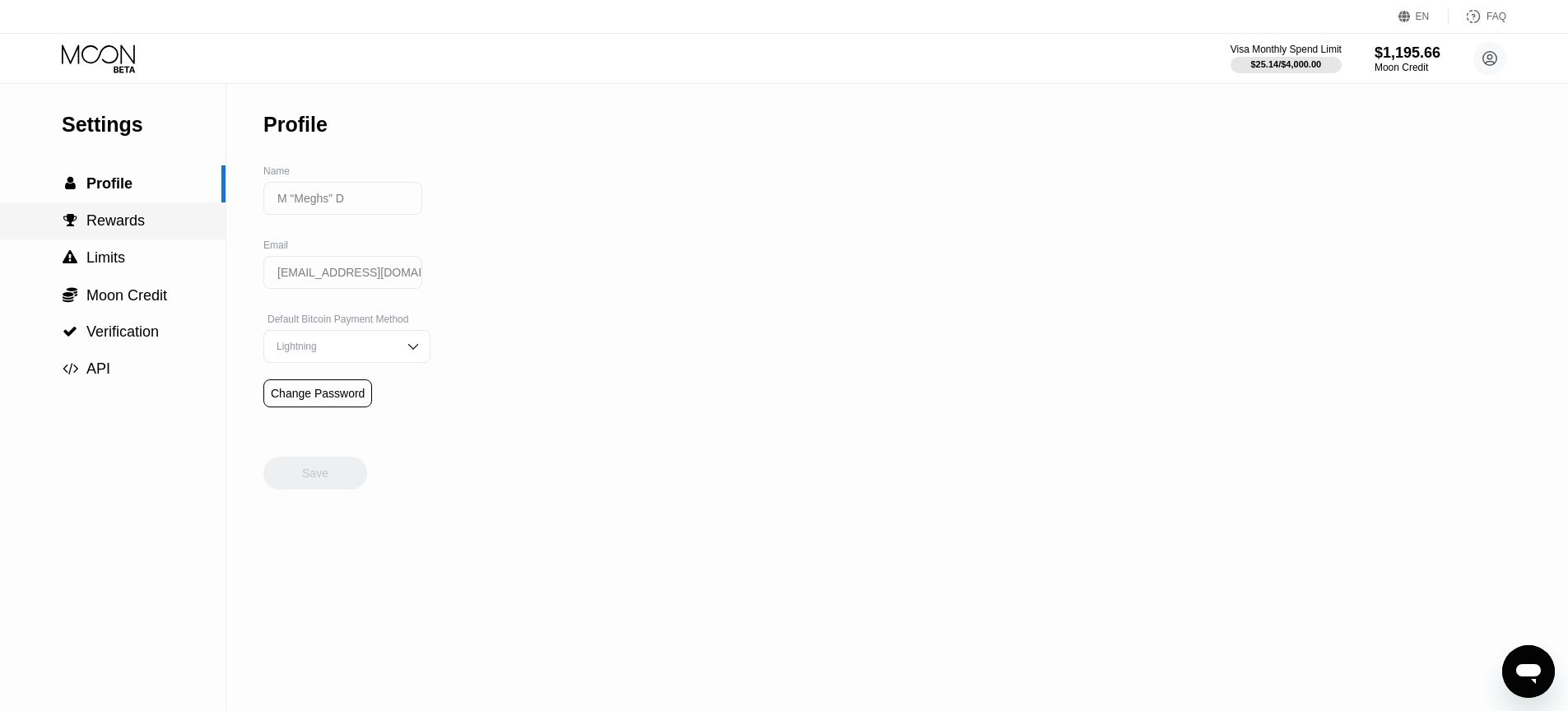
click at [104, 218] on span "Rewards" at bounding box center [116, 220] width 59 height 16
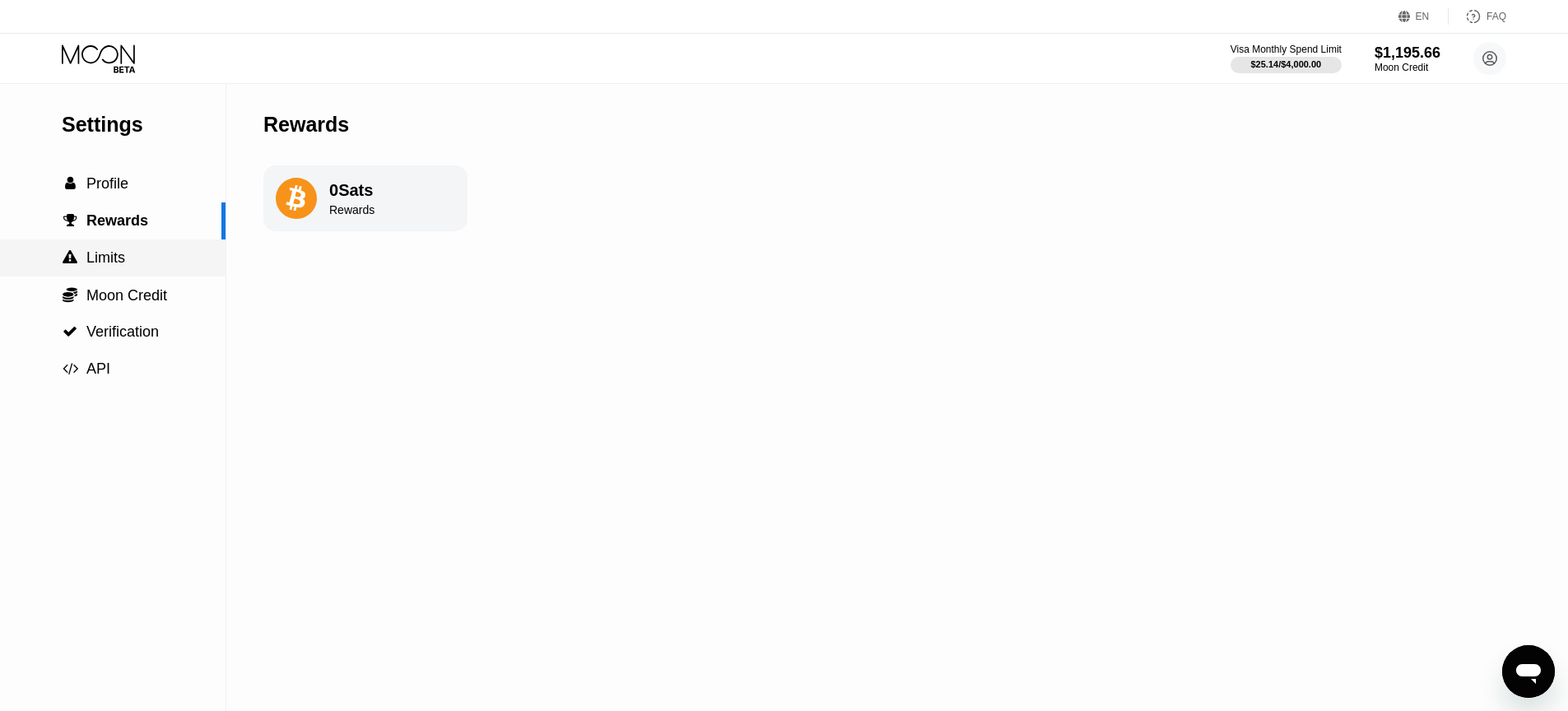
click at [96, 271] on div " Limits" at bounding box center [113, 258] width 225 height 37
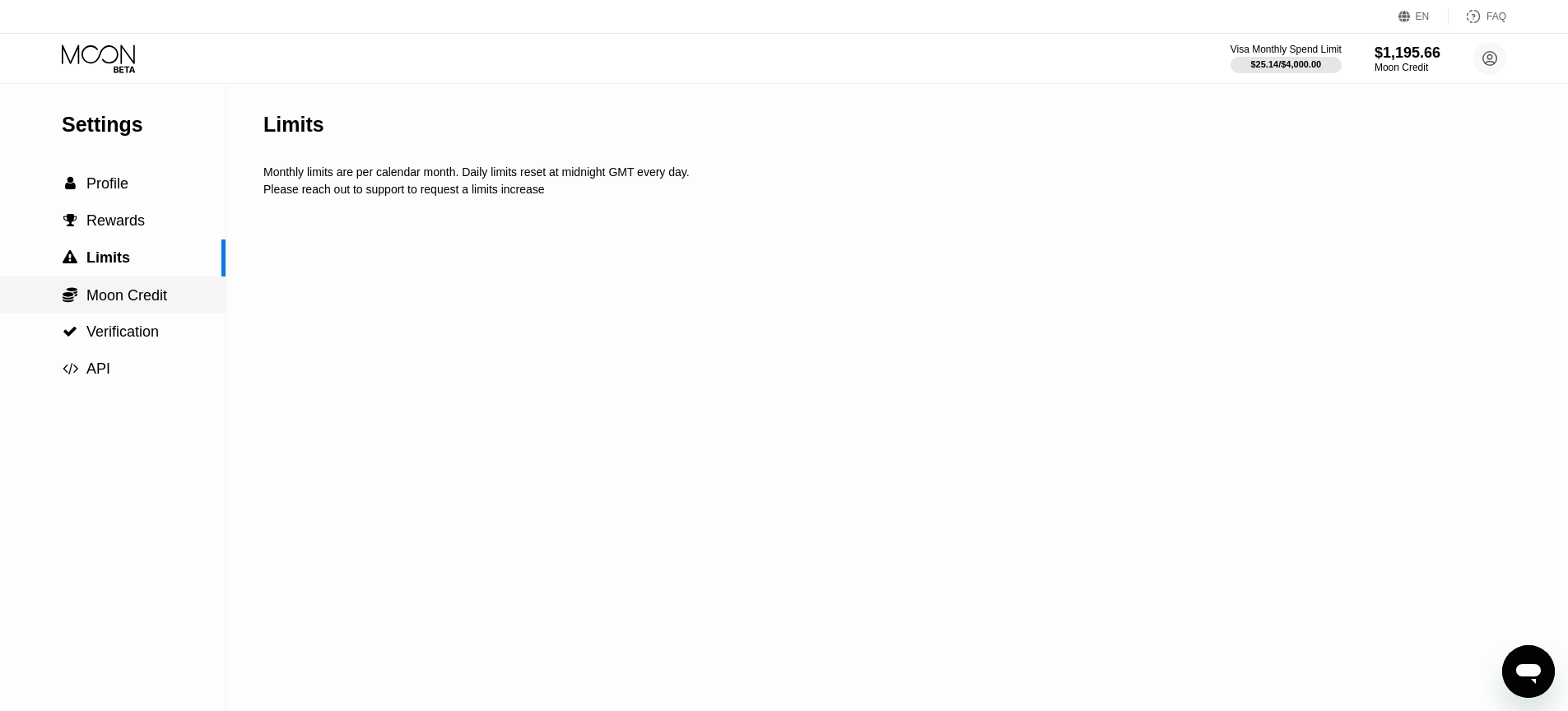
click at [103, 285] on div " Moon Credit" at bounding box center [113, 295] width 225 height 37
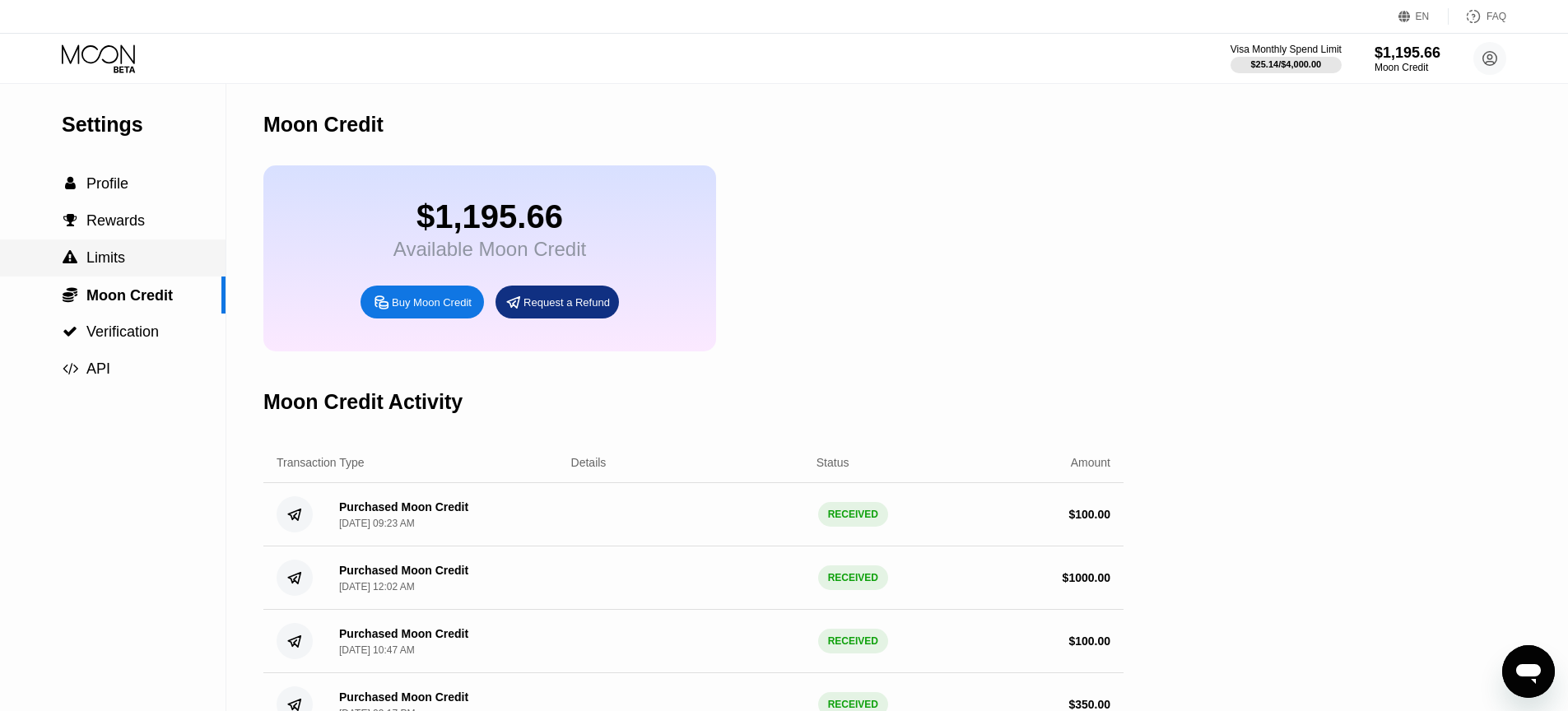
click at [103, 255] on span "Limits" at bounding box center [105, 257] width 39 height 16
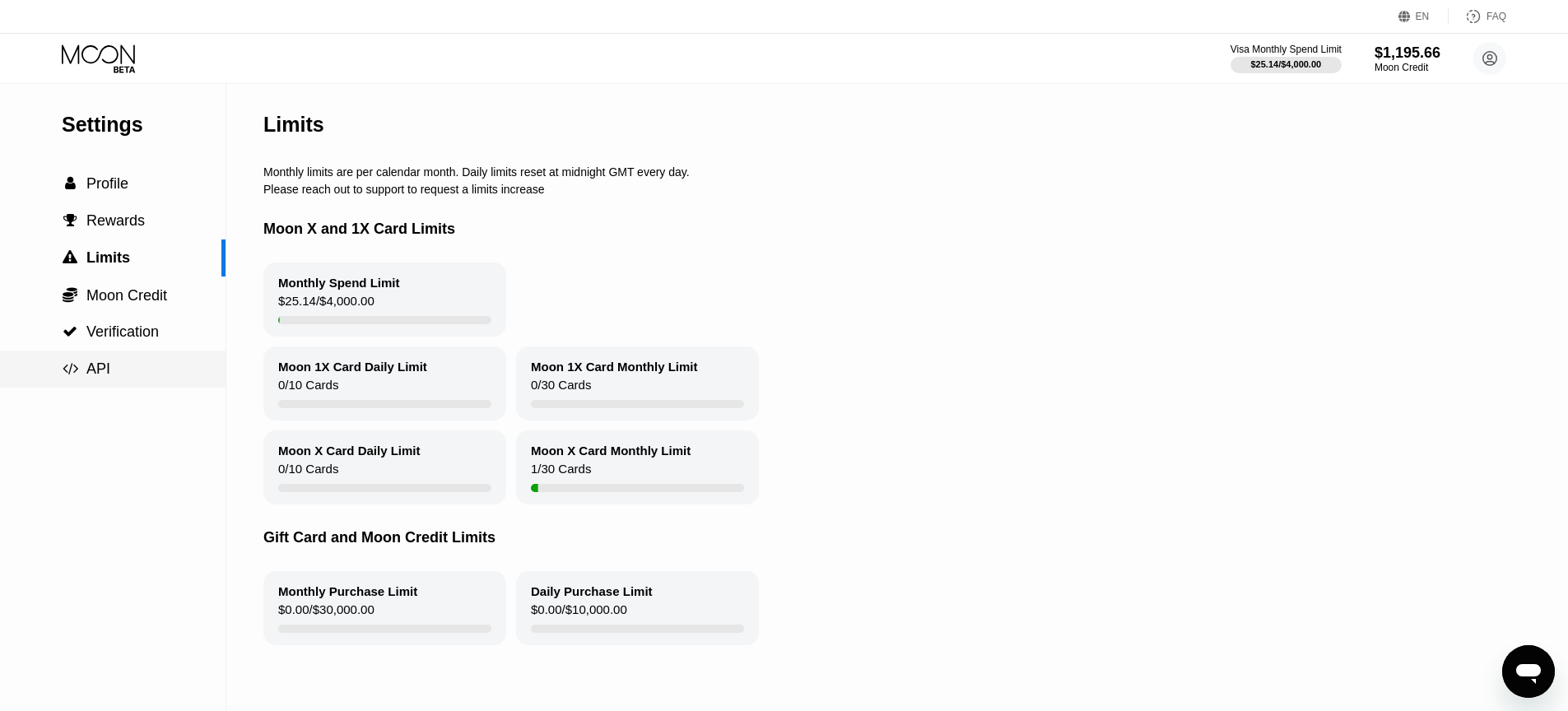
click at [89, 365] on span "API" at bounding box center [98, 368] width 24 height 16
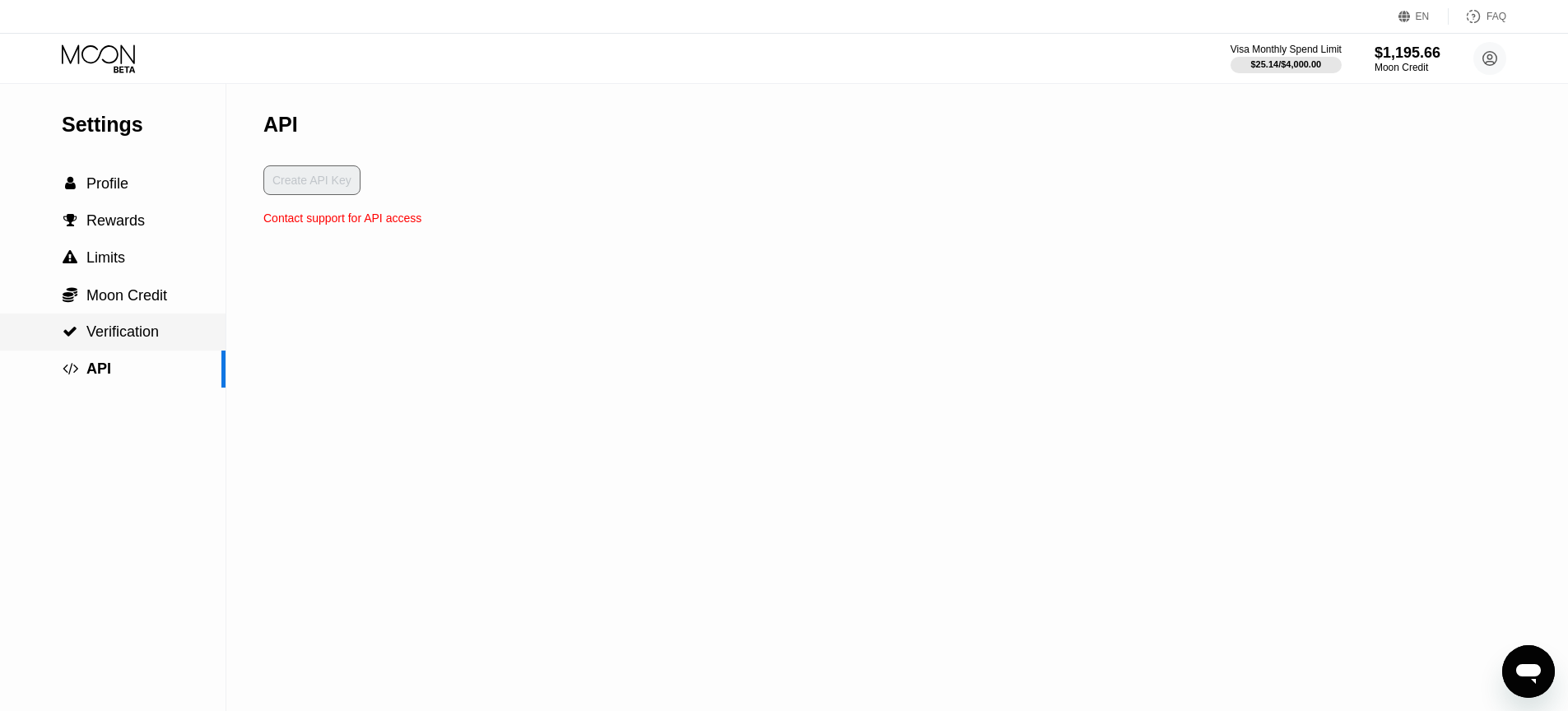
click at [103, 334] on span "Verification" at bounding box center [122, 331] width 72 height 16
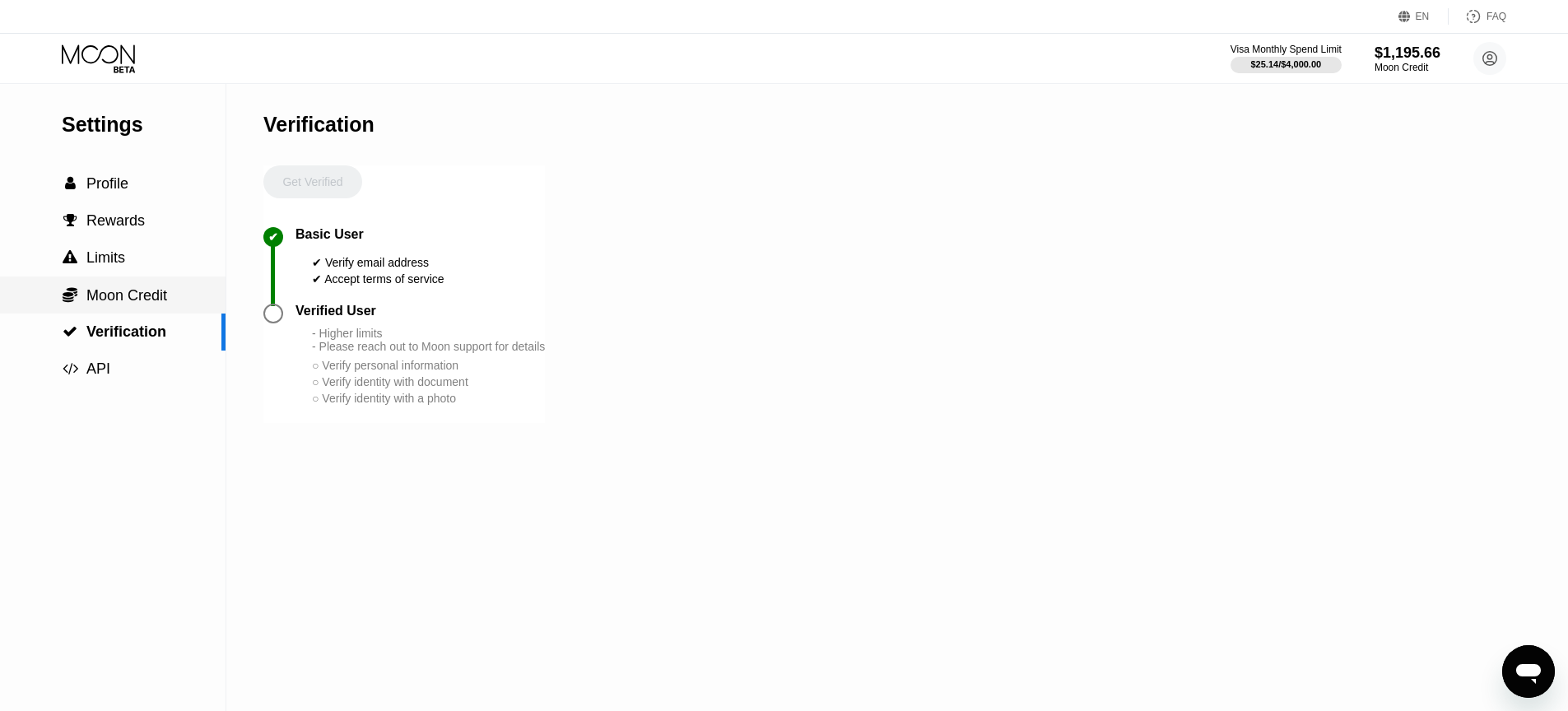
click at [108, 306] on div " Moon Credit" at bounding box center [113, 295] width 225 height 37
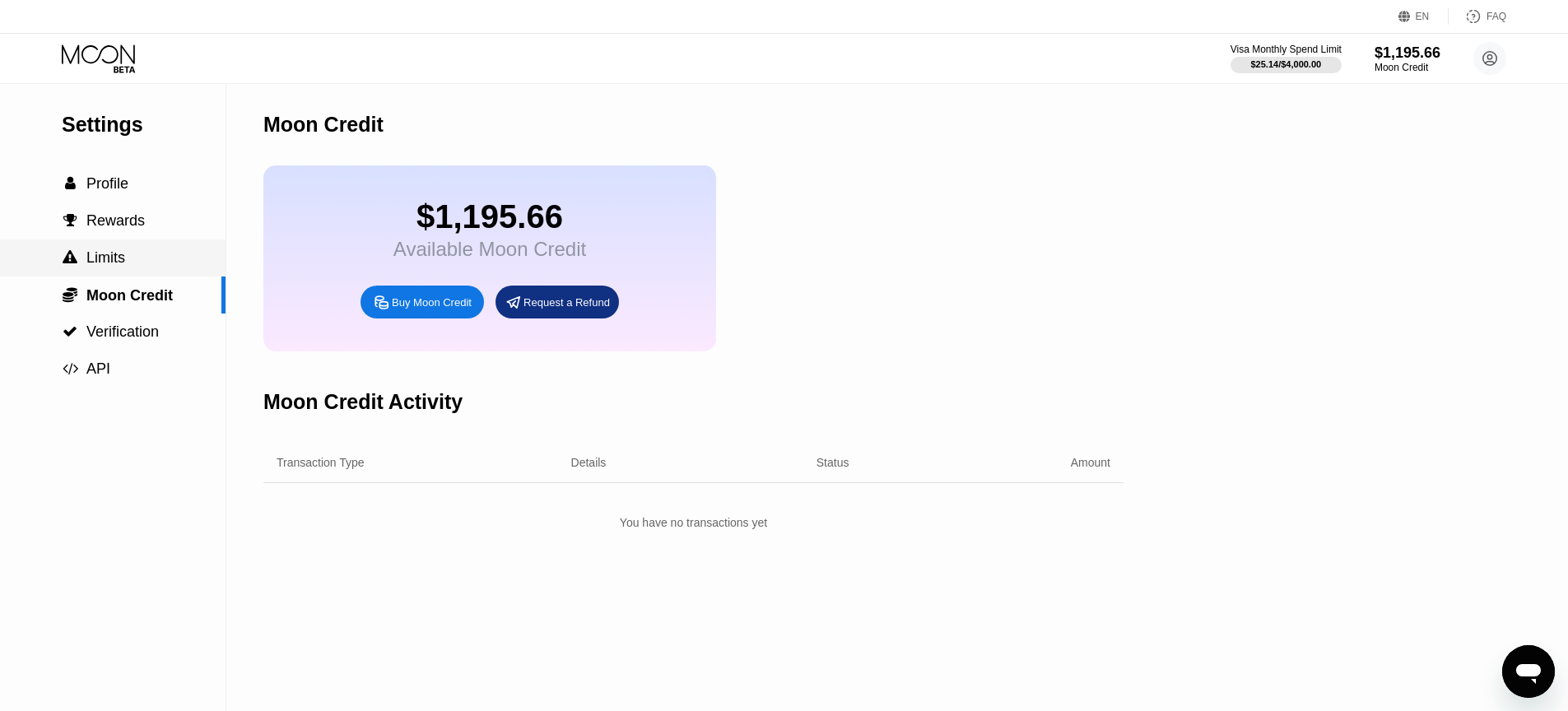
click at [110, 249] on span "Limits" at bounding box center [105, 257] width 39 height 16
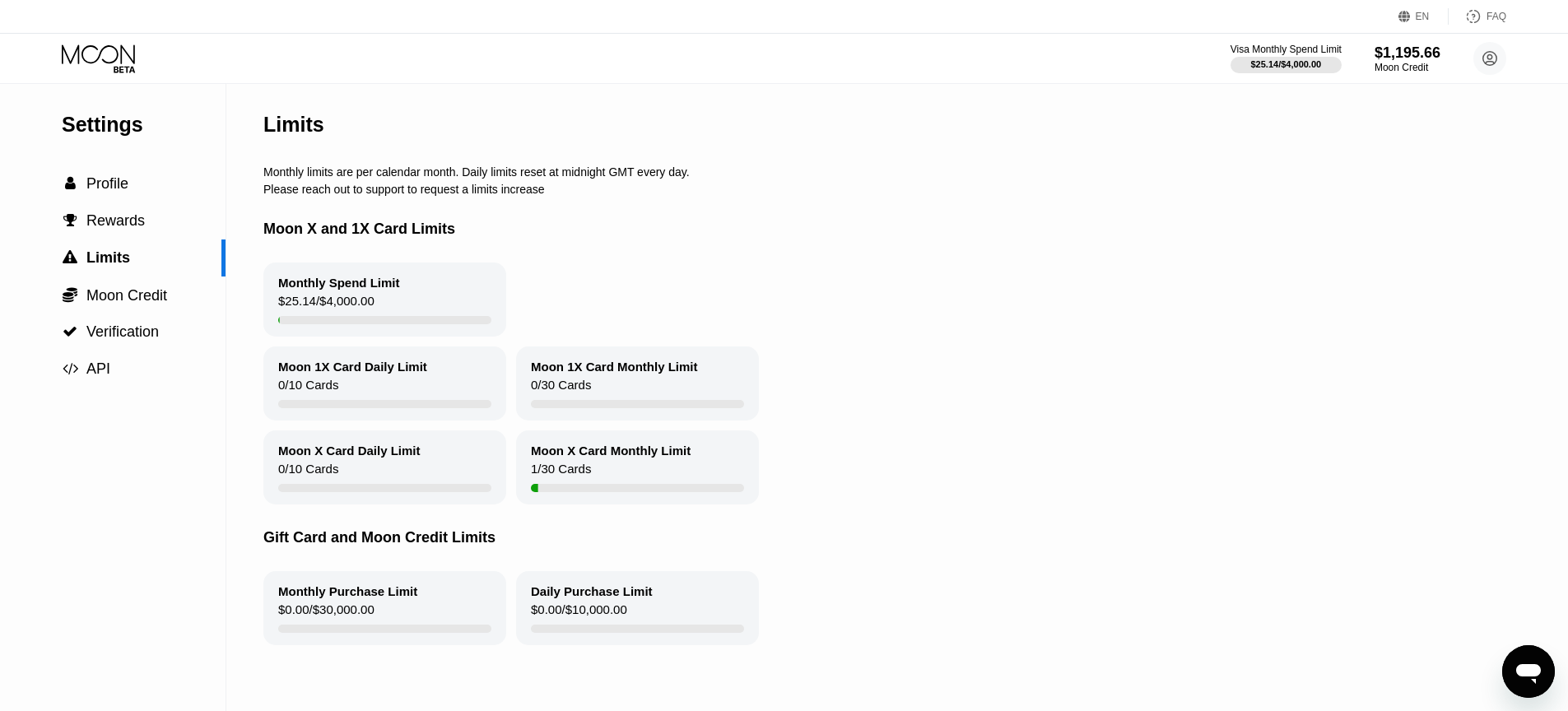
click at [119, 163] on div "Settings  Profile  Rewards  Limits  Moon Credit  Verification  API" at bounding box center [113, 236] width 225 height 304
click at [106, 180] on span "Profile" at bounding box center [107, 183] width 42 height 16
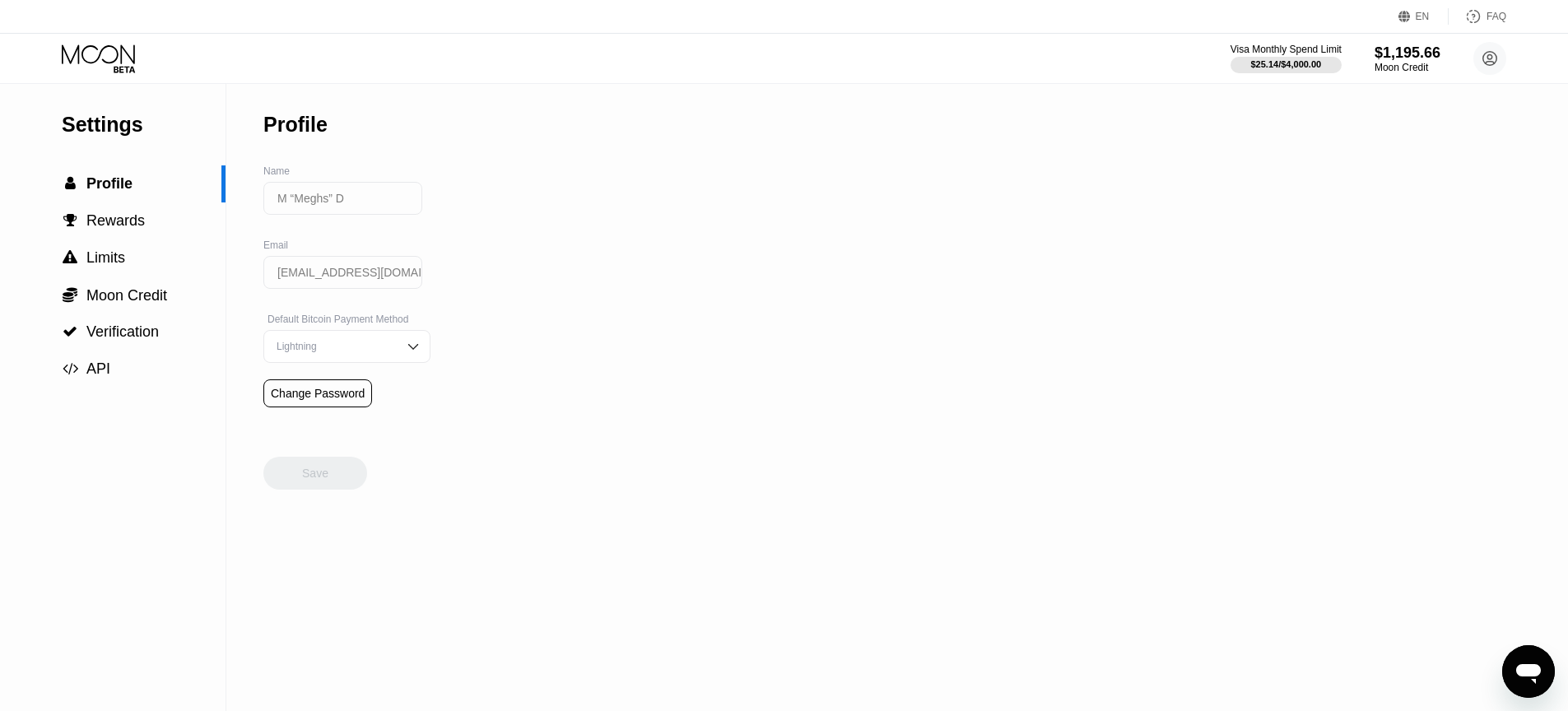
click at [738, 119] on div "Settings  Profile  Rewards  Limits  Moon Credit  Verification  API Profil…" at bounding box center [784, 398] width 1568 height 628
click at [1286, 57] on div at bounding box center [1286, 64] width 114 height 16
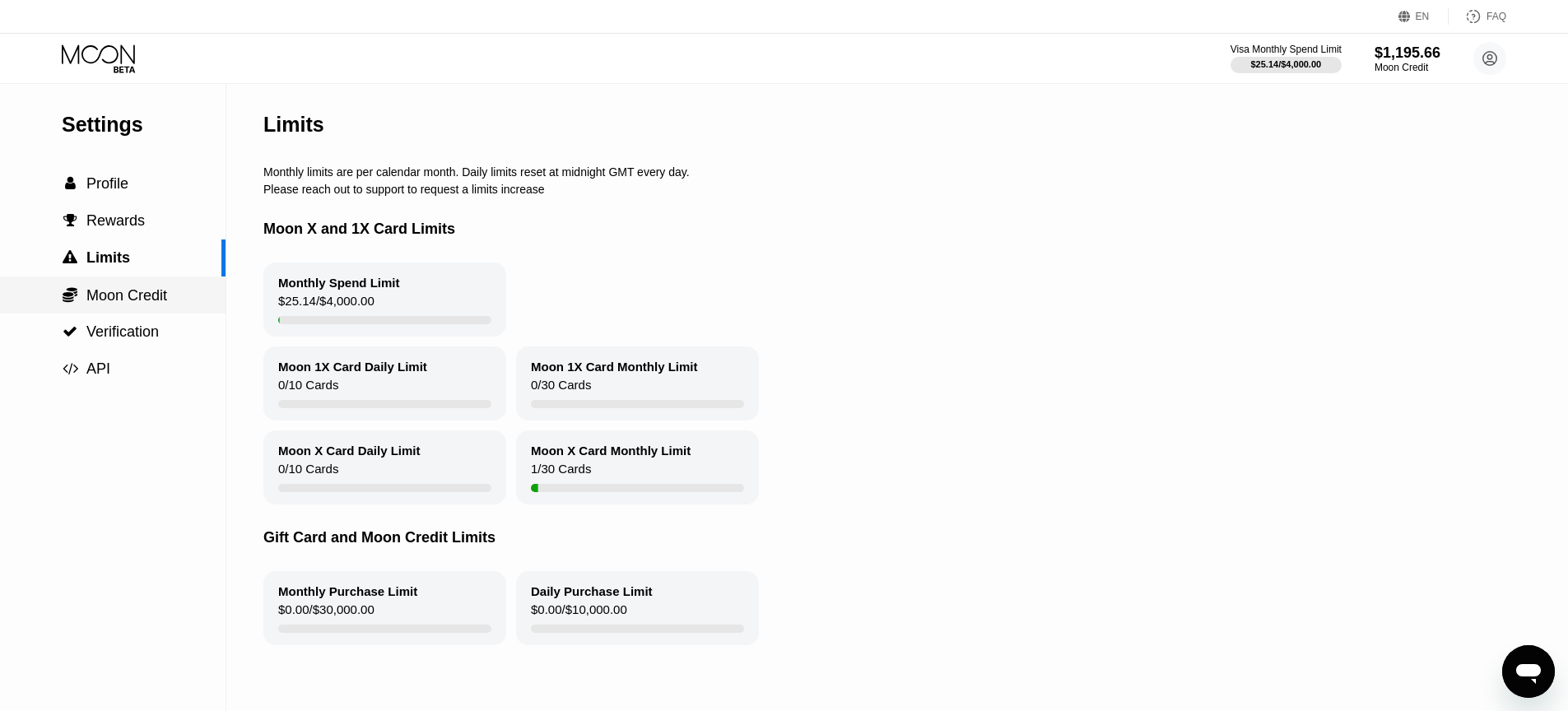
click at [116, 297] on span "Moon Credit" at bounding box center [126, 295] width 81 height 16
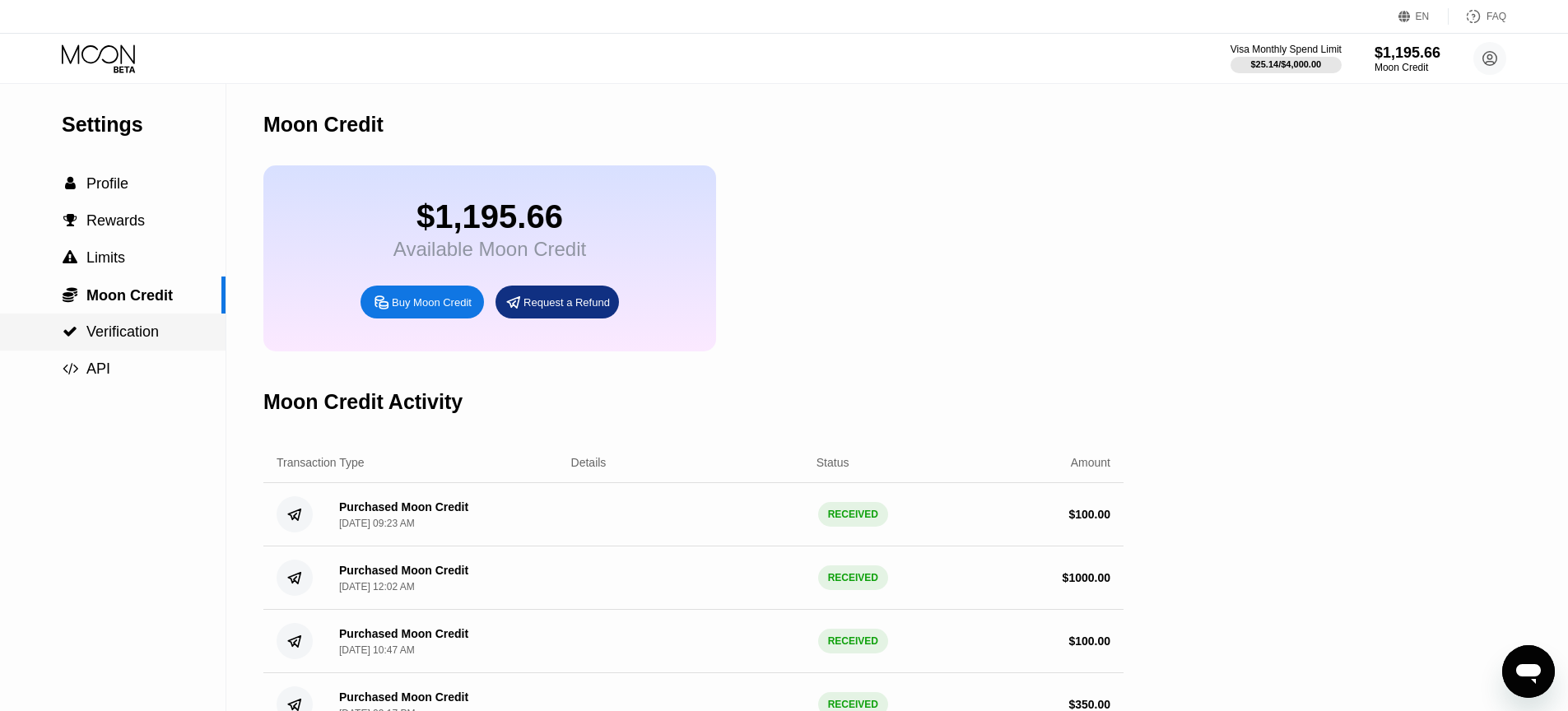
click at [99, 330] on span "Verification" at bounding box center [122, 331] width 72 height 16
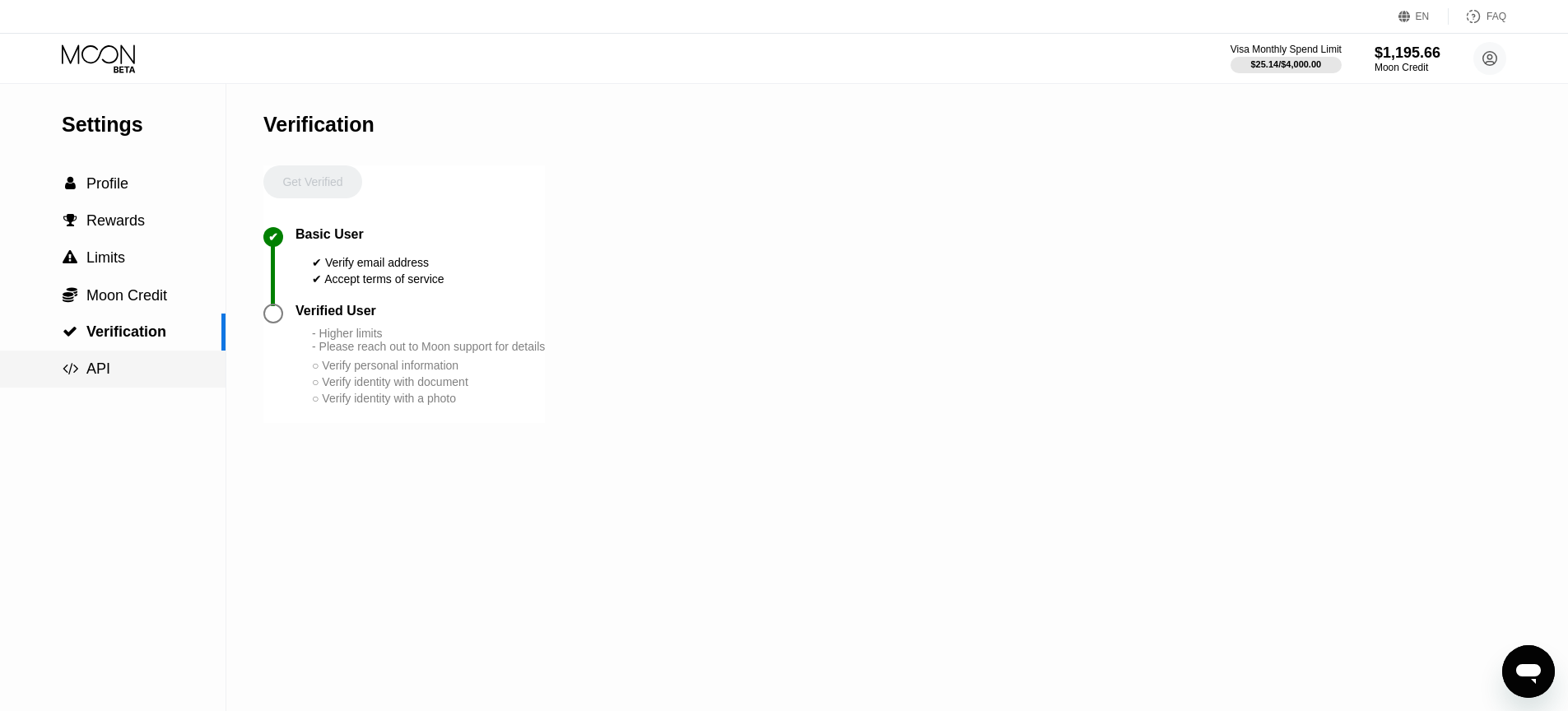
click at [110, 365] on div " API" at bounding box center [113, 369] width 225 height 17
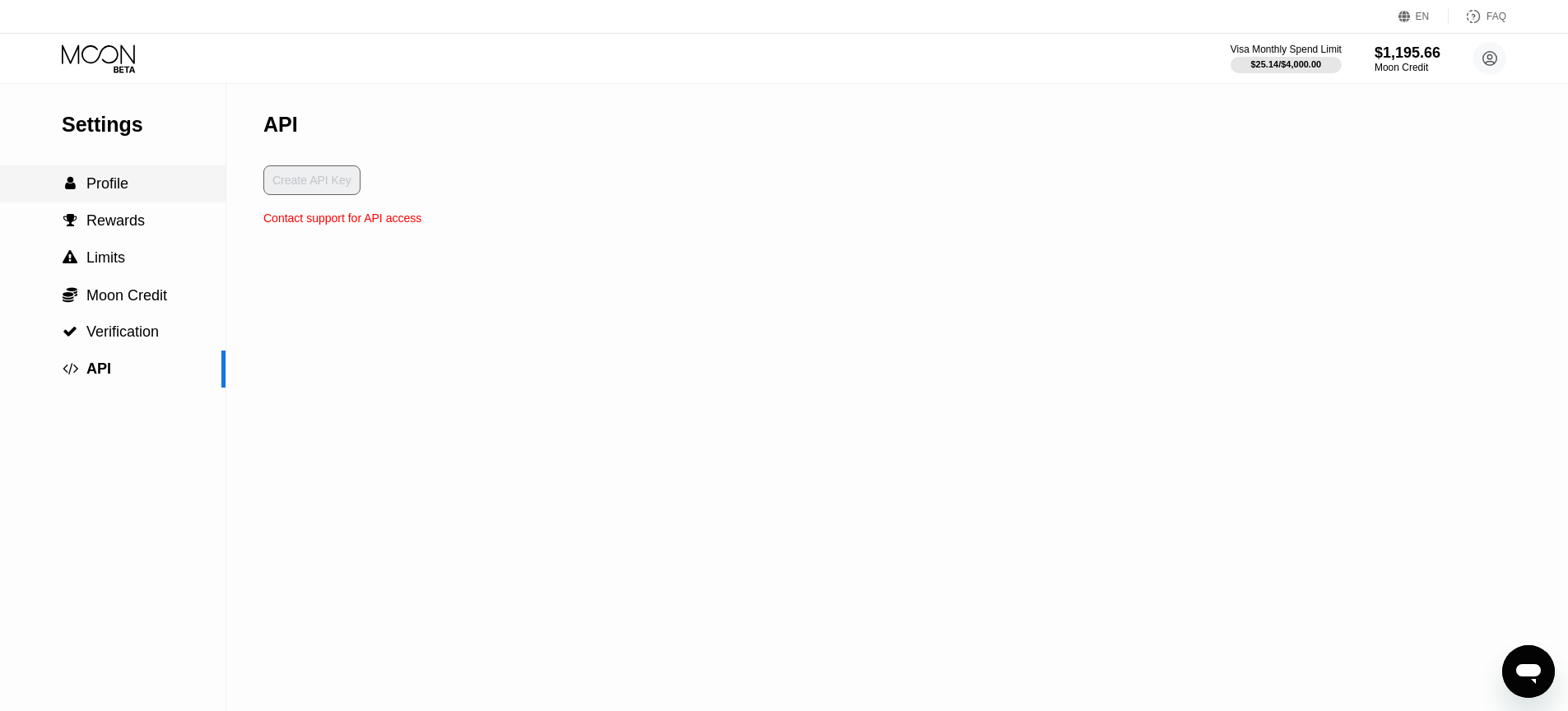
click at [129, 197] on div " Profile" at bounding box center [113, 184] width 225 height 37
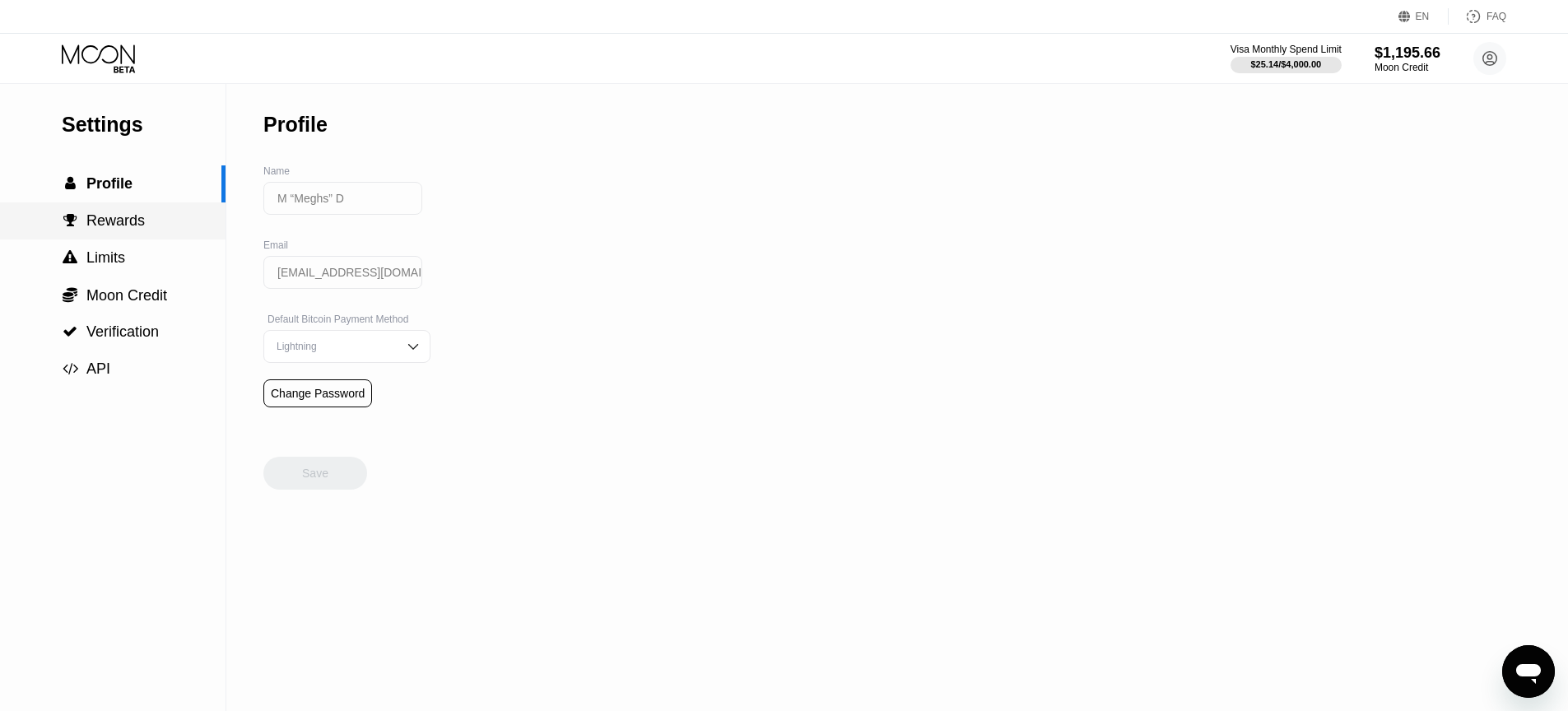
click at [127, 219] on span "Rewards" at bounding box center [116, 220] width 59 height 16
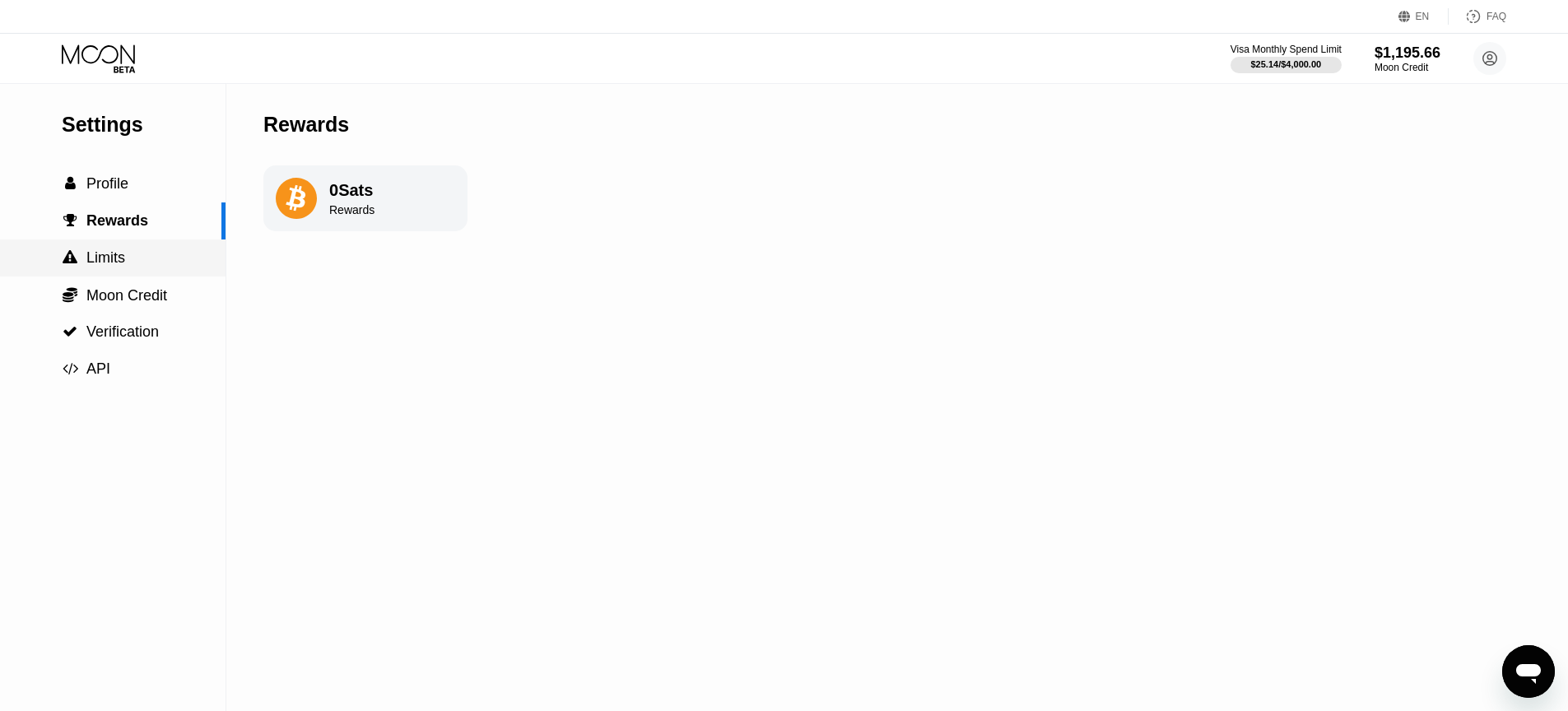
click at [118, 253] on span "Limits" at bounding box center [105, 257] width 39 height 16
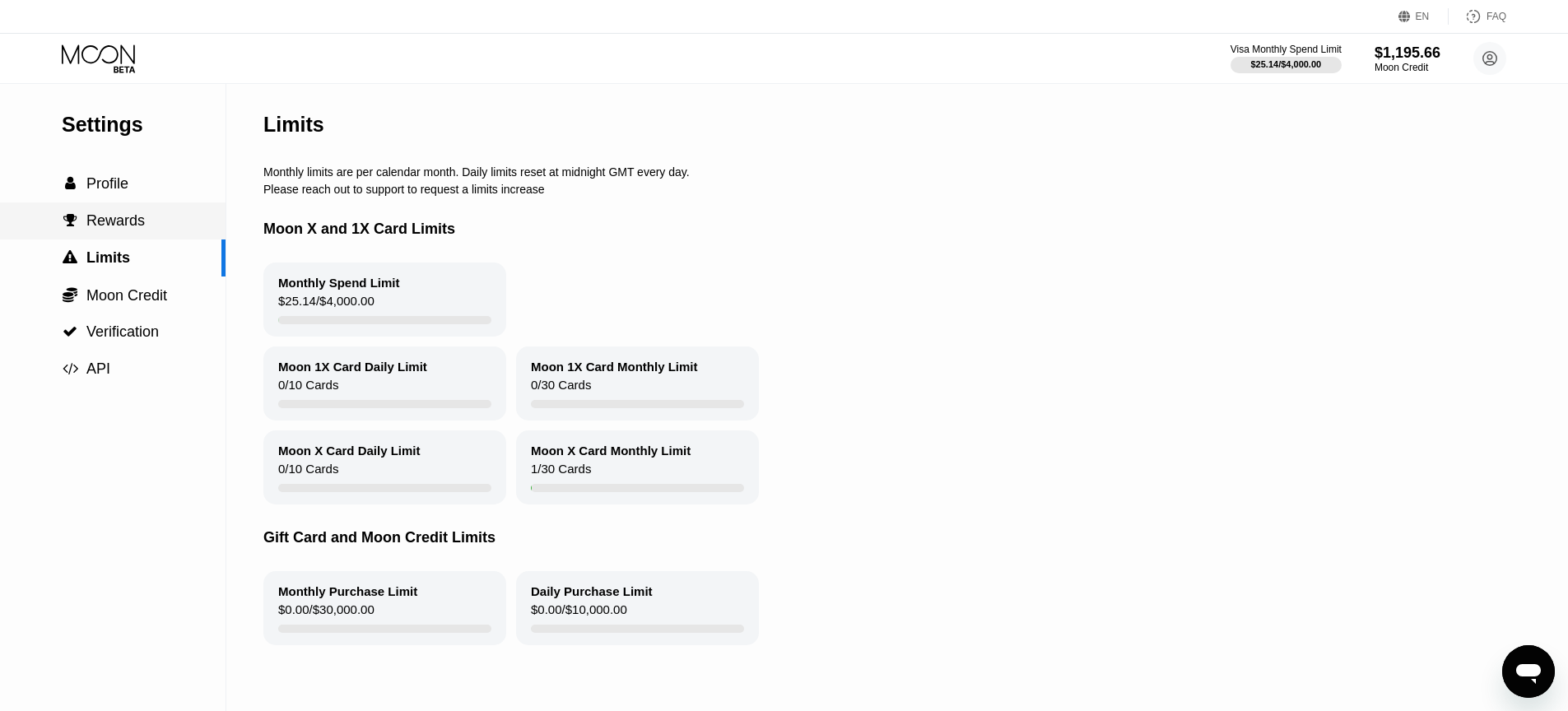
click at [135, 218] on span "Rewards" at bounding box center [116, 220] width 59 height 16
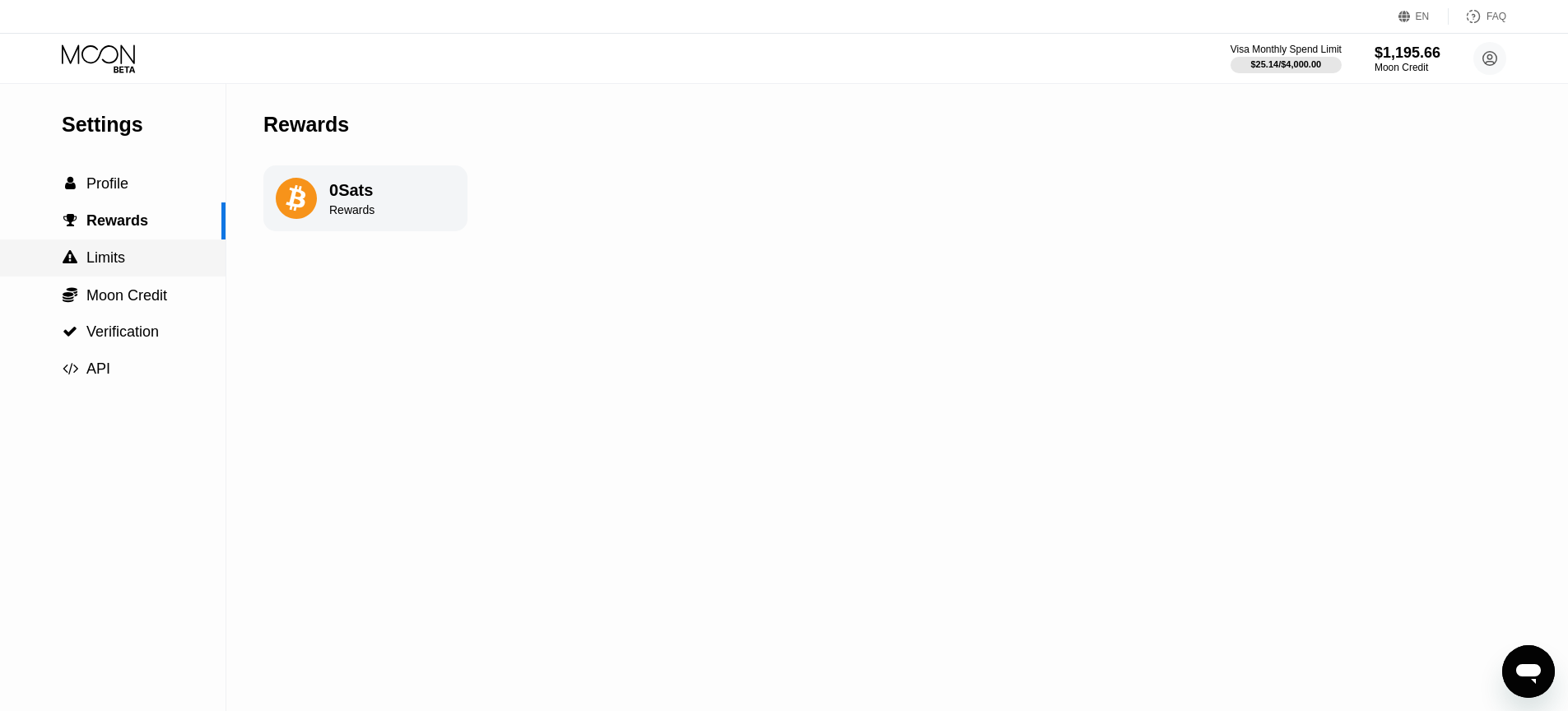
click at [108, 258] on span "Limits" at bounding box center [105, 257] width 39 height 16
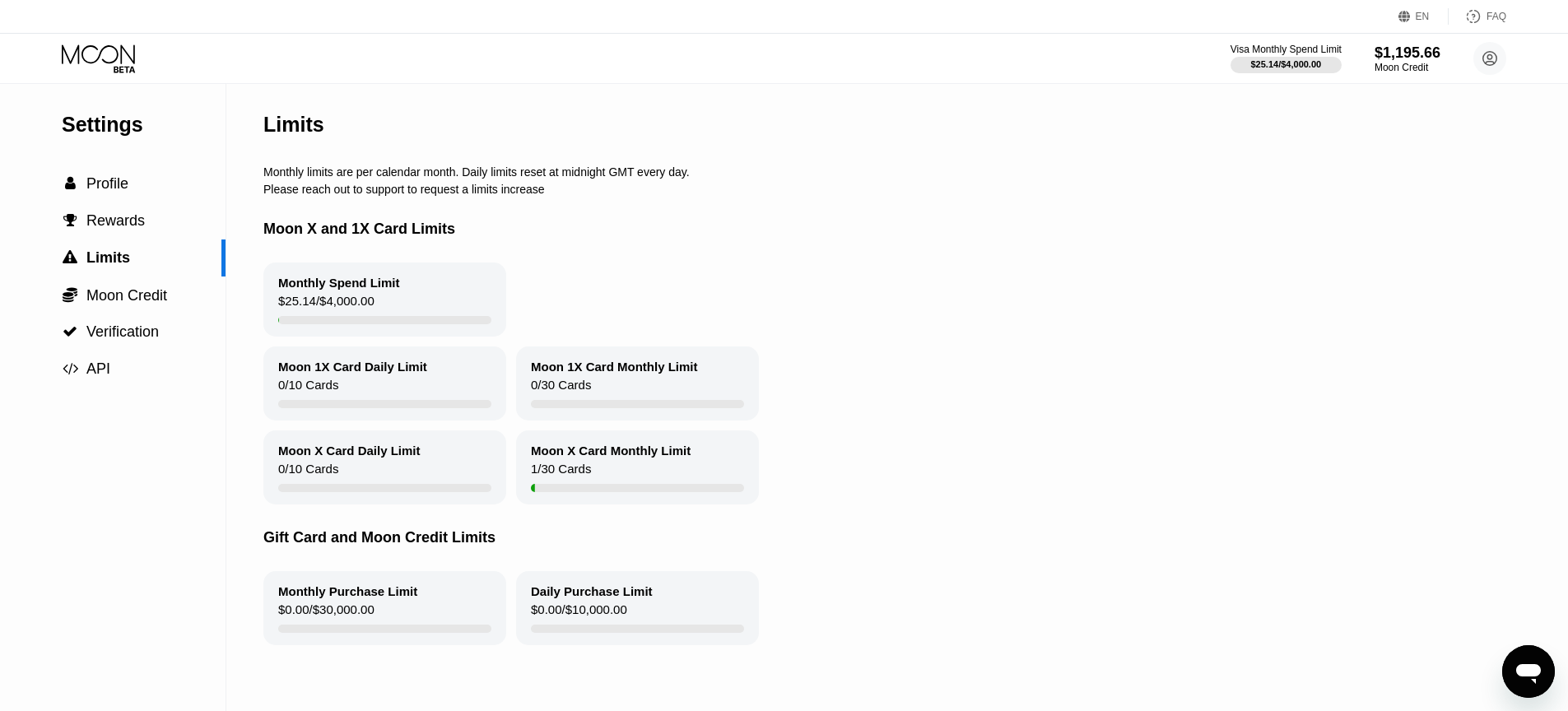
click at [372, 290] on div "Monthly Spend Limit" at bounding box center [339, 283] width 122 height 14
click at [372, 281] on div "Monthly Spend Limit" at bounding box center [339, 283] width 122 height 14
click at [1270, 64] on div "$25.14 / $4,000.00" at bounding box center [1286, 64] width 72 height 9
click at [1406, 63] on div "Moon Credit" at bounding box center [1407, 67] width 67 height 11
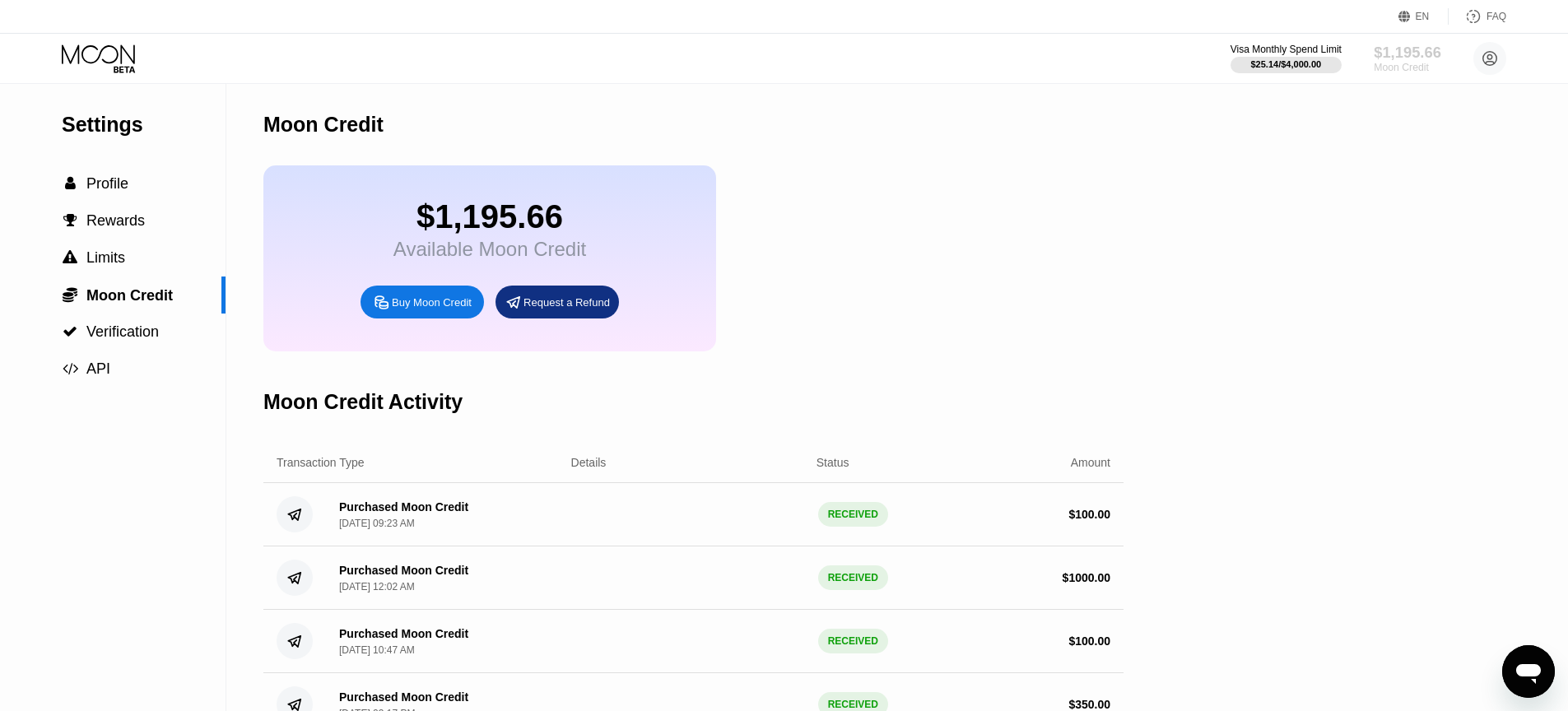
click at [1397, 60] on div "$1,195.66" at bounding box center [1407, 52] width 67 height 17
click at [124, 224] on span "Rewards" at bounding box center [116, 220] width 59 height 16
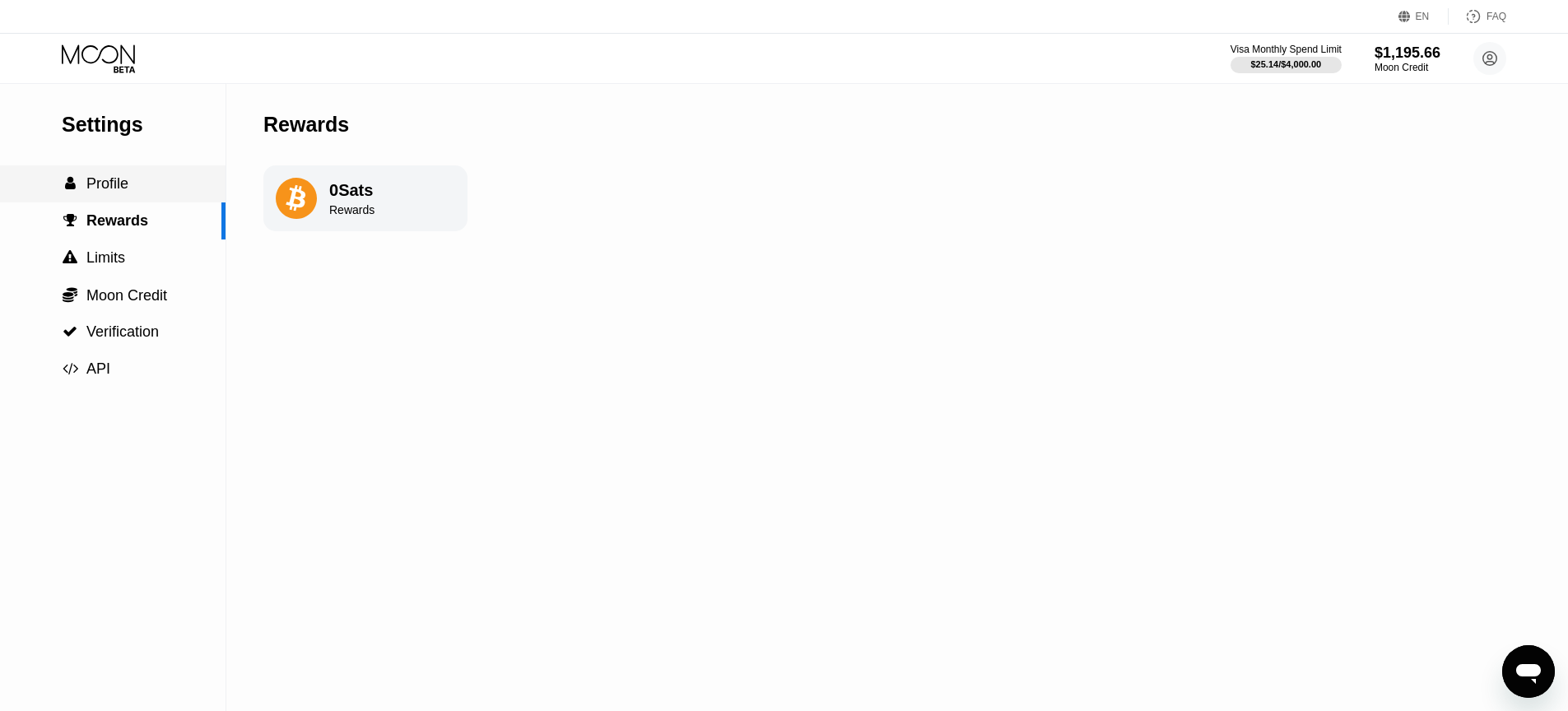
click at [107, 177] on span "Profile" at bounding box center [107, 183] width 42 height 16
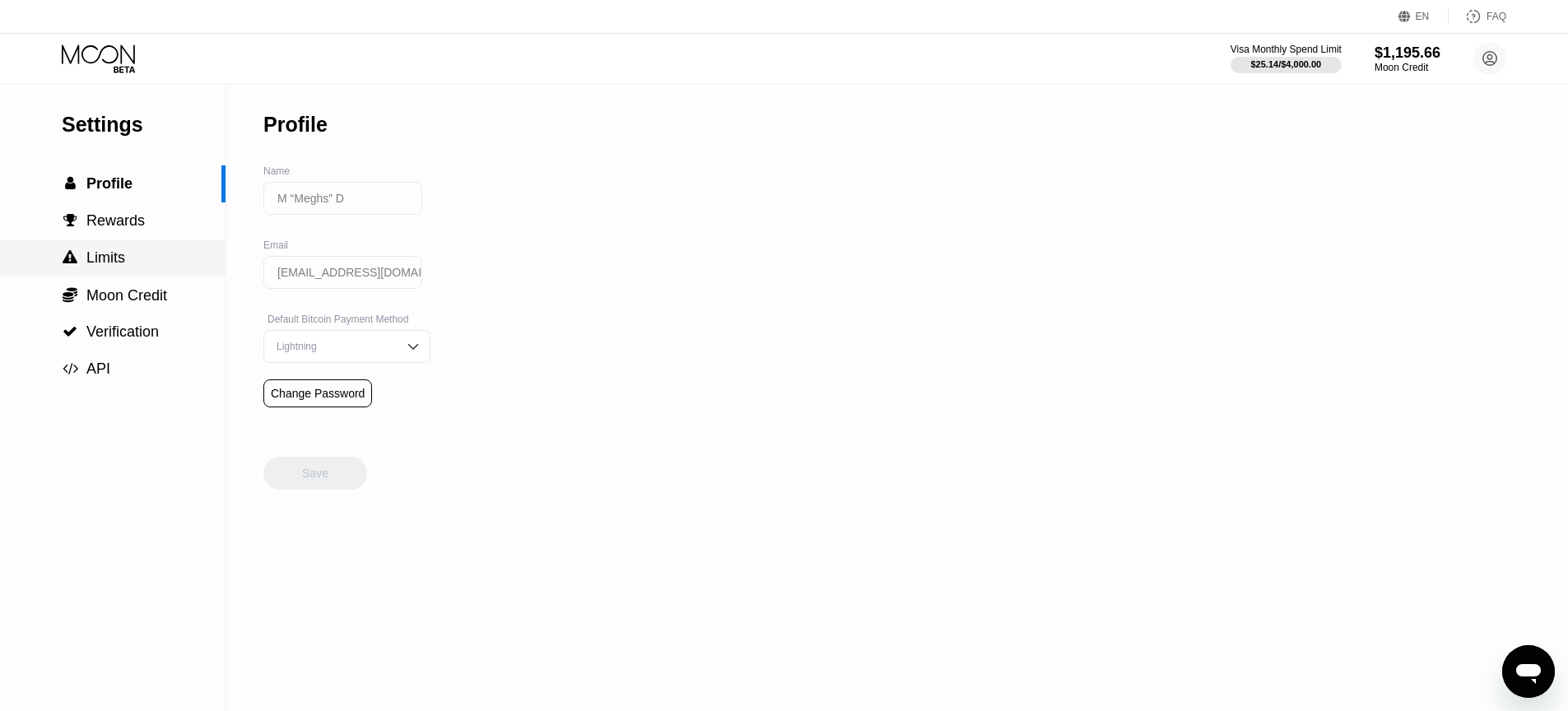
click at [116, 256] on span "Limits" at bounding box center [105, 257] width 39 height 16
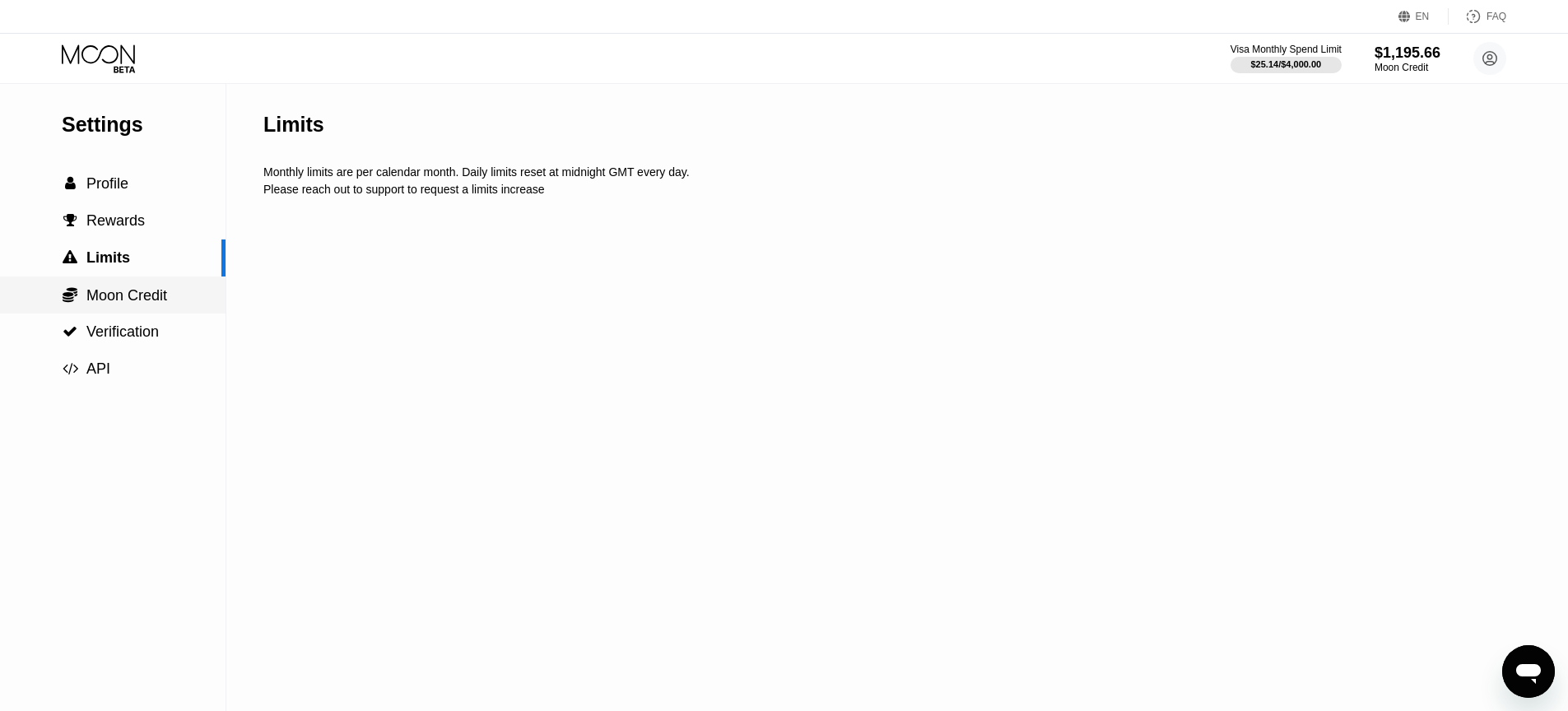
click at [115, 284] on div " Moon Credit" at bounding box center [113, 295] width 225 height 37
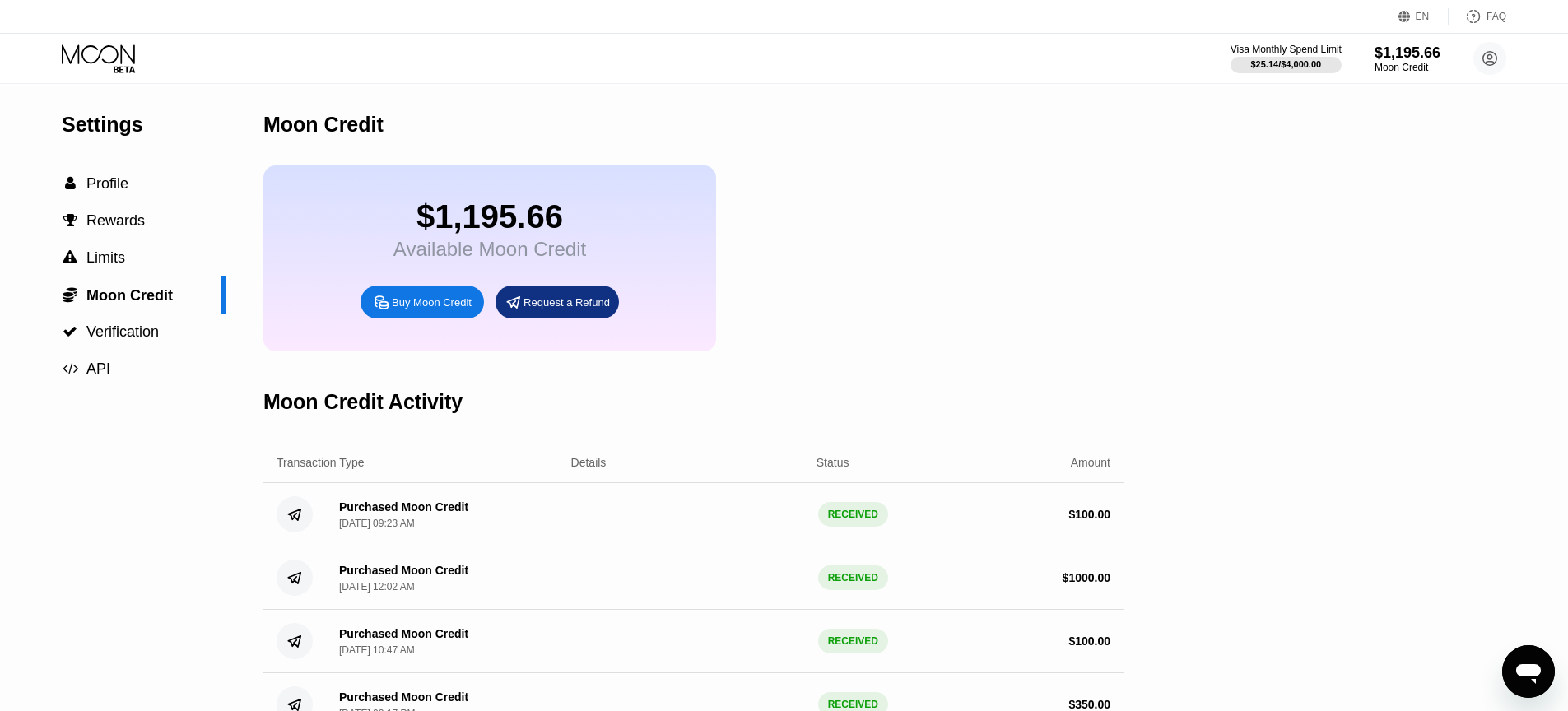
click at [121, 61] on icon at bounding box center [98, 54] width 73 height 19
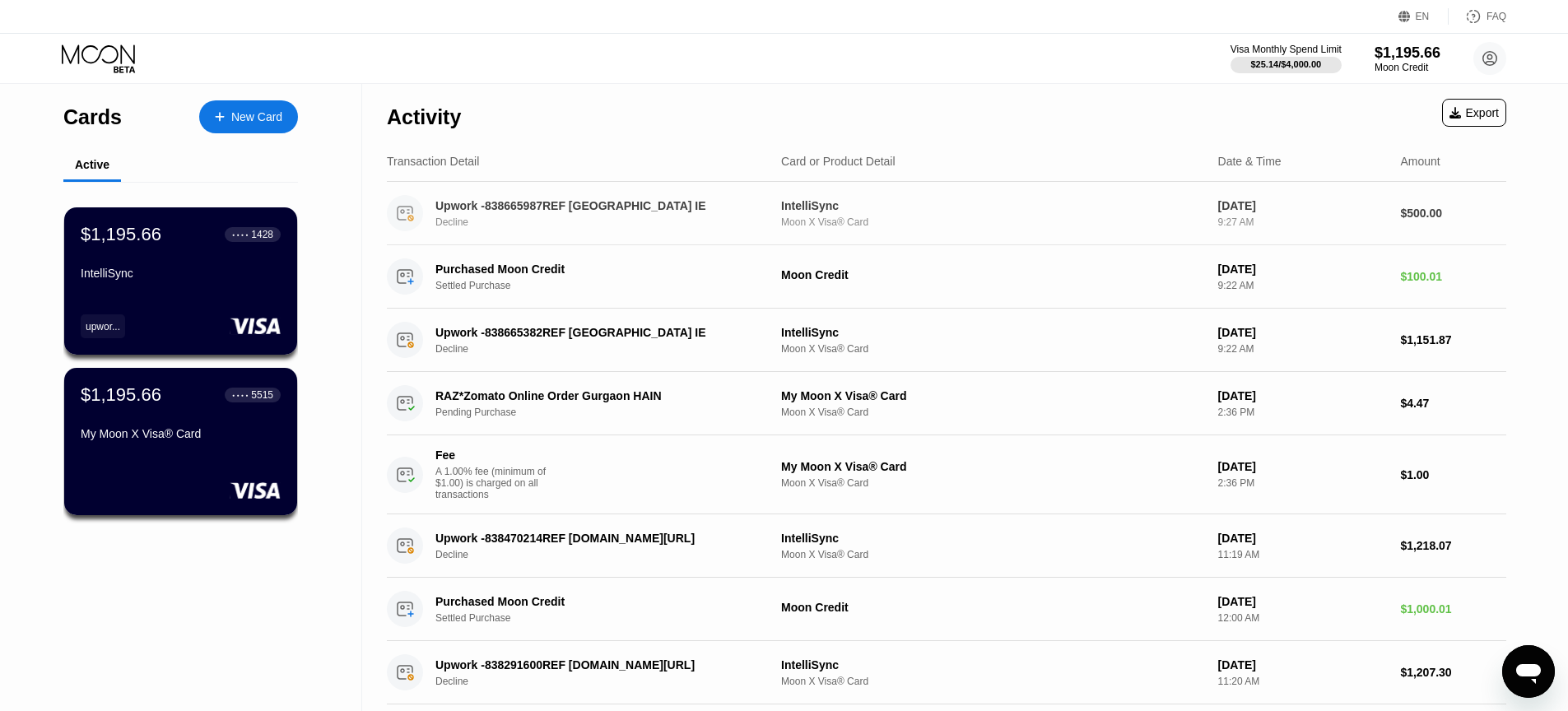
click at [452, 228] on div "Decline" at bounding box center [607, 222] width 343 height 11
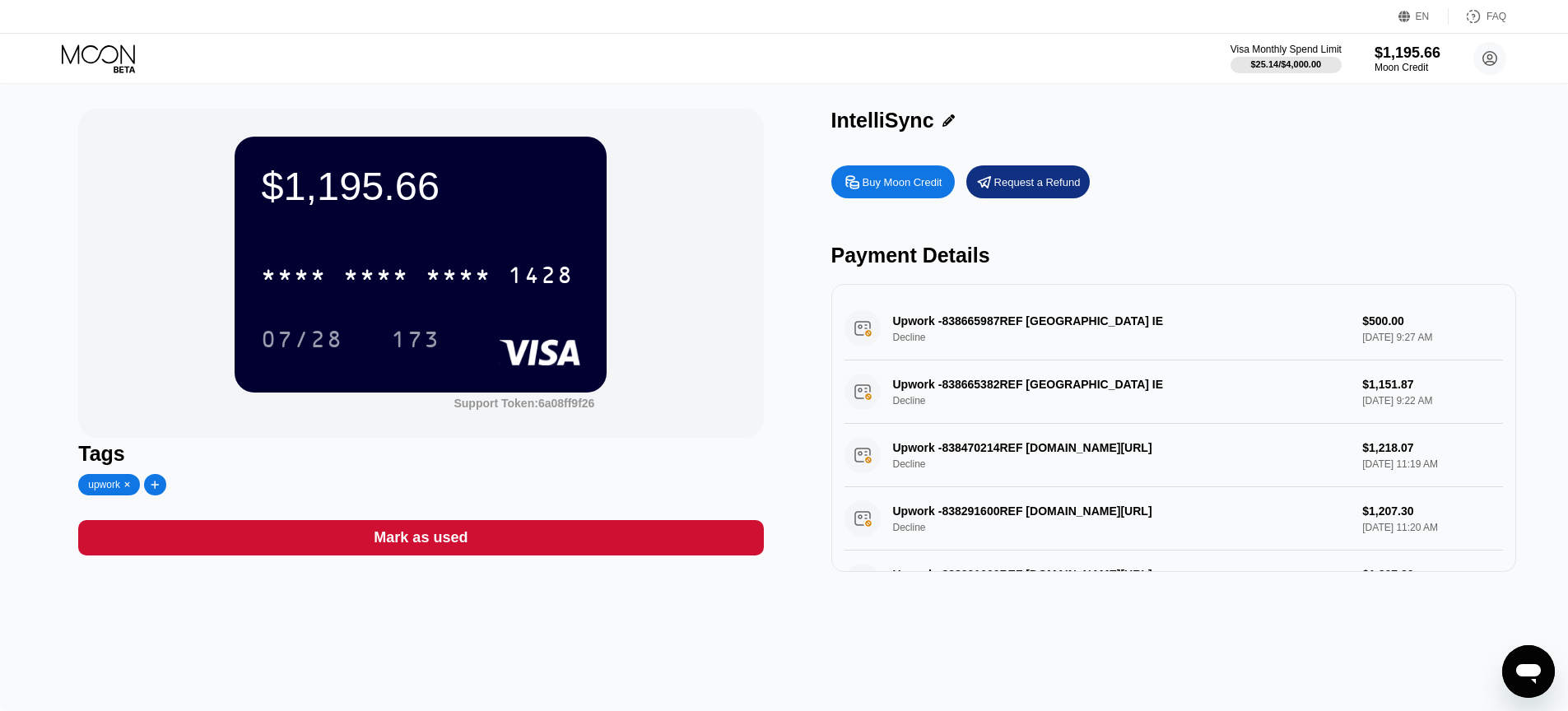
click at [962, 321] on div "Upwork -838665987REF [GEOGRAPHIC_DATA] IE Decline $500.00 [DATE] 9:27 AM" at bounding box center [1173, 329] width 658 height 64
click at [924, 320] on div "Upwork -838665987REF [GEOGRAPHIC_DATA] IE Decline $500.00 [DATE] 9:27 AM" at bounding box center [1173, 329] width 658 height 64
click at [923, 320] on div "Upwork -838665987REF [GEOGRAPHIC_DATA] IE Decline $500.00 [DATE] 9:27 AM" at bounding box center [1173, 329] width 658 height 64
drag, startPoint x: 1380, startPoint y: 308, endPoint x: 1376, endPoint y: 336, distance: 28.3
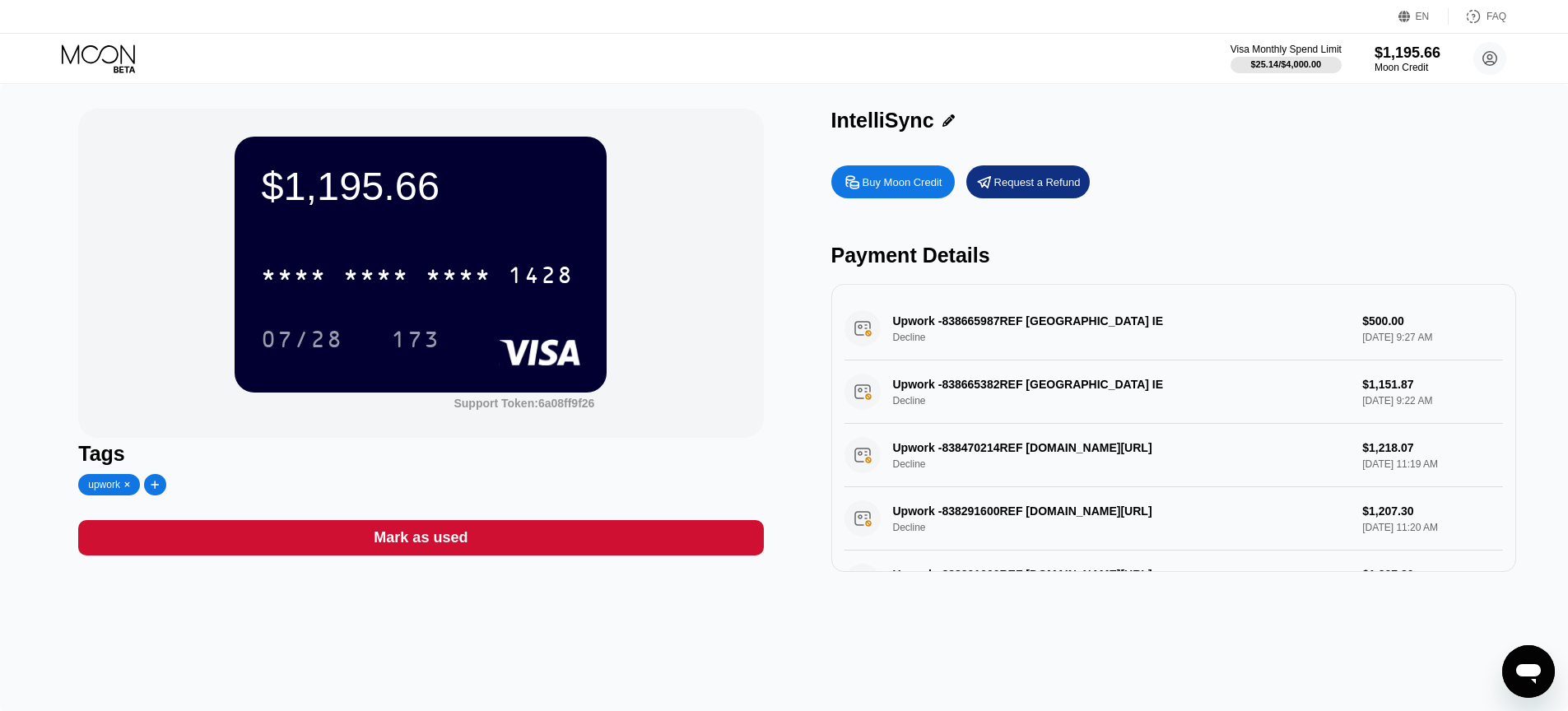
click at [1376, 336] on div "Upwork -838665987REF [GEOGRAPHIC_DATA] IE Decline $500.00 [DATE] 9:27 AM" at bounding box center [1173, 329] width 658 height 64
click at [1376, 337] on div "Upwork -838665987REF [GEOGRAPHIC_DATA] IE Decline $500.00 [DATE] 9:27 AM" at bounding box center [1173, 329] width 658 height 64
click at [558, 402] on div "Support Token: 6a08ff9f26" at bounding box center [524, 404] width 141 height 13
click at [1535, 677] on icon "Open messaging window" at bounding box center [1527, 671] width 29 height 29
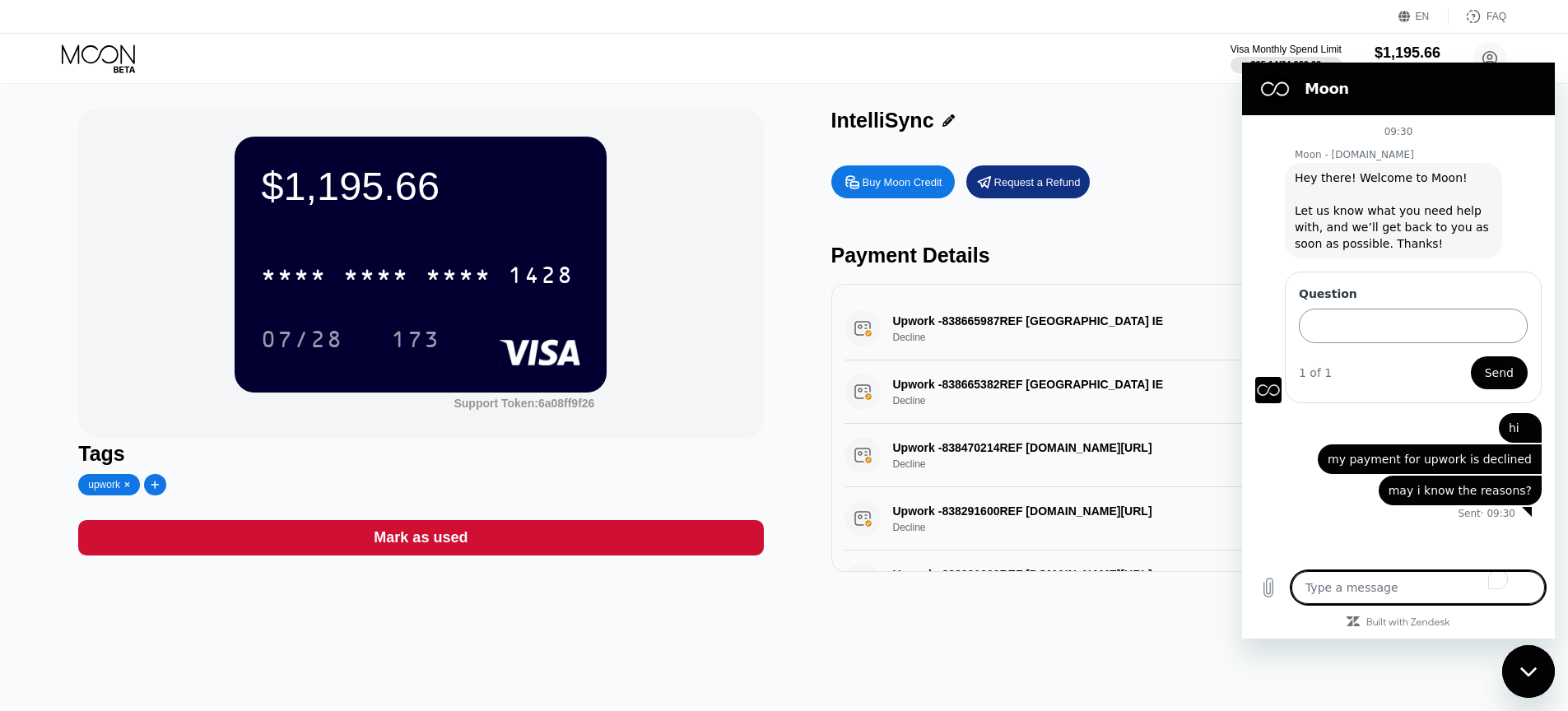
click at [1338, 337] on input "Question" at bounding box center [1413, 326] width 228 height 34
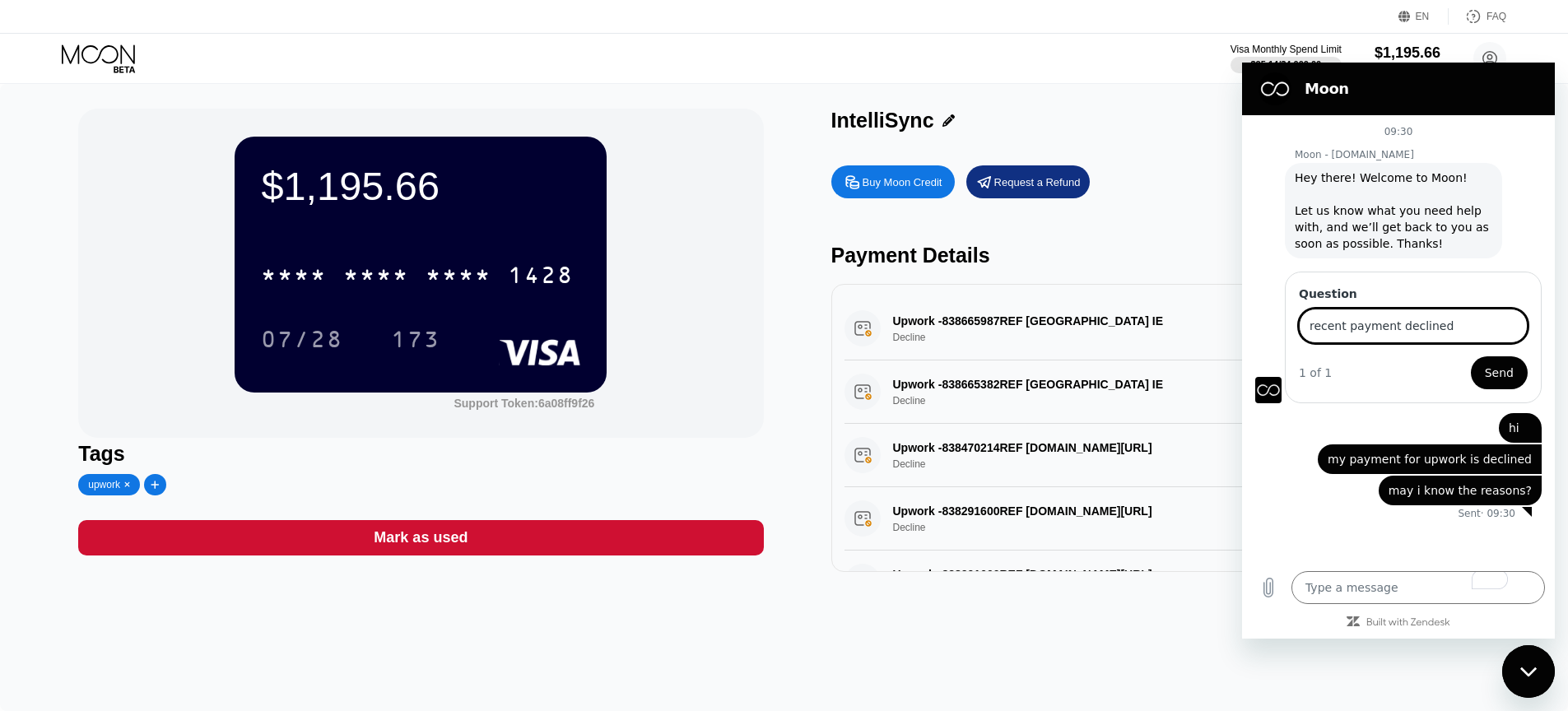
type input "recent payment declined"
click at [1470, 356] on button "Send" at bounding box center [1499, 373] width 57 height 33
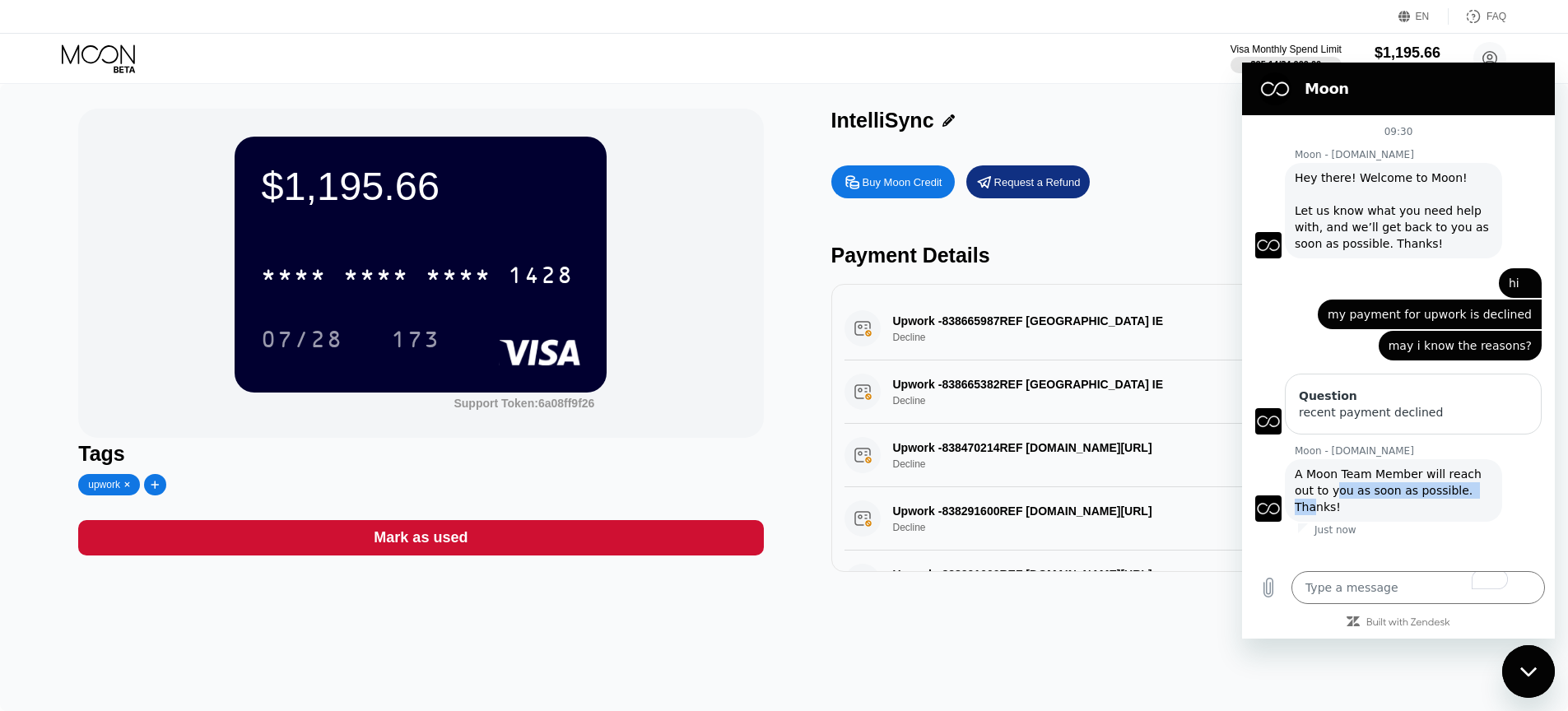
drag, startPoint x: 1313, startPoint y: 487, endPoint x: 1475, endPoint y: 493, distance: 162.1
click at [1468, 494] on span "A Moon Team Member will reach out to you as soon as possible. Thanks!" at bounding box center [1389, 490] width 190 height 46
click at [1489, 493] on div "Moon - paywithmoon.com says: A Moon Team Member will reach out to you as soon a…" at bounding box center [1393, 491] width 217 height 63
click at [1372, 584] on textarea "To enrich screen reader interactions, please activate Accessibility in Grammarl…" at bounding box center [1418, 588] width 254 height 33
click at [1547, 670] on div "Close messaging window" at bounding box center [1528, 672] width 49 height 49
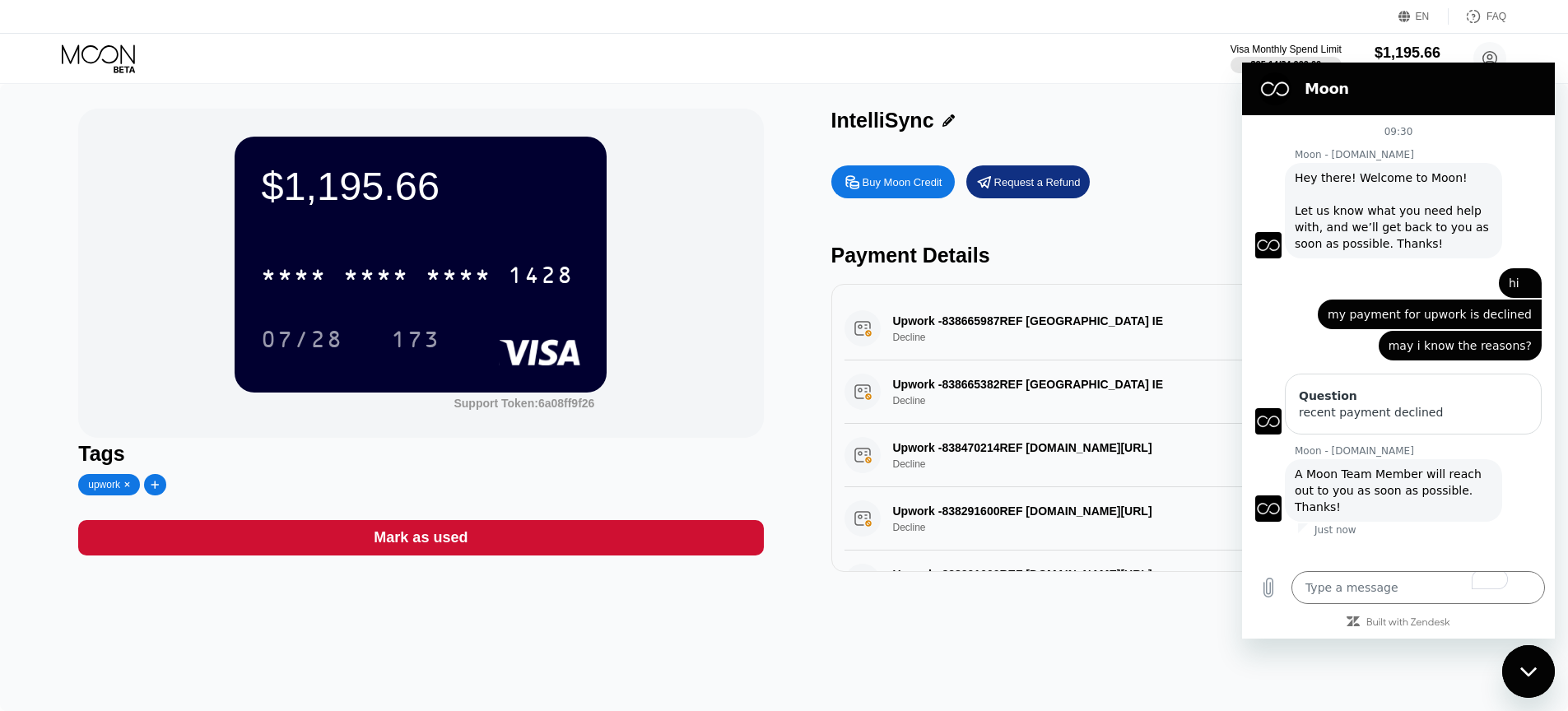
type textarea "x"
